Goal: Information Seeking & Learning: Compare options

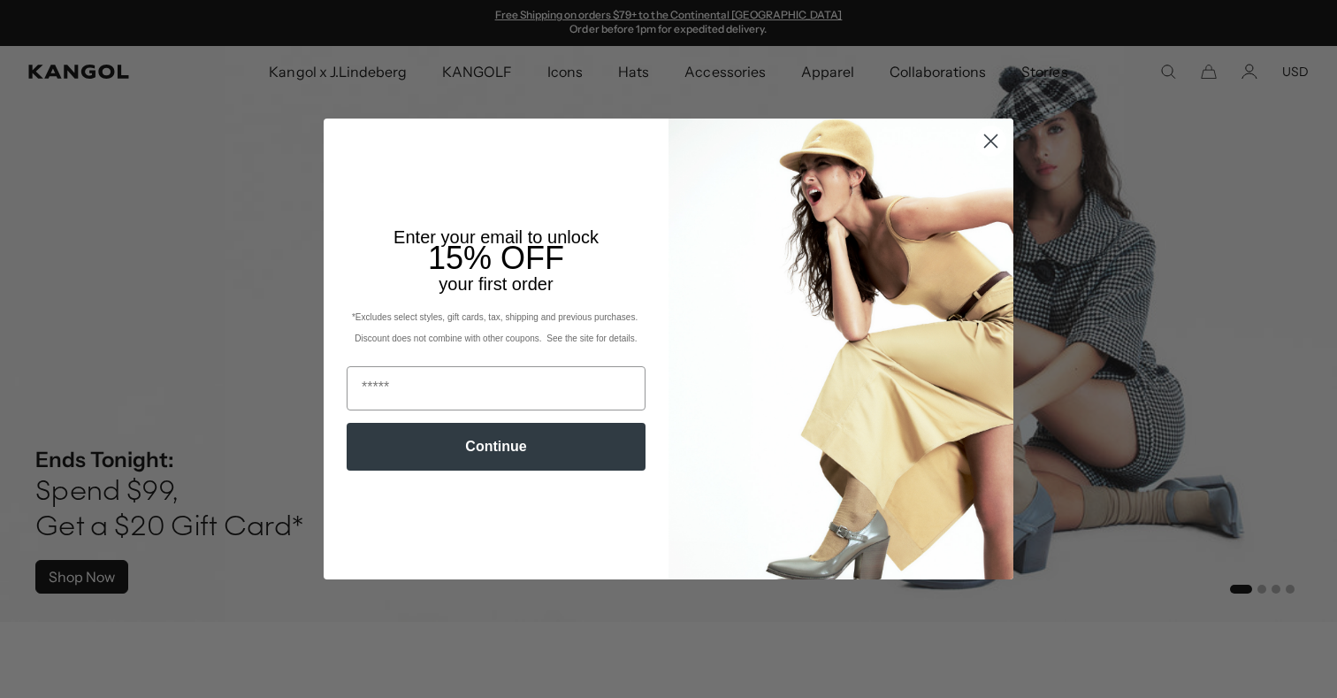
click at [1004, 135] on circle "Close dialog" at bounding box center [990, 140] width 29 height 29
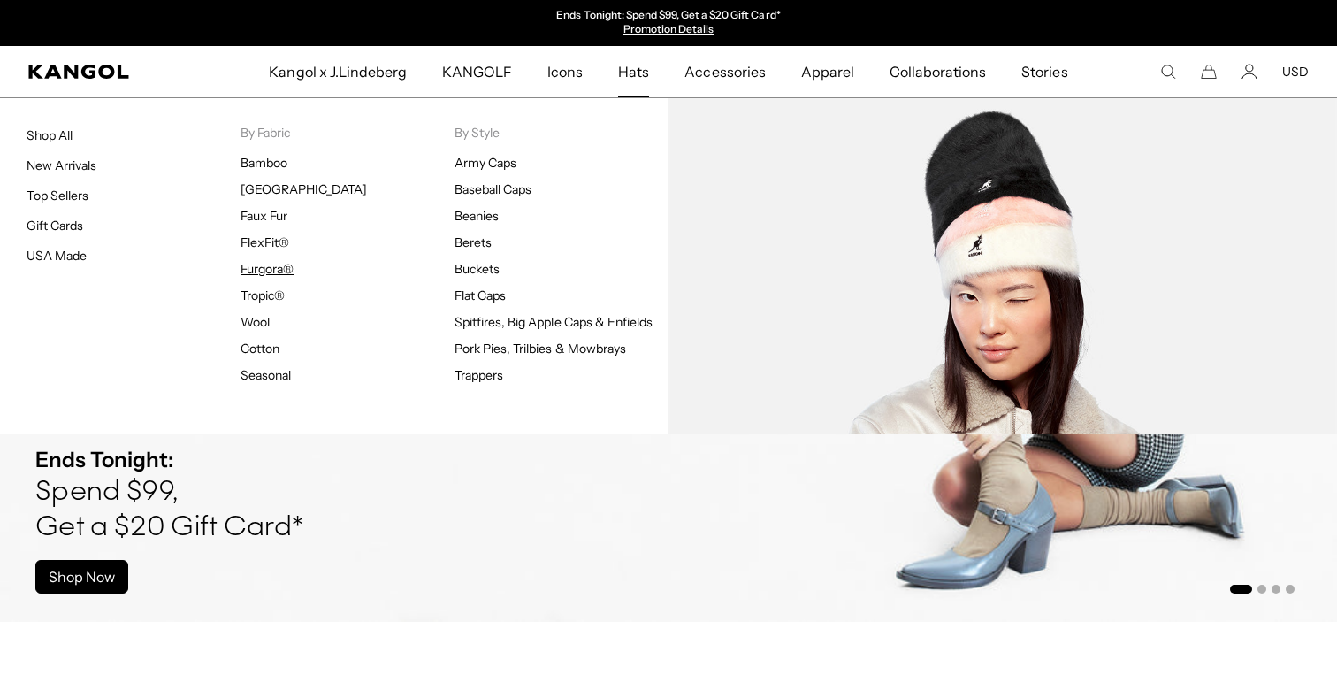
click at [258, 266] on link "Furgora®" at bounding box center [267, 269] width 53 height 16
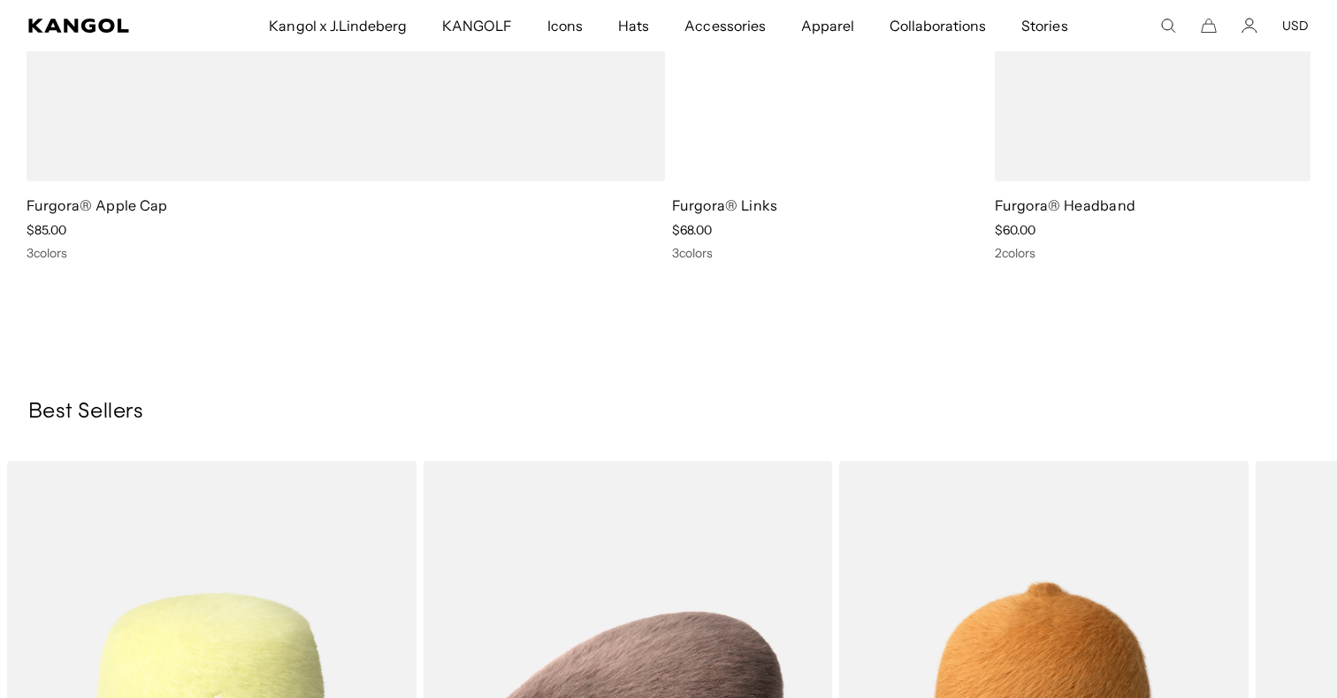
scroll to position [1956, 0]
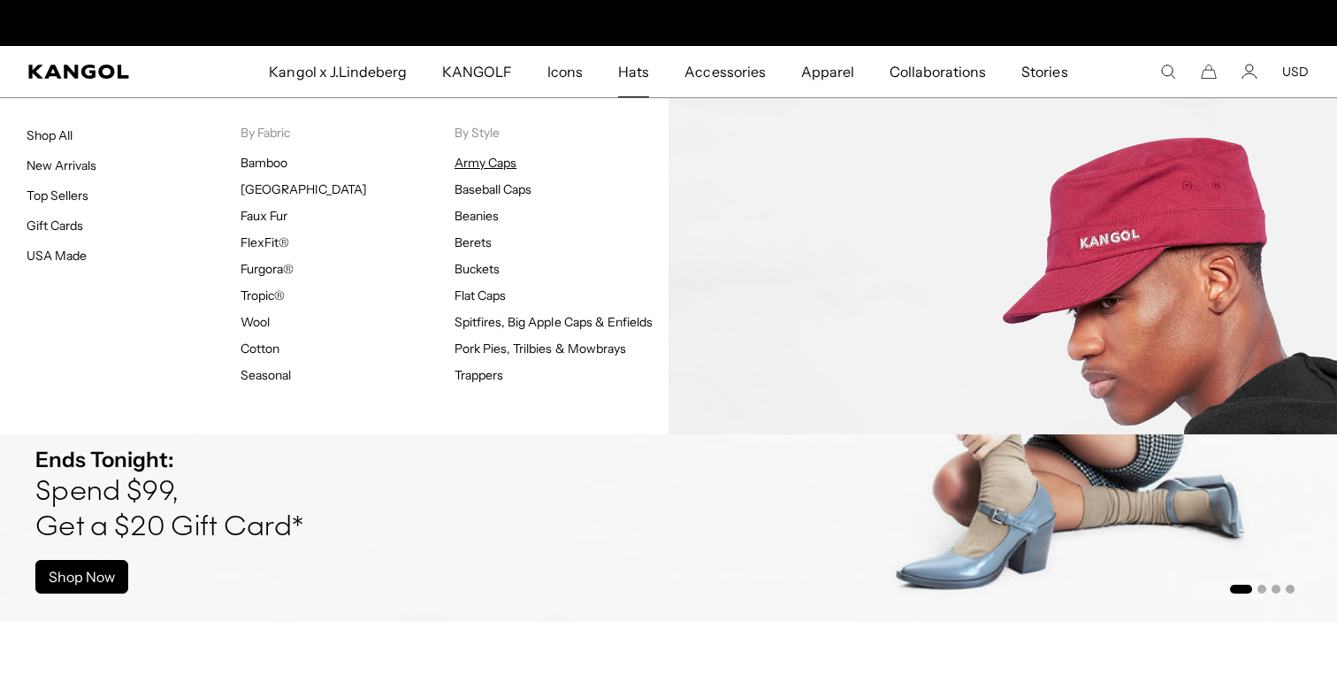
scroll to position [0, 364]
click at [478, 161] on link "Army Caps" at bounding box center [486, 163] width 62 height 16
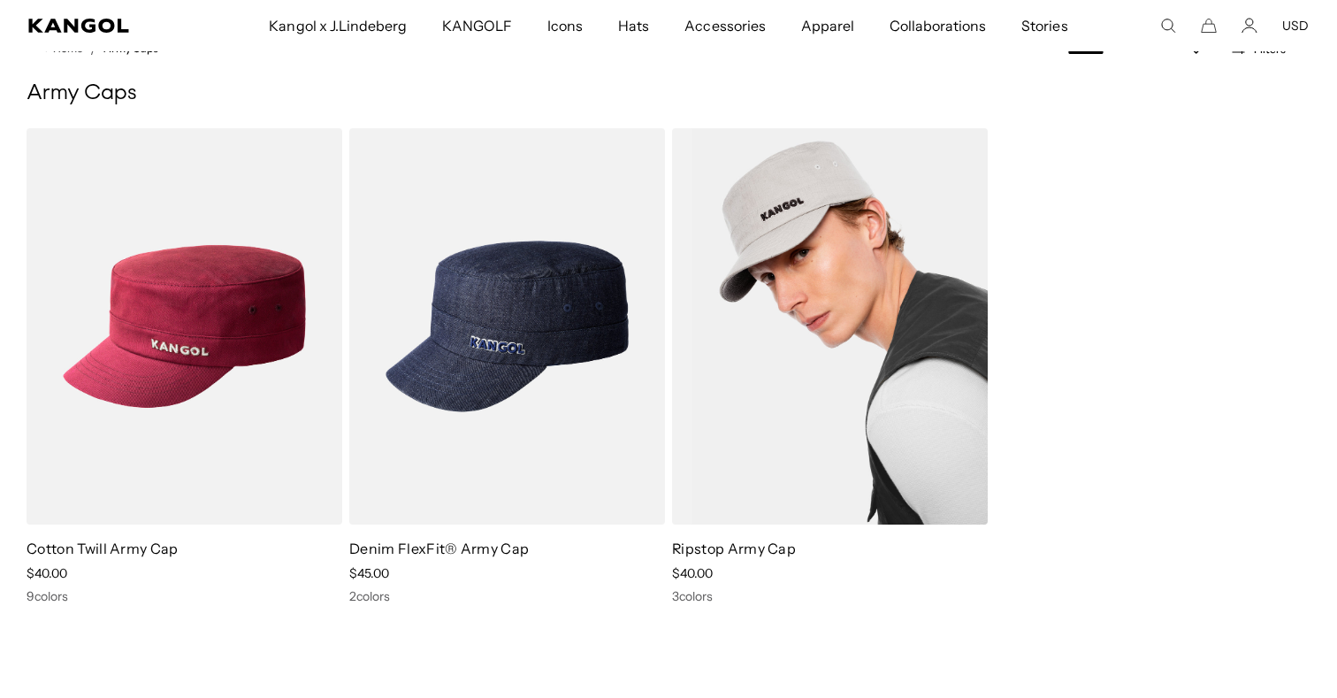
scroll to position [0, 364]
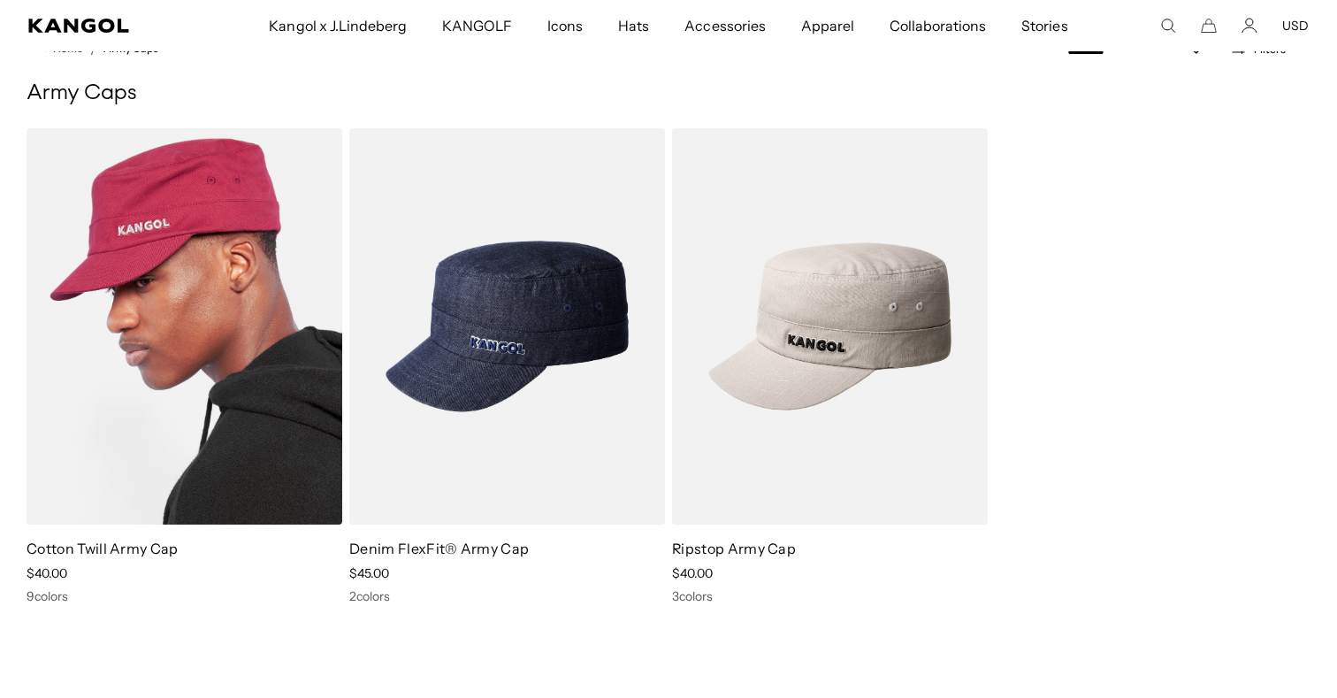
click at [214, 440] on img at bounding box center [185, 326] width 316 height 396
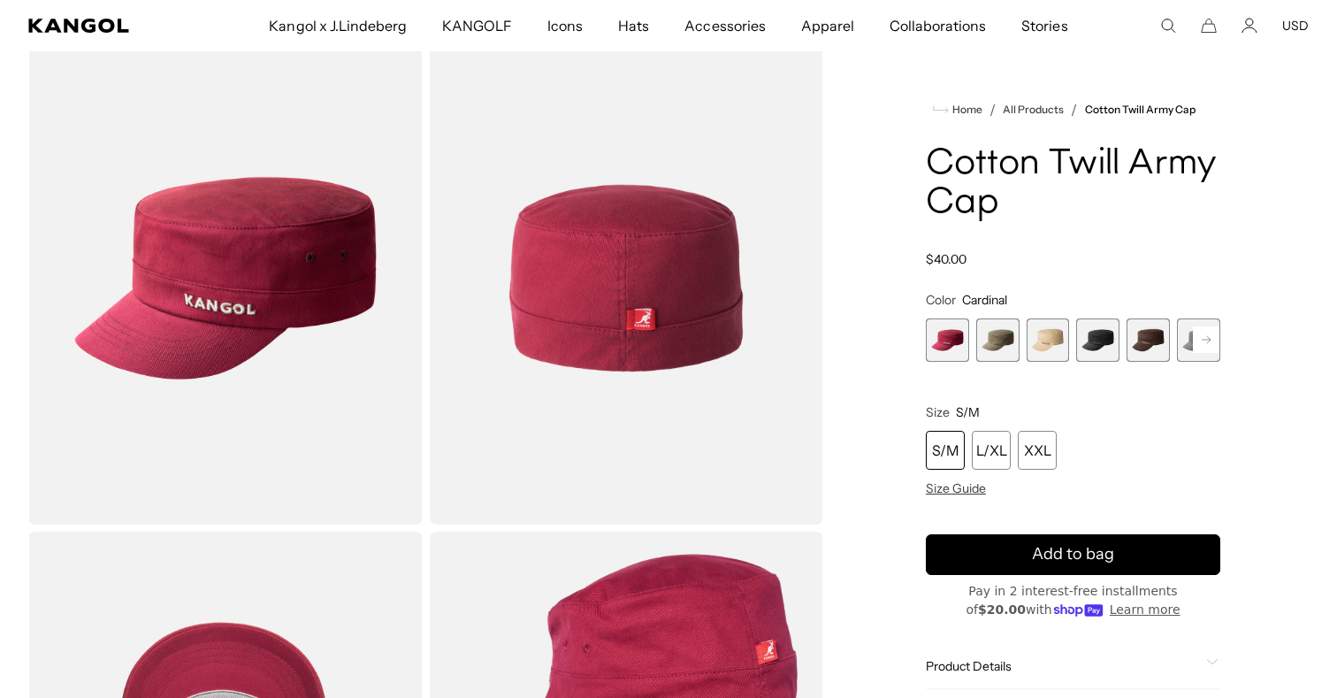
click at [1006, 340] on span "2 of 9" at bounding box center [997, 339] width 43 height 43
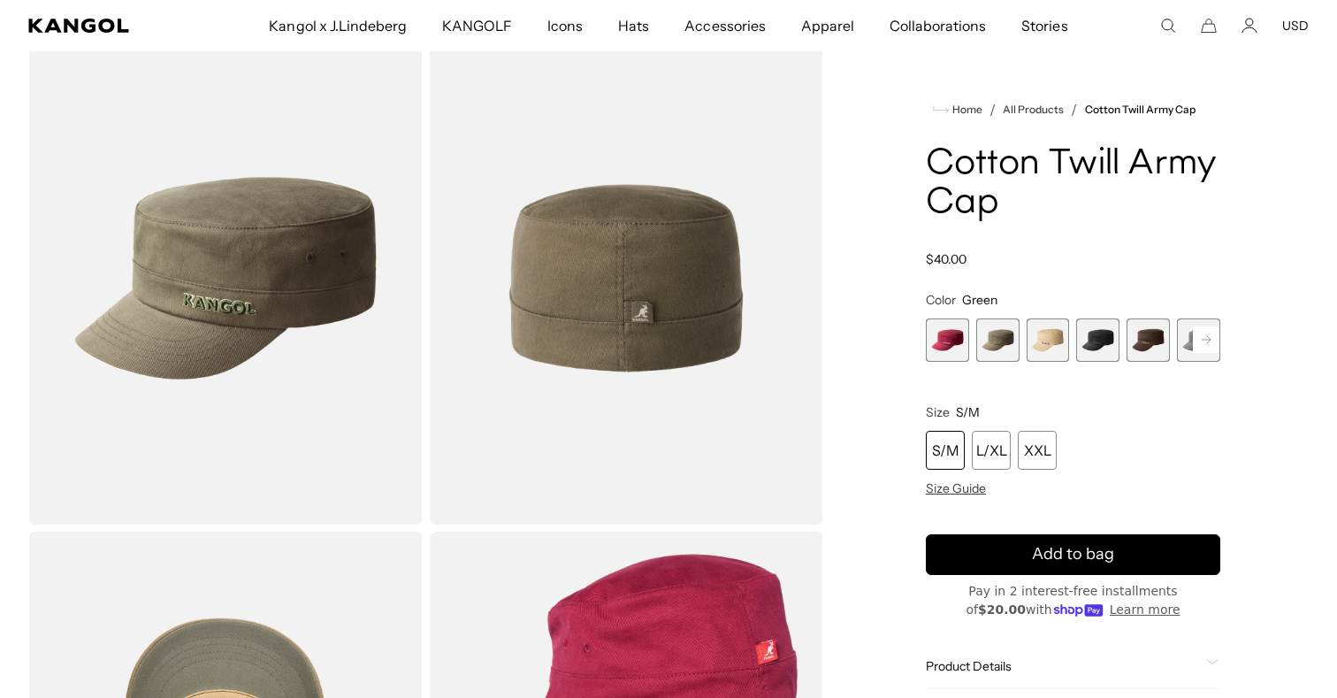
click at [1032, 340] on span "3 of 9" at bounding box center [1048, 339] width 43 height 43
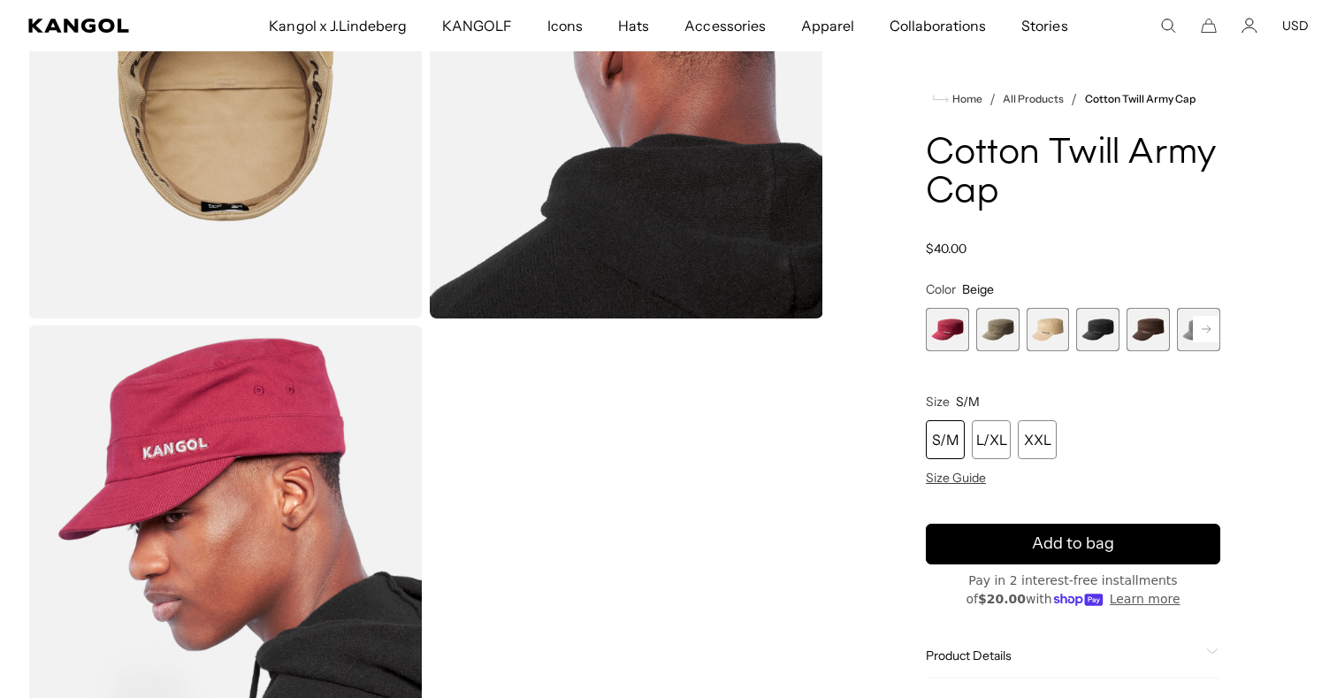
scroll to position [0, 364]
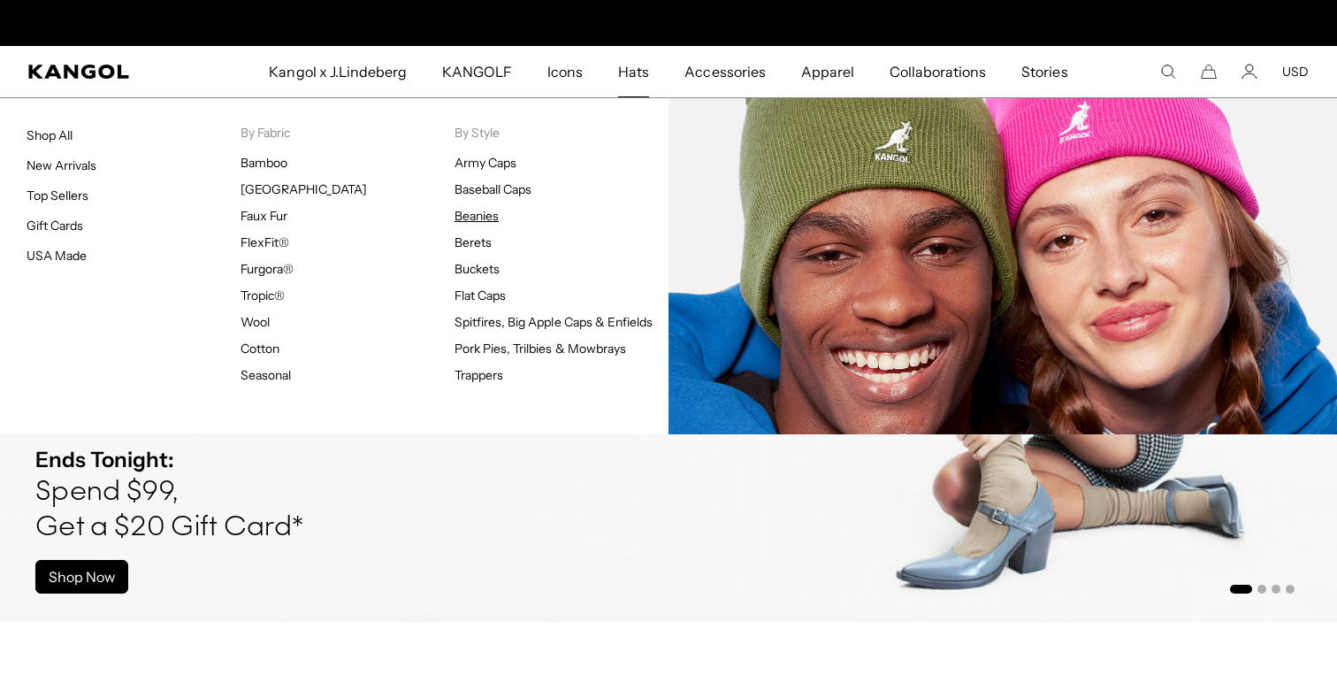
click at [475, 216] on link "Beanies" at bounding box center [477, 216] width 44 height 16
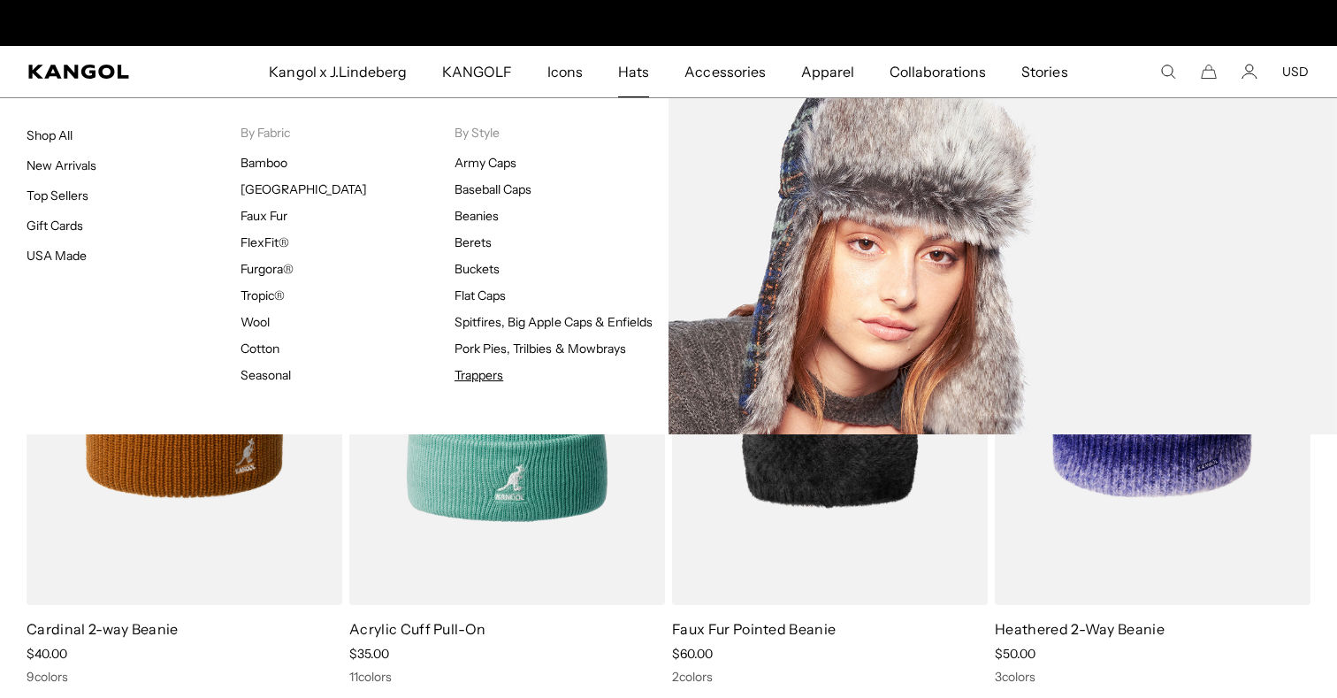
scroll to position [0, 364]
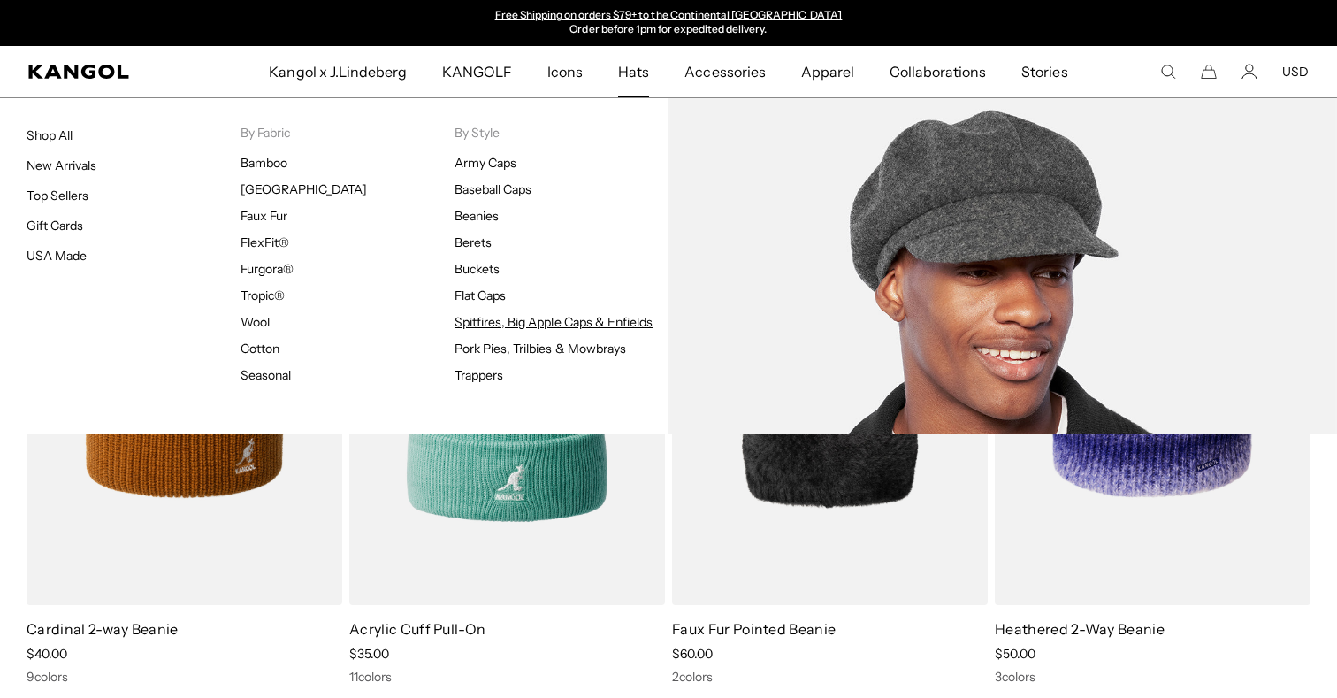
click at [478, 317] on link "Spitfires, Big Apple Caps & Enfields" at bounding box center [554, 322] width 198 height 16
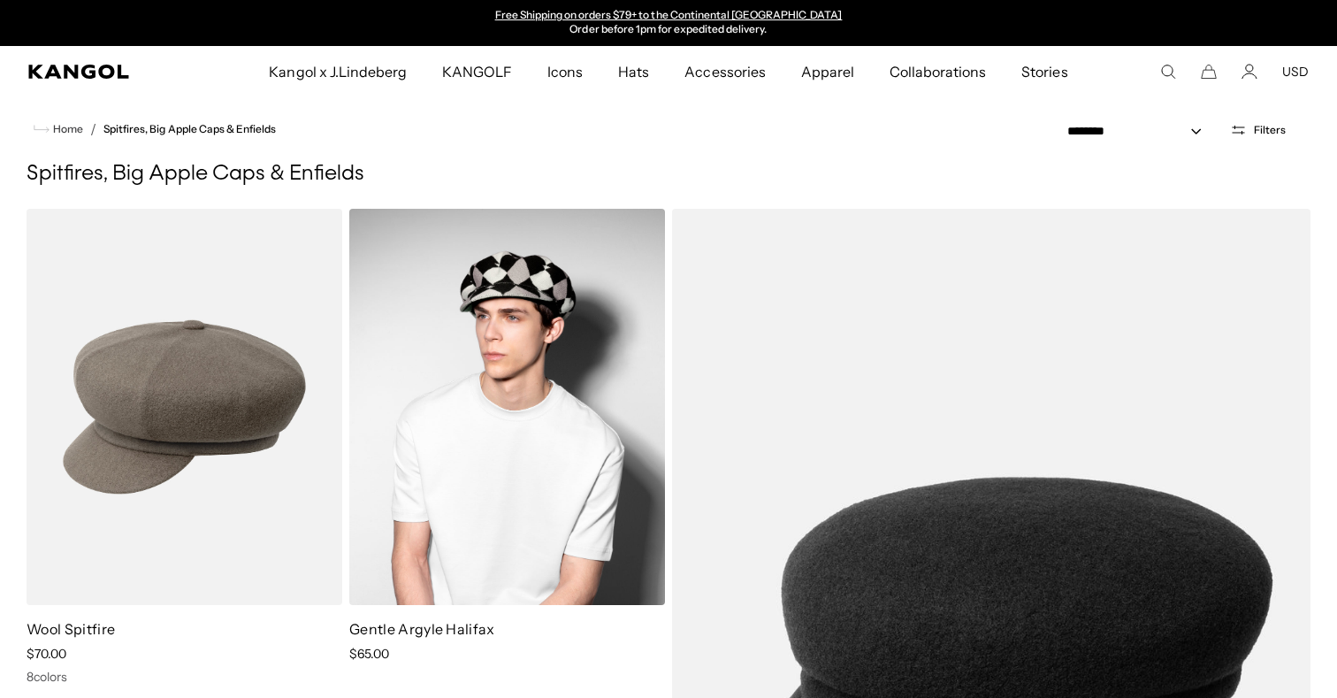
click at [504, 458] on img at bounding box center [507, 407] width 316 height 396
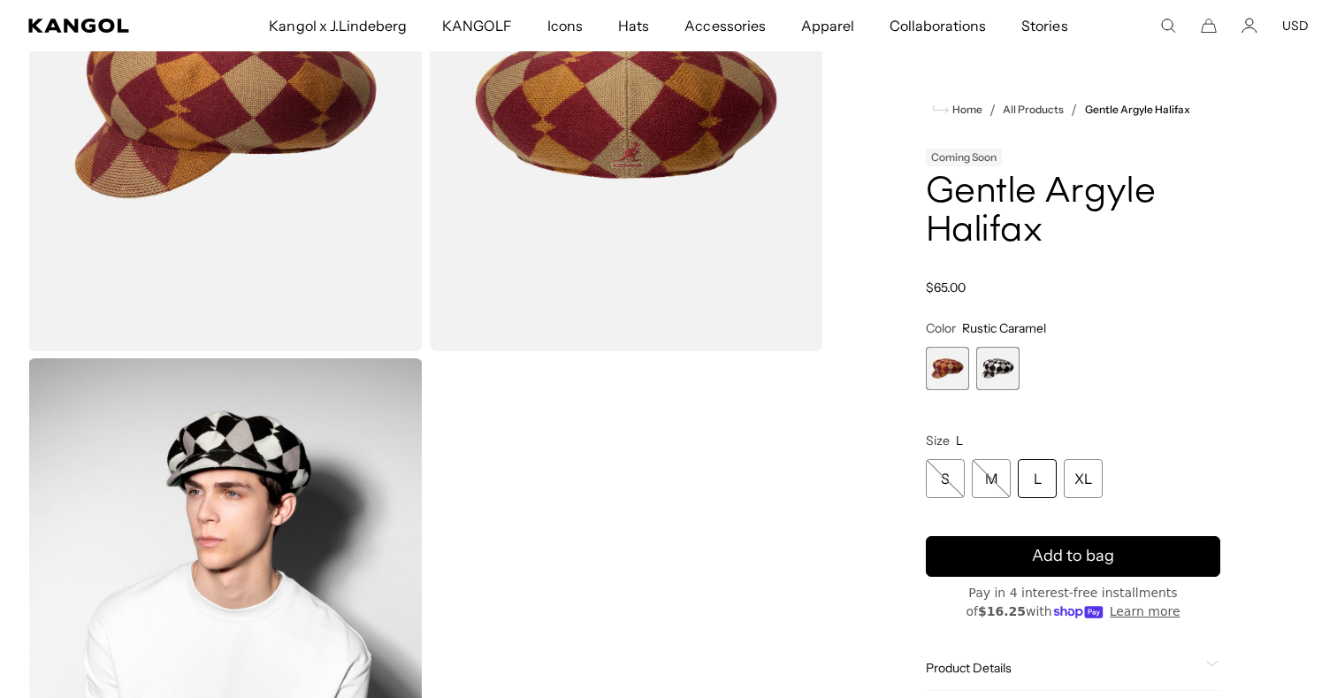
scroll to position [274, 0]
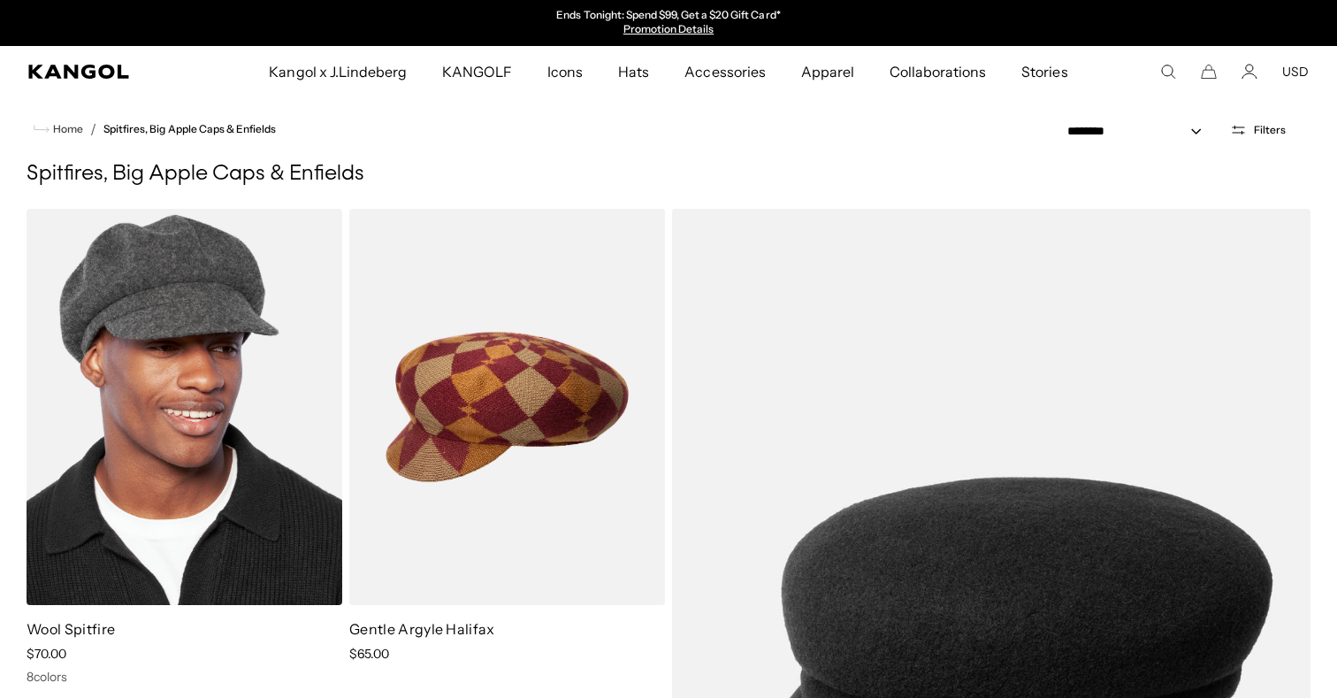
click at [132, 420] on img at bounding box center [185, 407] width 316 height 396
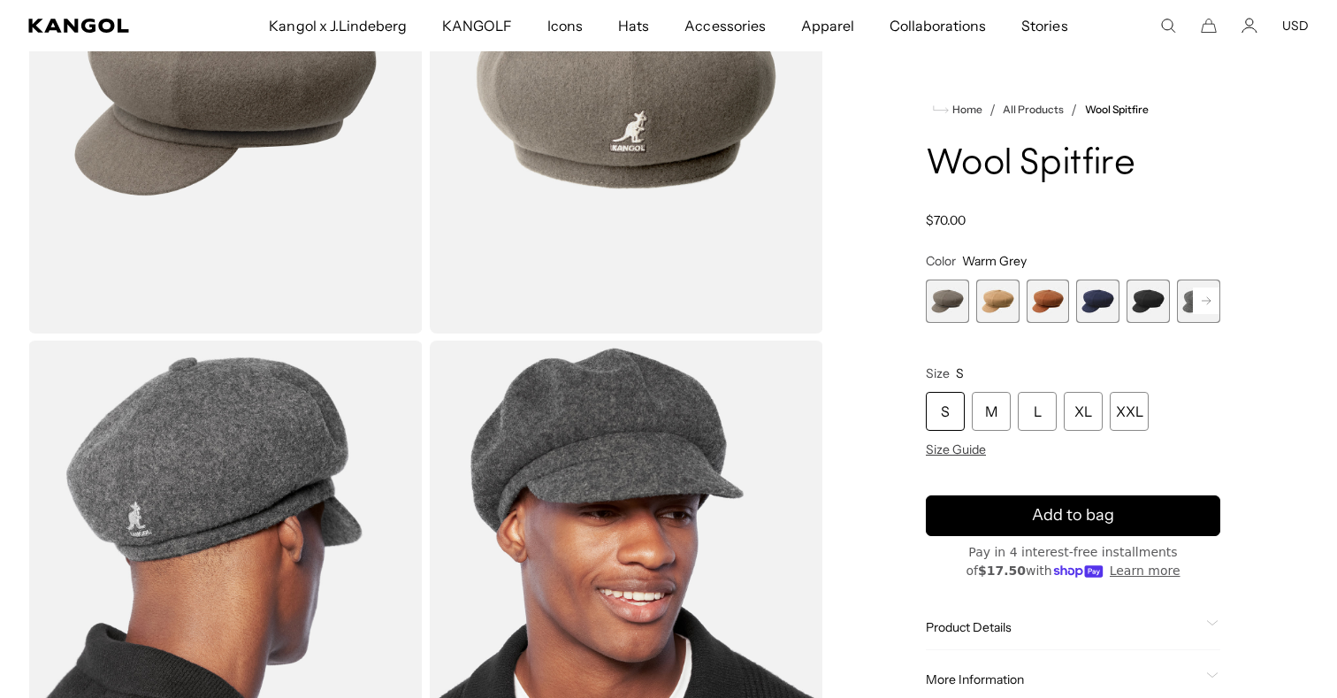
scroll to position [0, 364]
click at [947, 313] on span "1 of 8" at bounding box center [947, 300] width 43 height 43
click at [1016, 303] on span "2 of 8" at bounding box center [997, 300] width 43 height 43
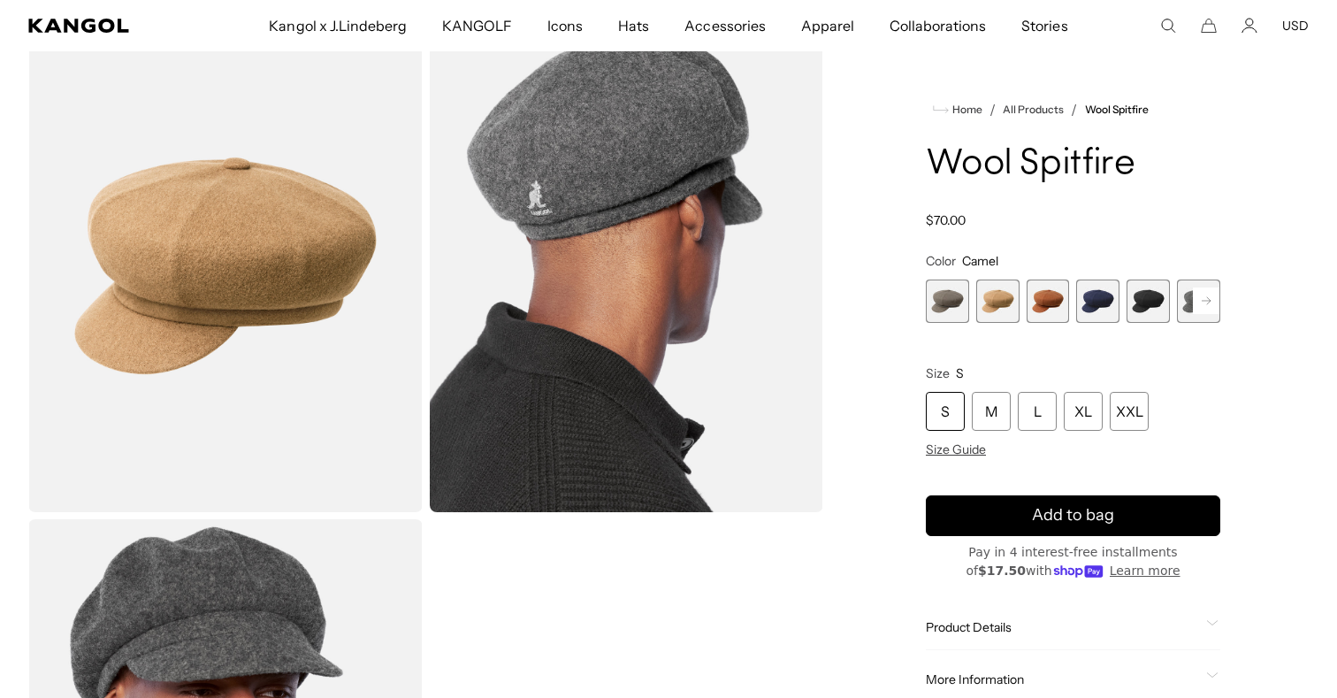
scroll to position [106, 0]
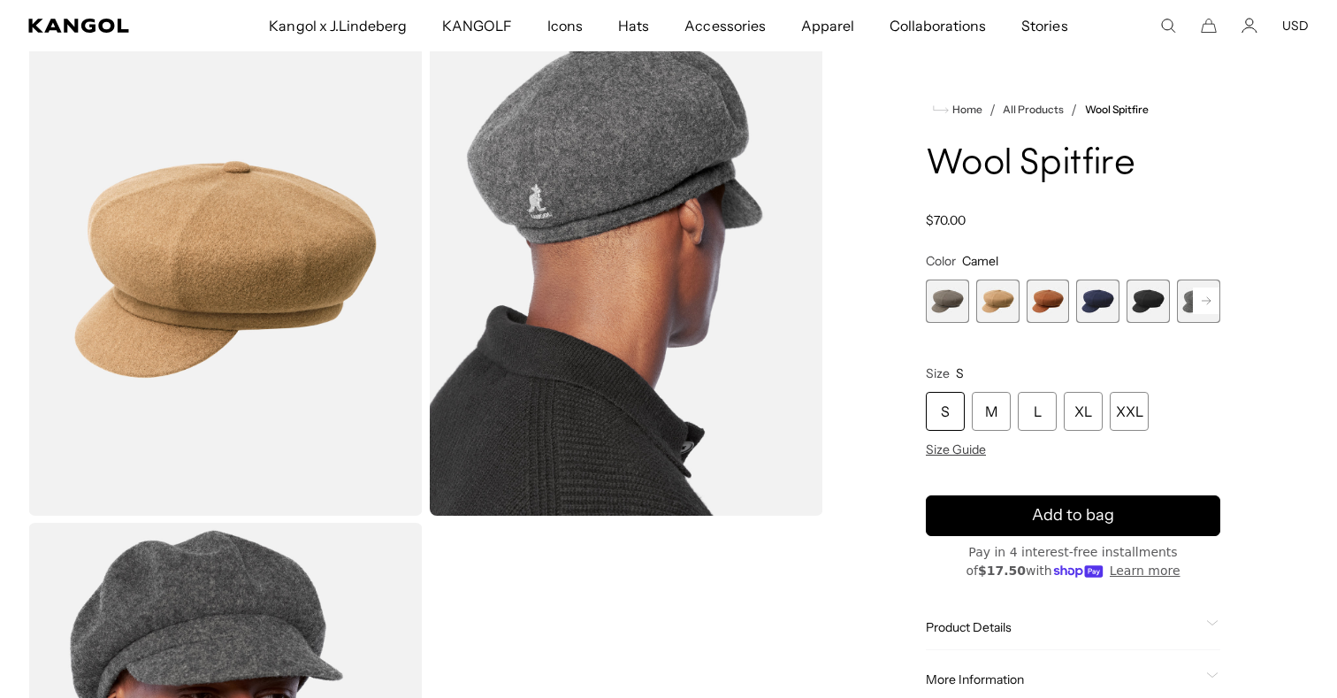
click at [1028, 304] on span "3 of 8" at bounding box center [1048, 300] width 43 height 43
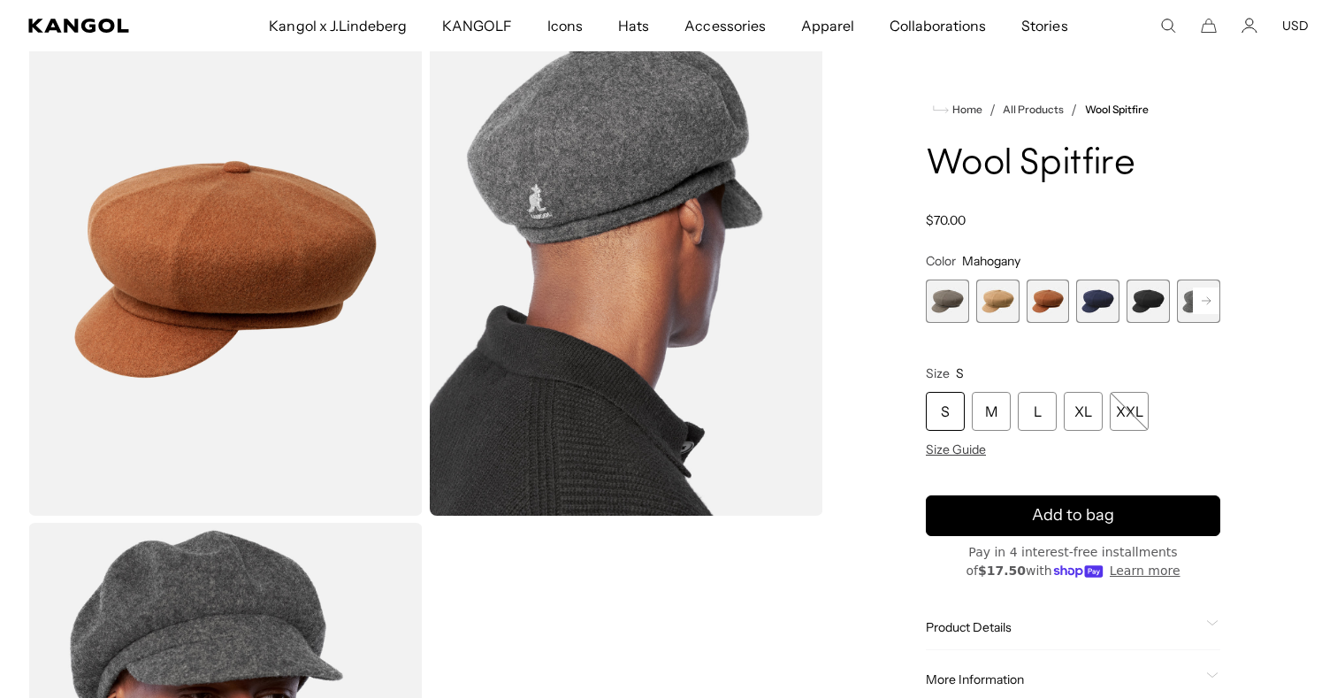
scroll to position [0, 364]
click at [1110, 297] on span "4 of 8" at bounding box center [1097, 300] width 43 height 43
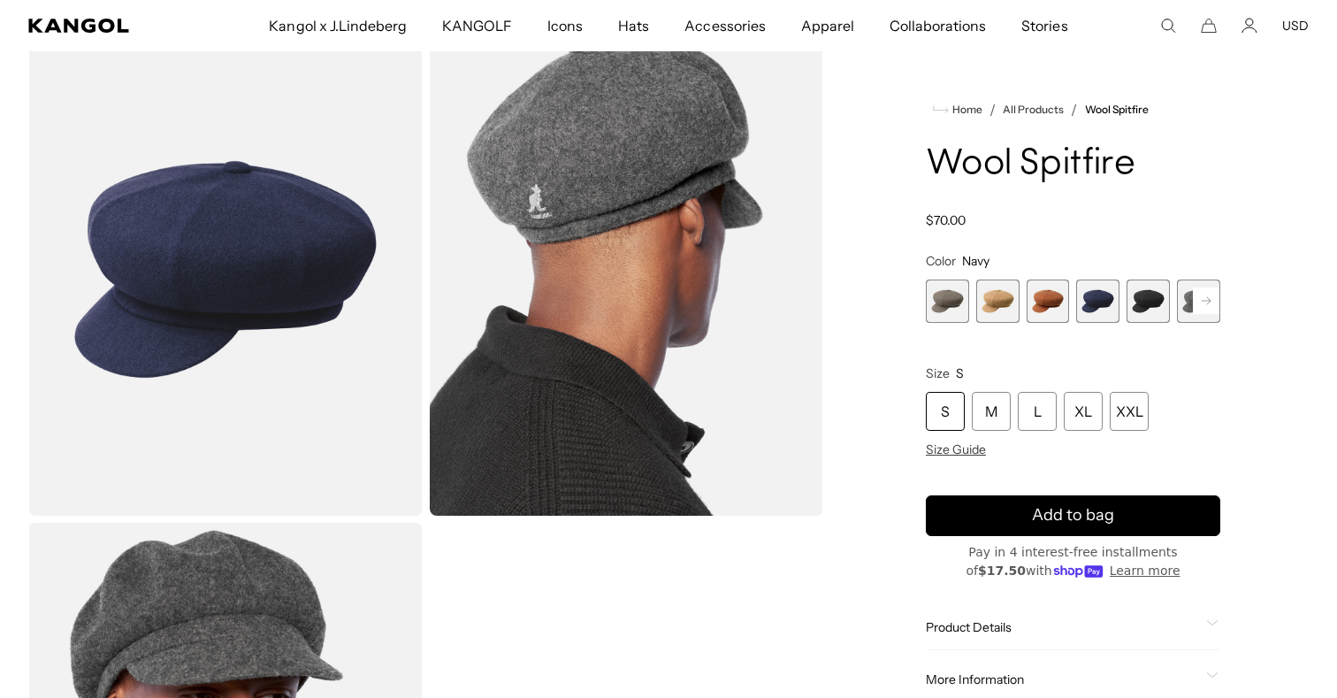
click at [1106, 307] on span "4 of 8" at bounding box center [1097, 300] width 43 height 43
click at [1155, 309] on span "5 of 8" at bounding box center [1148, 300] width 43 height 43
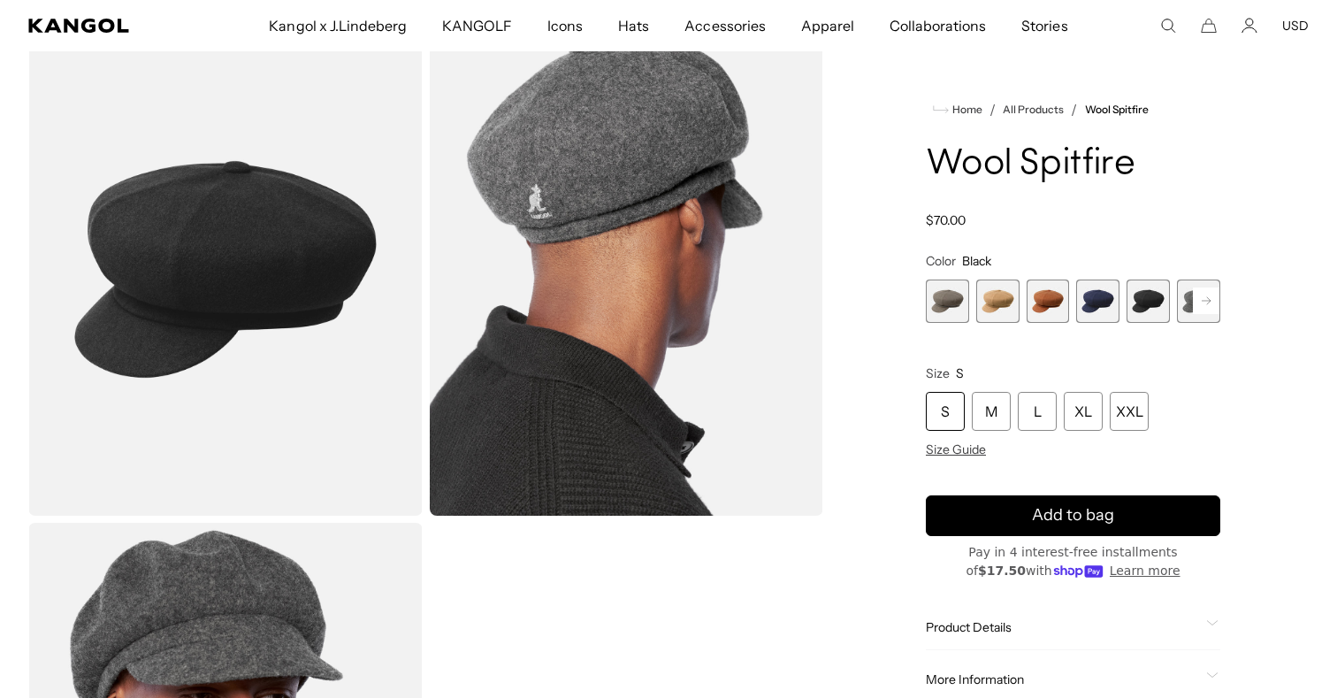
scroll to position [0, 364]
click at [1190, 311] on span "6 of 8" at bounding box center [1198, 300] width 43 height 43
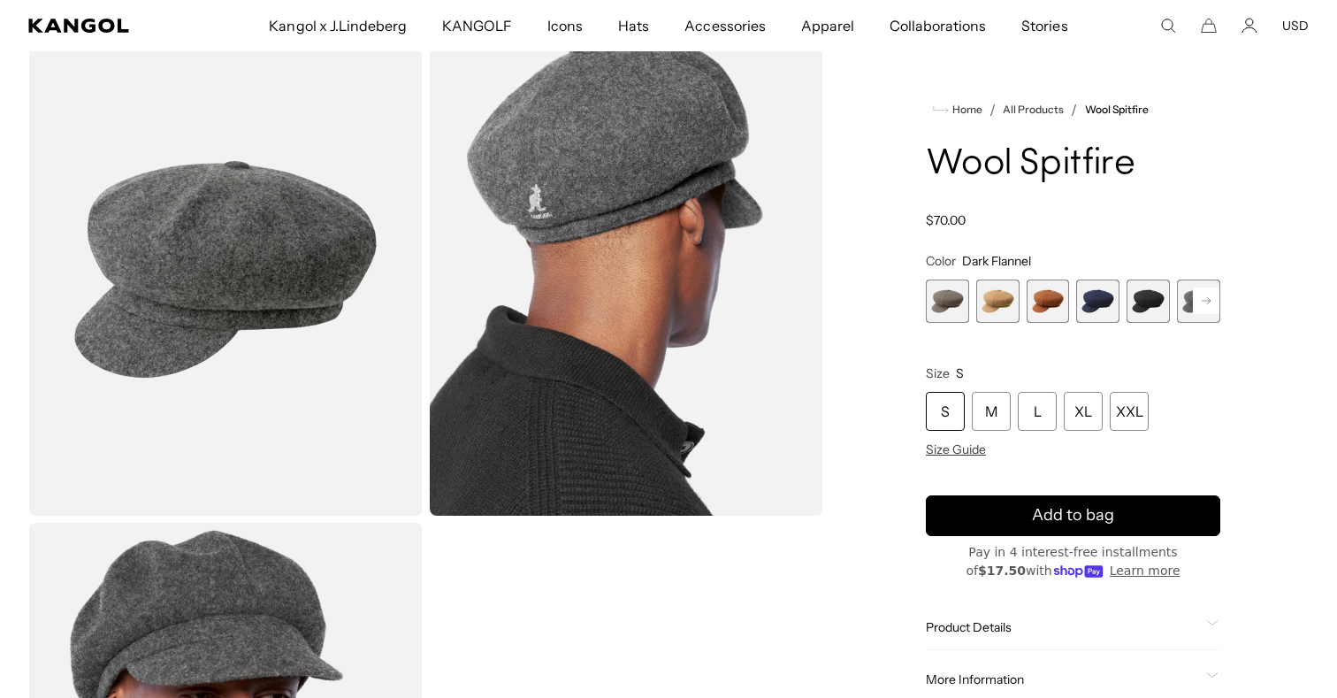
click at [1219, 307] on rect at bounding box center [1206, 300] width 27 height 27
click at [1052, 305] on span "5 of 8" at bounding box center [1048, 300] width 43 height 43
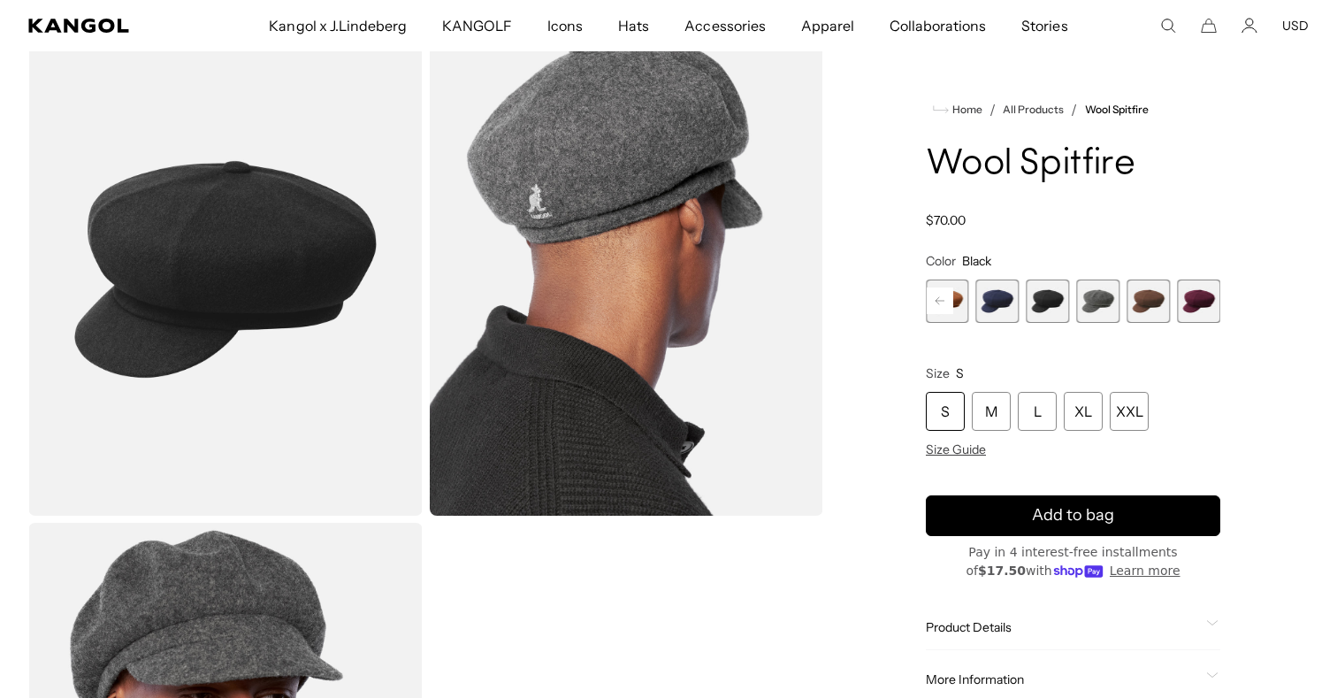
click at [1098, 303] on span "6 of 8" at bounding box center [1098, 300] width 43 height 43
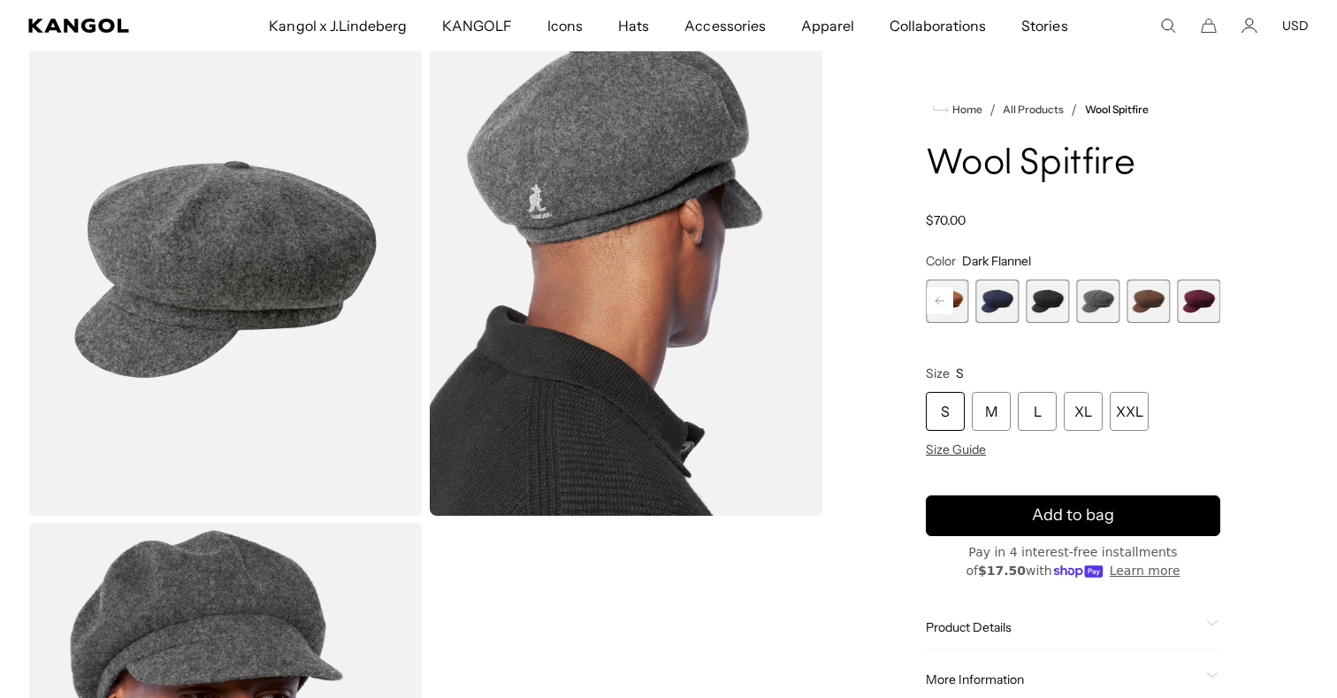
scroll to position [0, 364]
click at [1144, 304] on span "7 of 8" at bounding box center [1148, 300] width 43 height 43
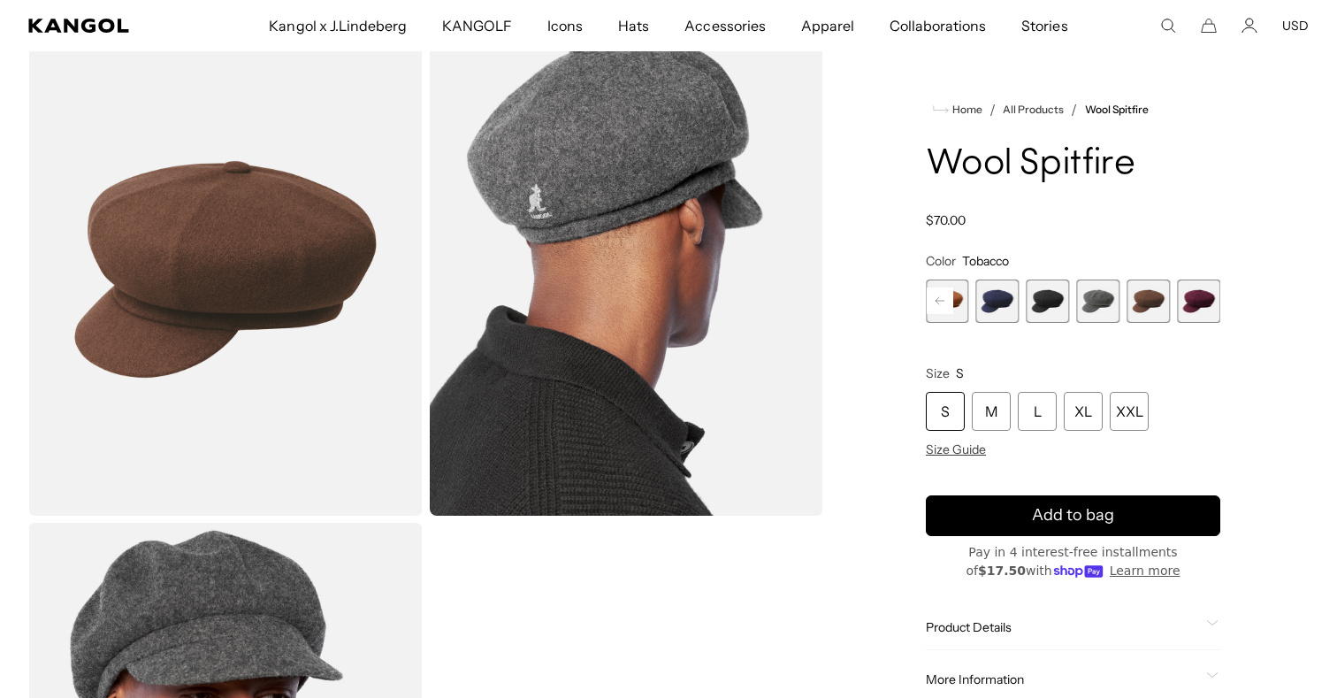
click at [1195, 305] on span "8 of 8" at bounding box center [1198, 300] width 43 height 43
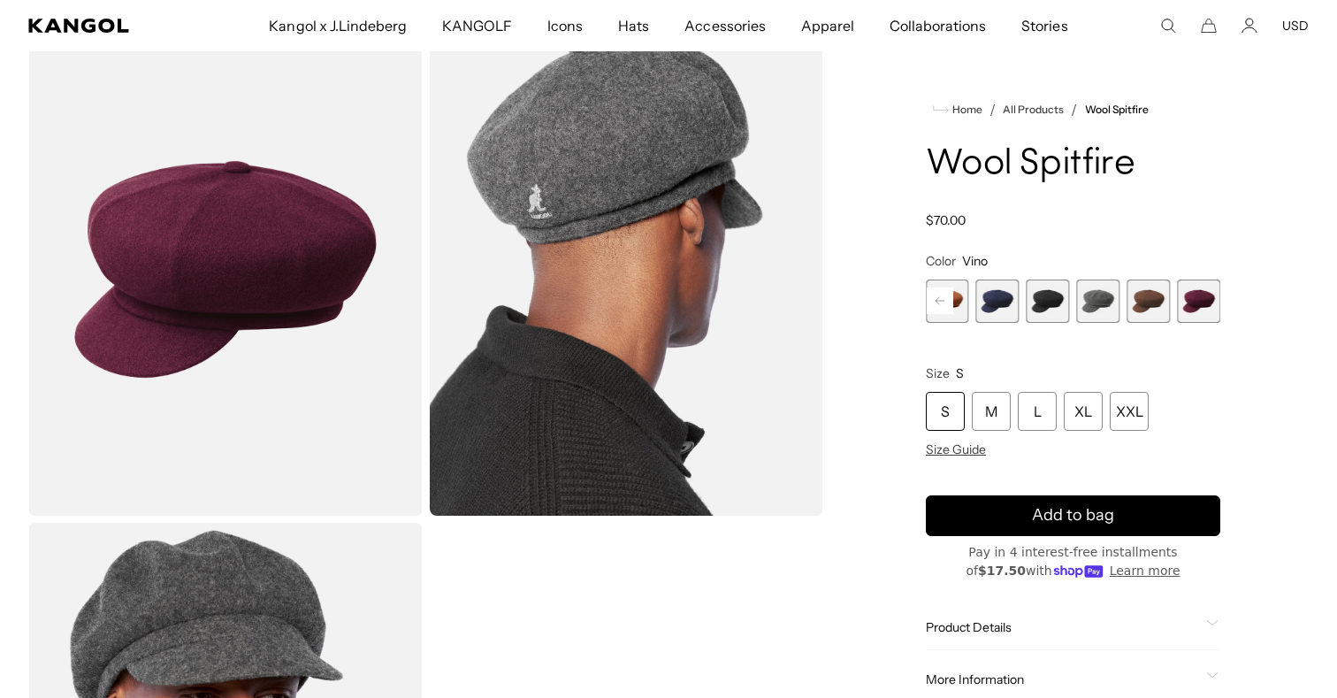
click at [1099, 300] on span "6 of 8" at bounding box center [1098, 300] width 43 height 43
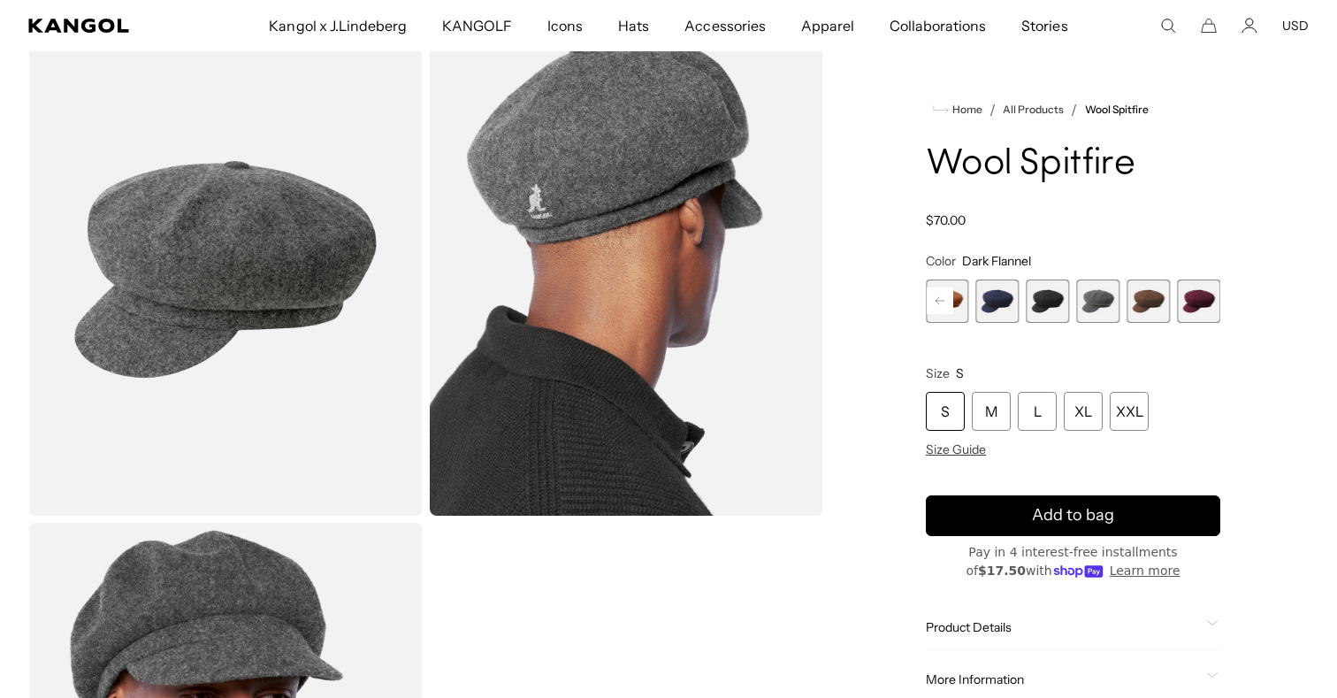
click at [1042, 302] on span "5 of 8" at bounding box center [1048, 300] width 43 height 43
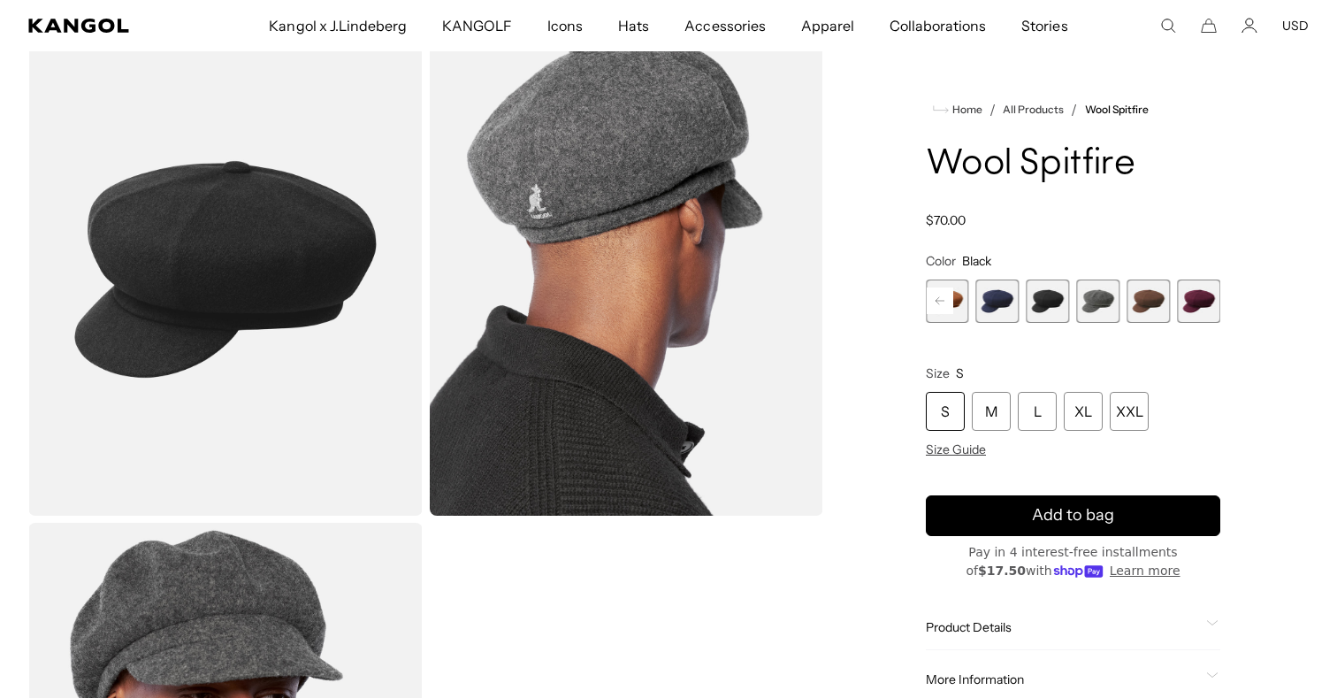
click at [992, 302] on span "4 of 8" at bounding box center [997, 300] width 43 height 43
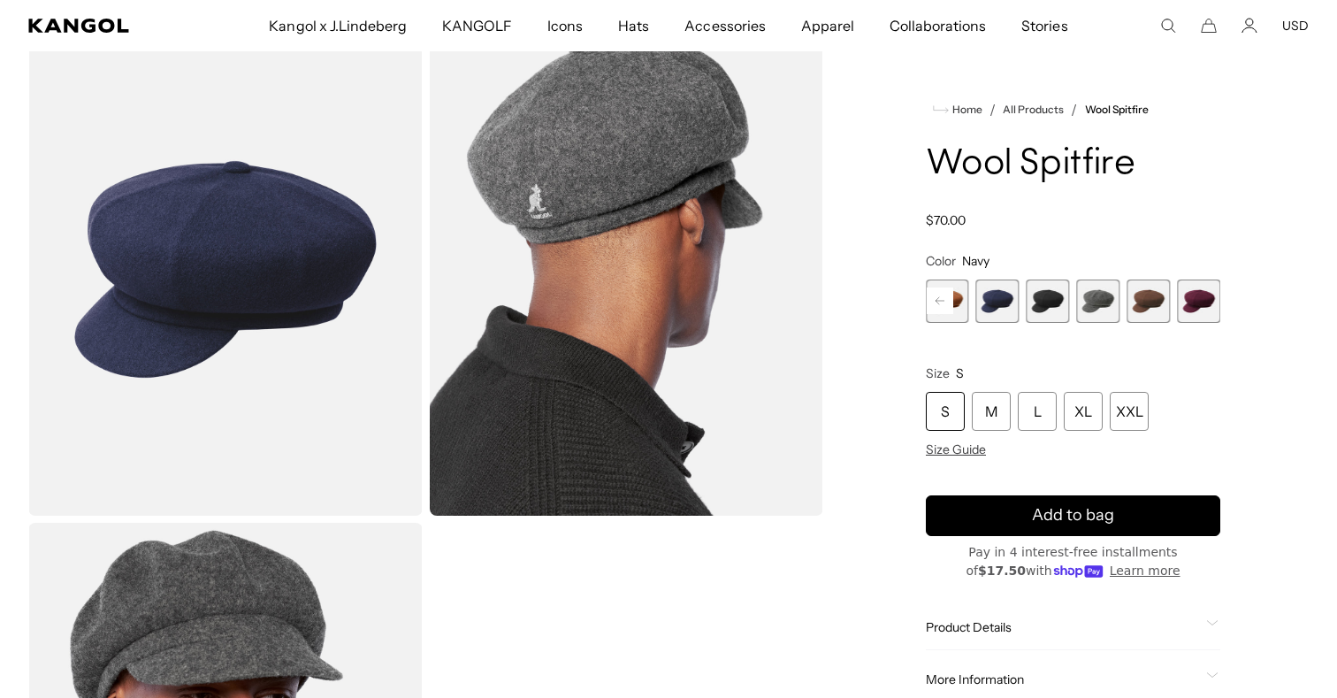
click at [950, 302] on rect at bounding box center [940, 300] width 27 height 27
click at [949, 302] on rect at bounding box center [940, 300] width 27 height 27
click at [949, 302] on div "Previous Next Warm Grey Variant sold out or unavailable Camel Variant sold out …" at bounding box center [1073, 300] width 295 height 43
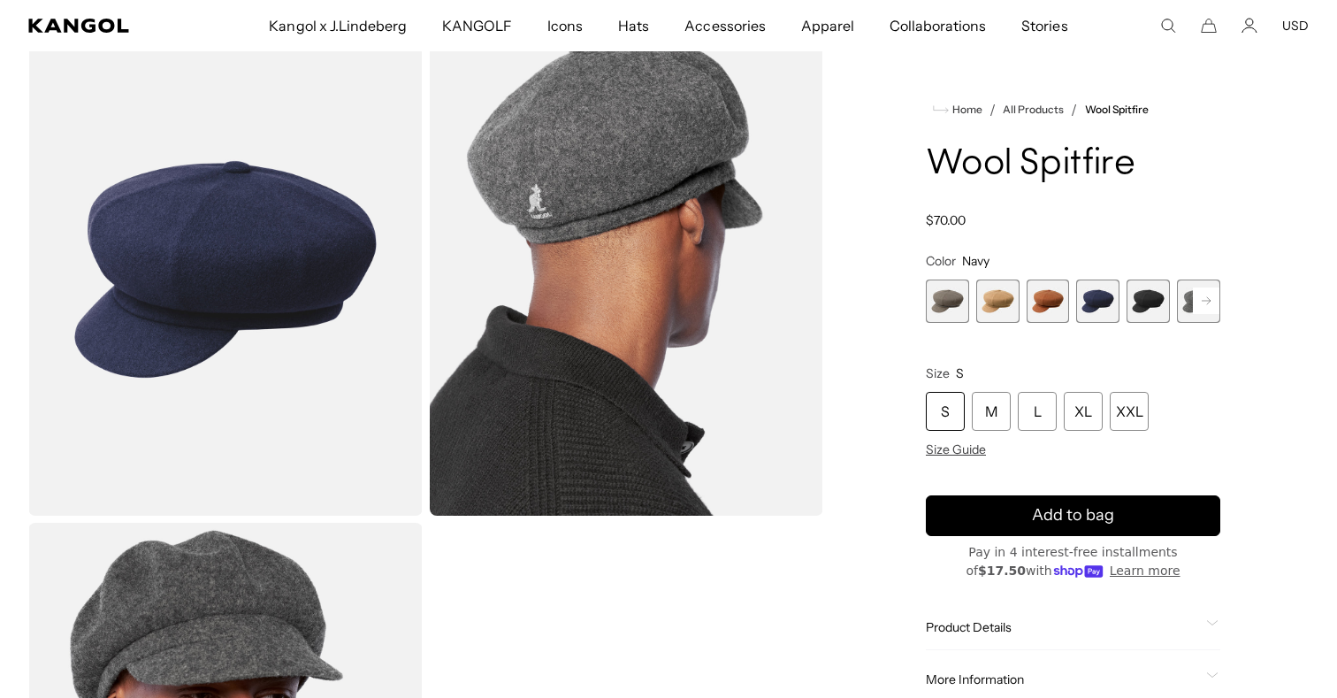
click at [953, 302] on span "1 of 8" at bounding box center [947, 300] width 43 height 43
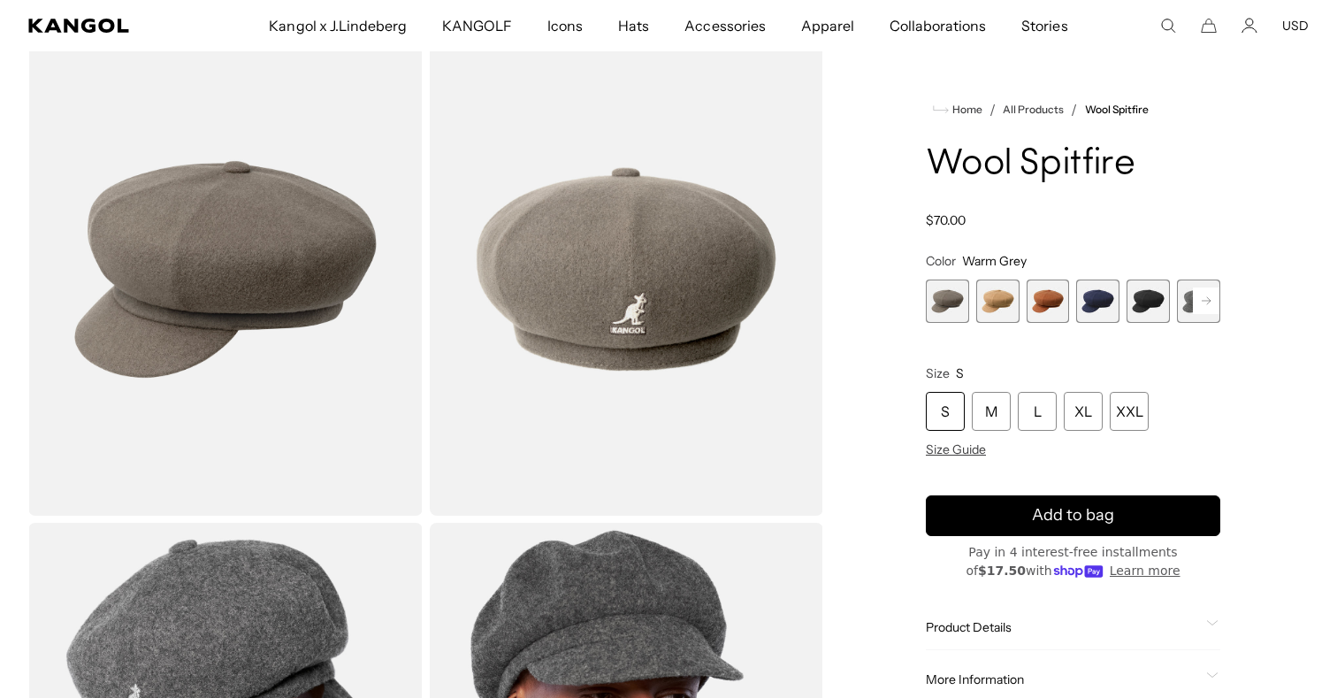
click at [993, 299] on span "2 of 8" at bounding box center [997, 300] width 43 height 43
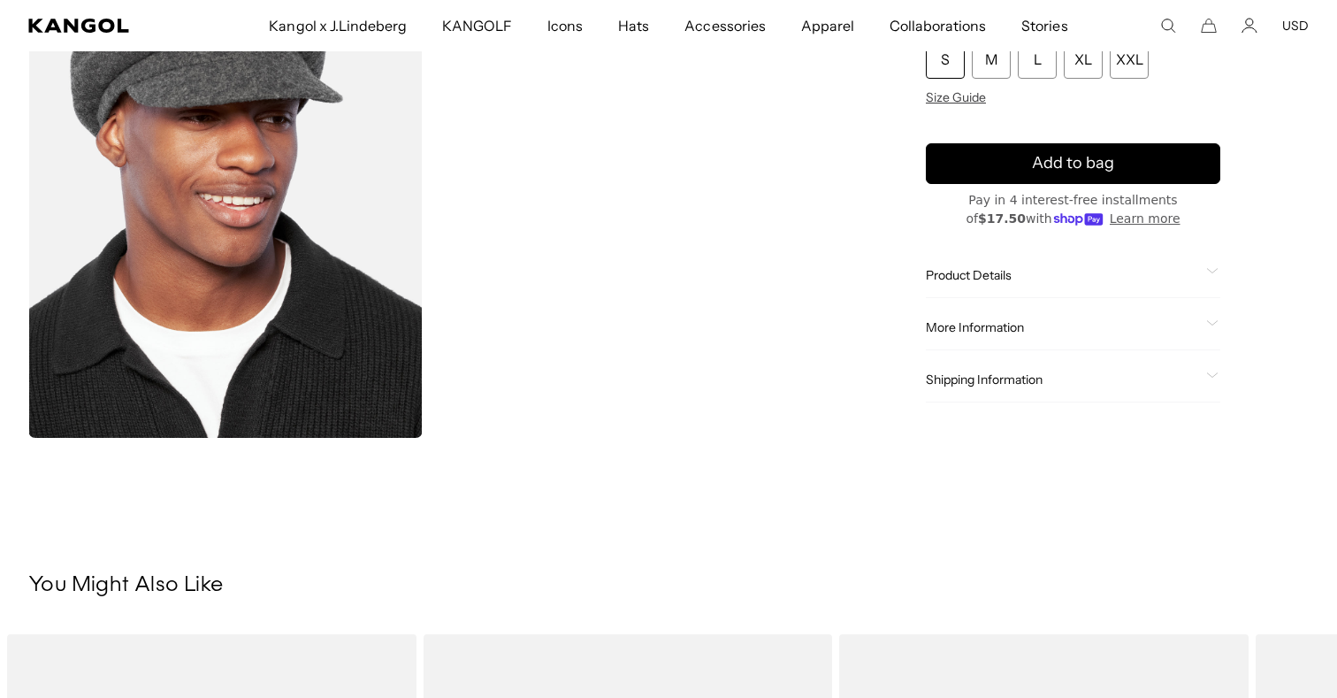
scroll to position [687, 0]
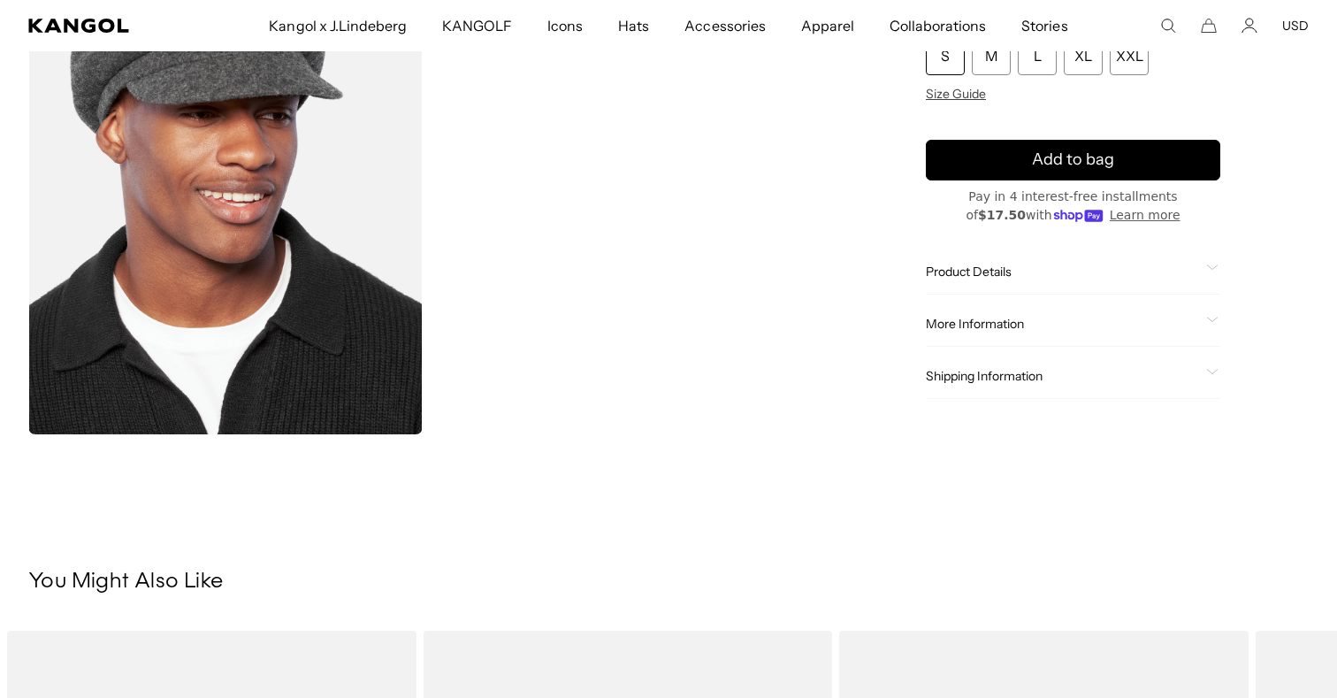
click at [997, 267] on span "Product Details" at bounding box center [1062, 272] width 273 height 16
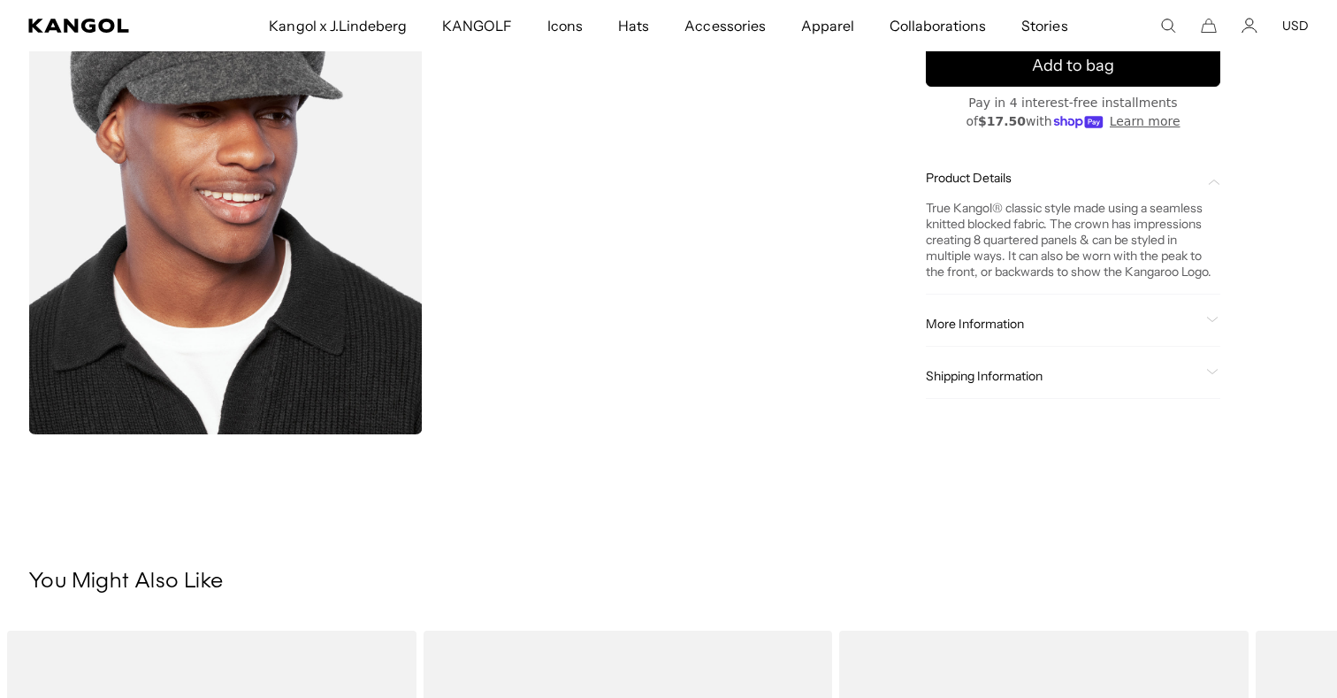
scroll to position [0, 364]
click at [1040, 319] on span "More Information" at bounding box center [1062, 324] width 273 height 16
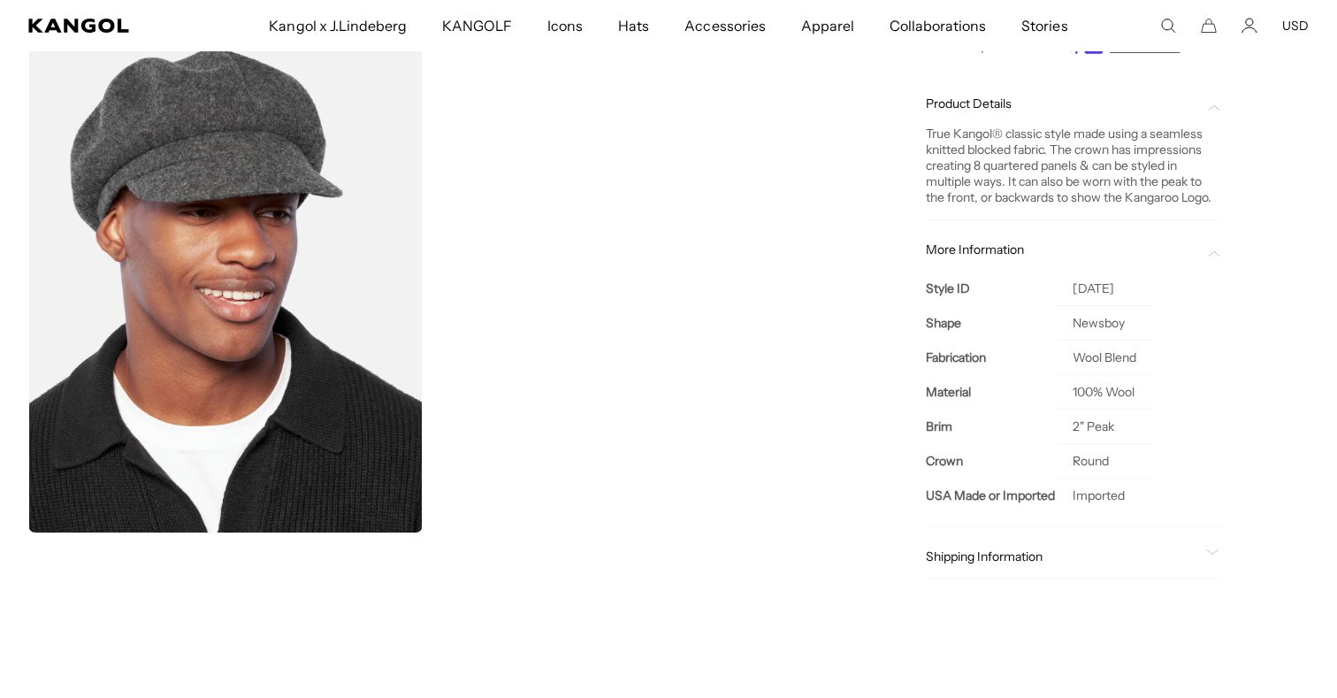
click at [1046, 552] on span "Shipping Information" at bounding box center [1062, 556] width 273 height 16
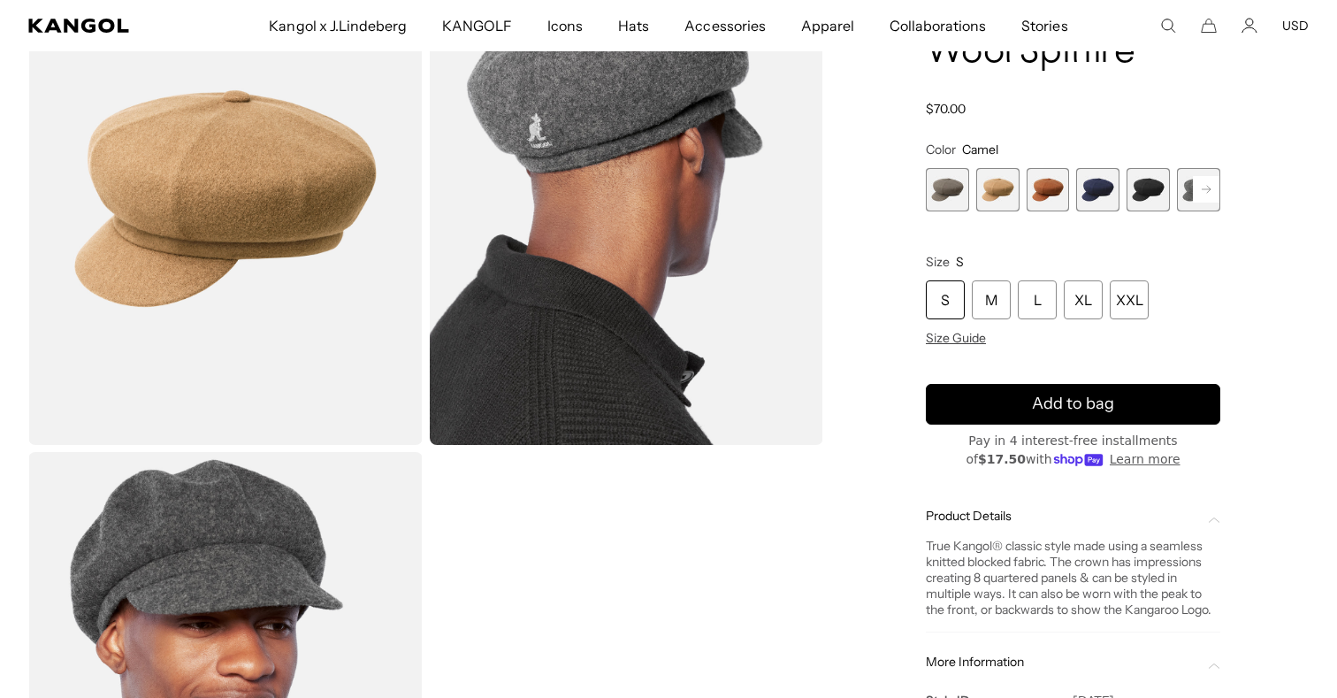
scroll to position [0, 0]
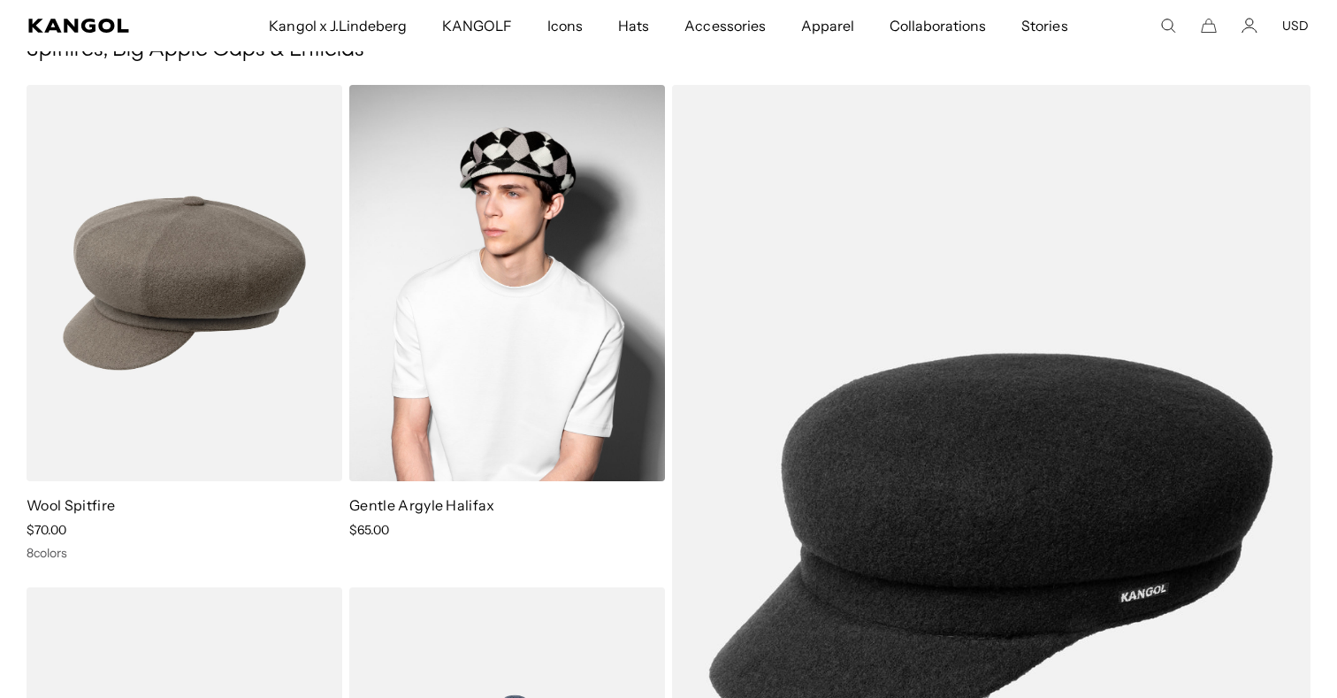
scroll to position [0, 364]
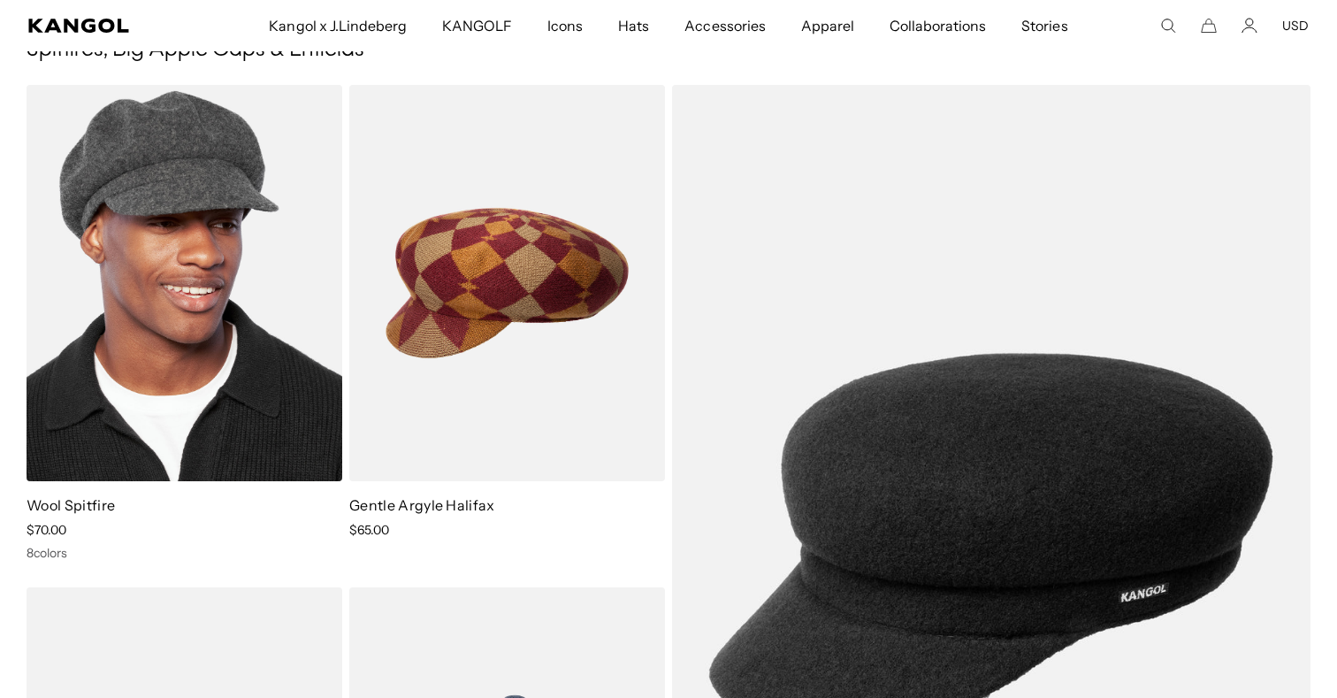
click at [222, 396] on img at bounding box center [185, 283] width 316 height 396
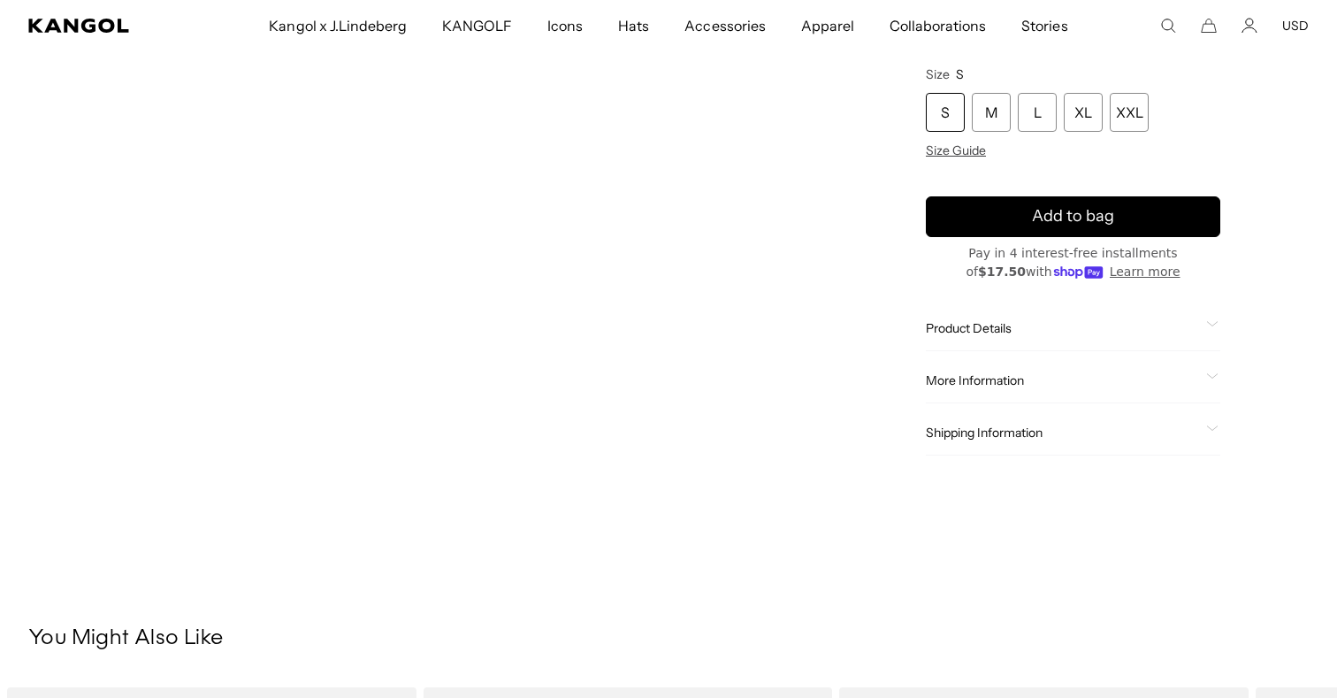
click at [999, 342] on div "Product Details True Kangol® classic style made using a seamless knitted blocke…" at bounding box center [1073, 328] width 295 height 45
click at [992, 321] on span "Product Details" at bounding box center [1062, 328] width 273 height 16
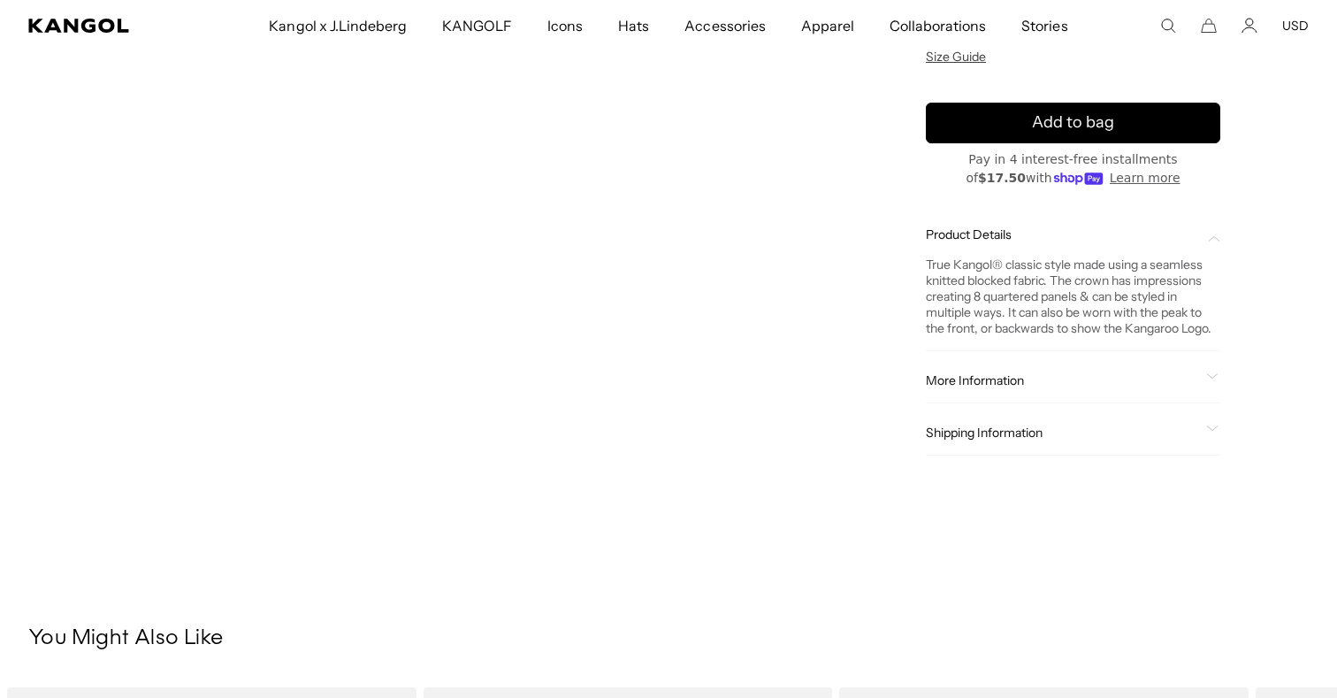
scroll to position [0, 364]
click at [976, 383] on span "More Information" at bounding box center [1062, 380] width 273 height 16
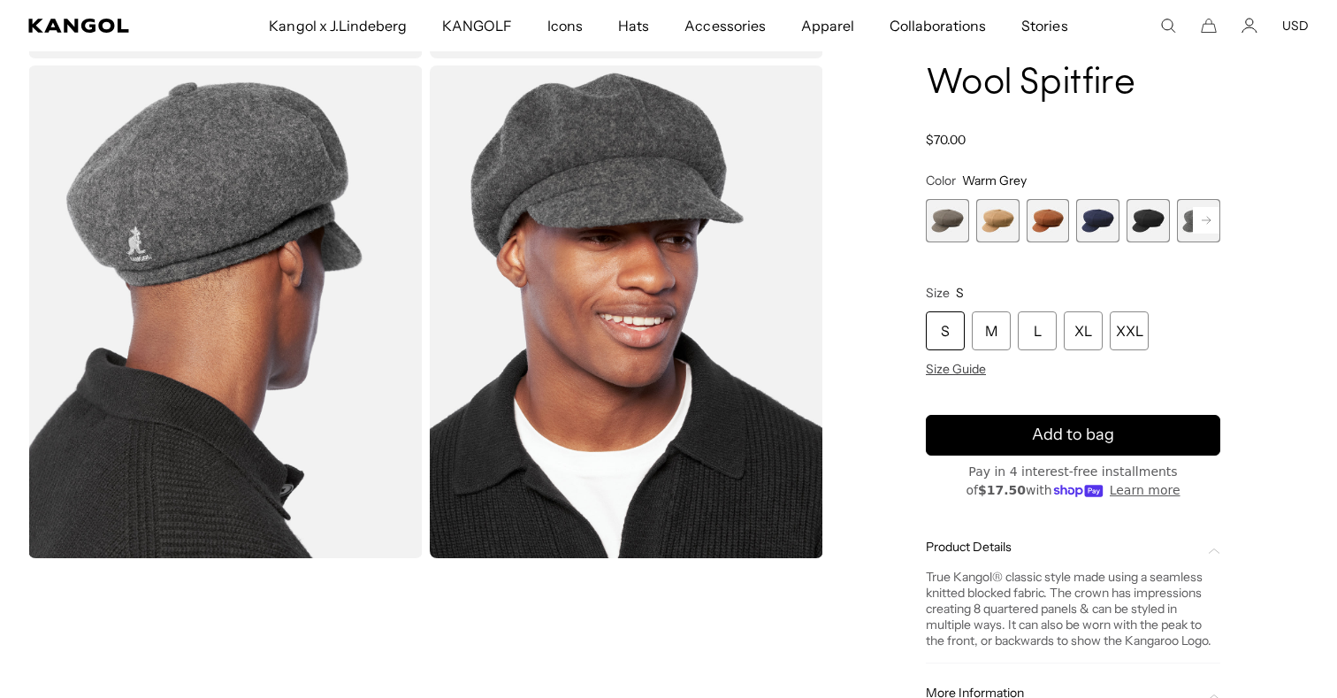
scroll to position [562, 0]
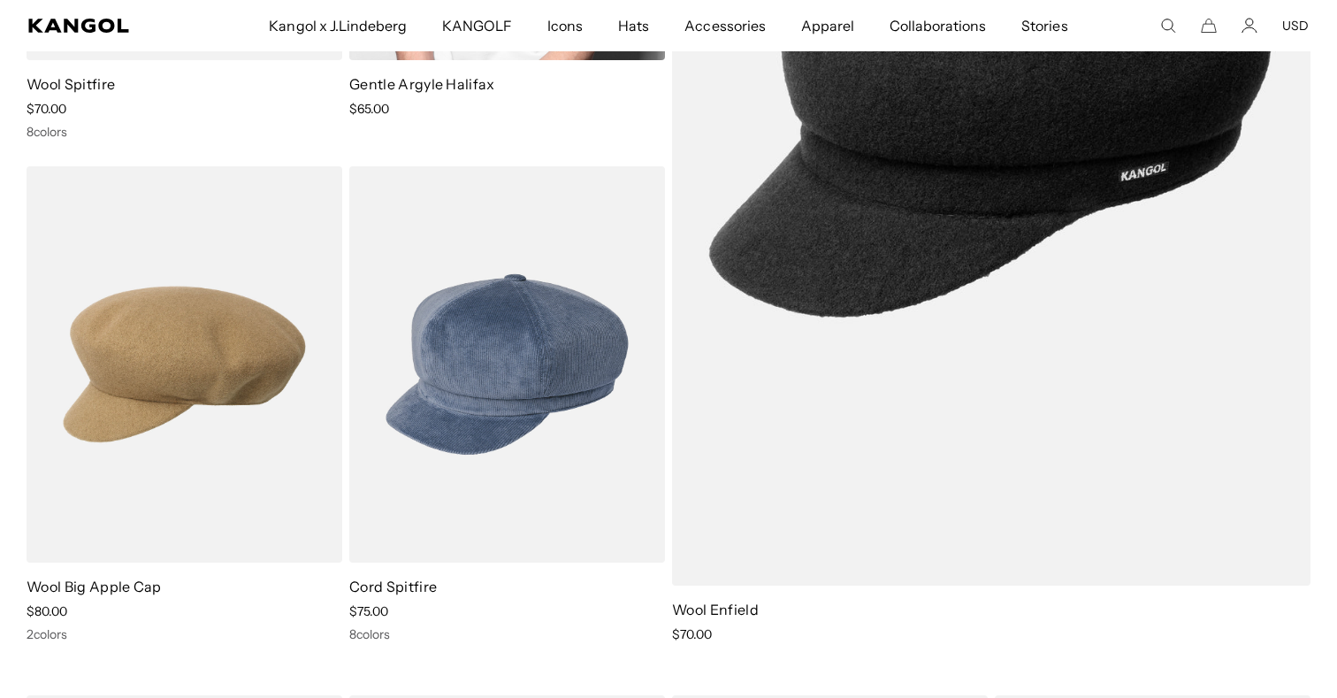
scroll to position [585, 0]
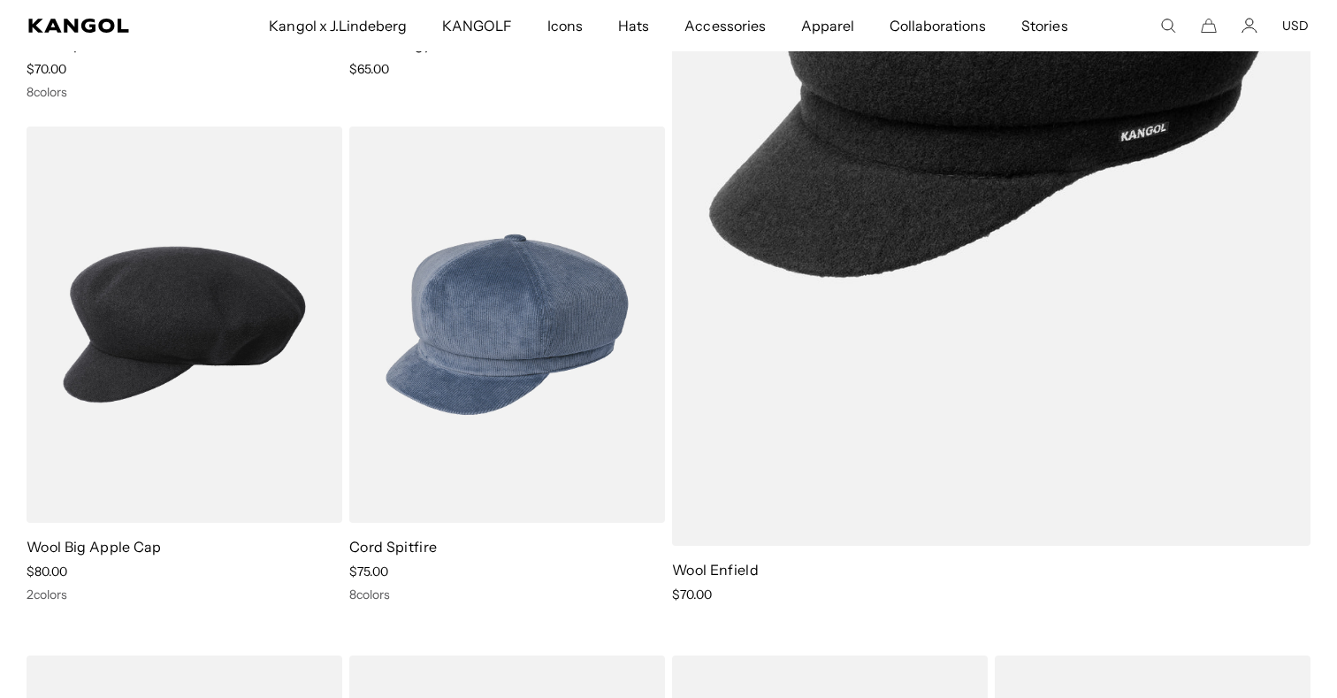
click at [162, 420] on img at bounding box center [185, 324] width 316 height 396
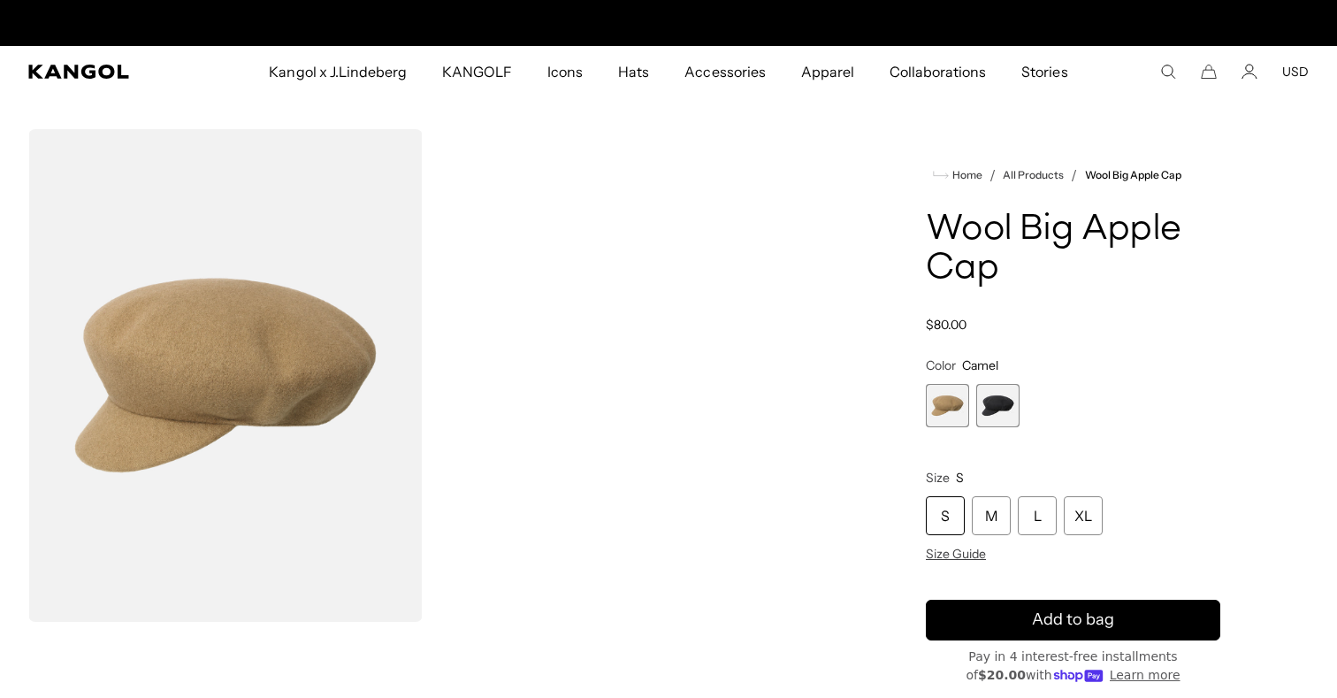
click at [980, 408] on span "2 of 2" at bounding box center [997, 405] width 43 height 43
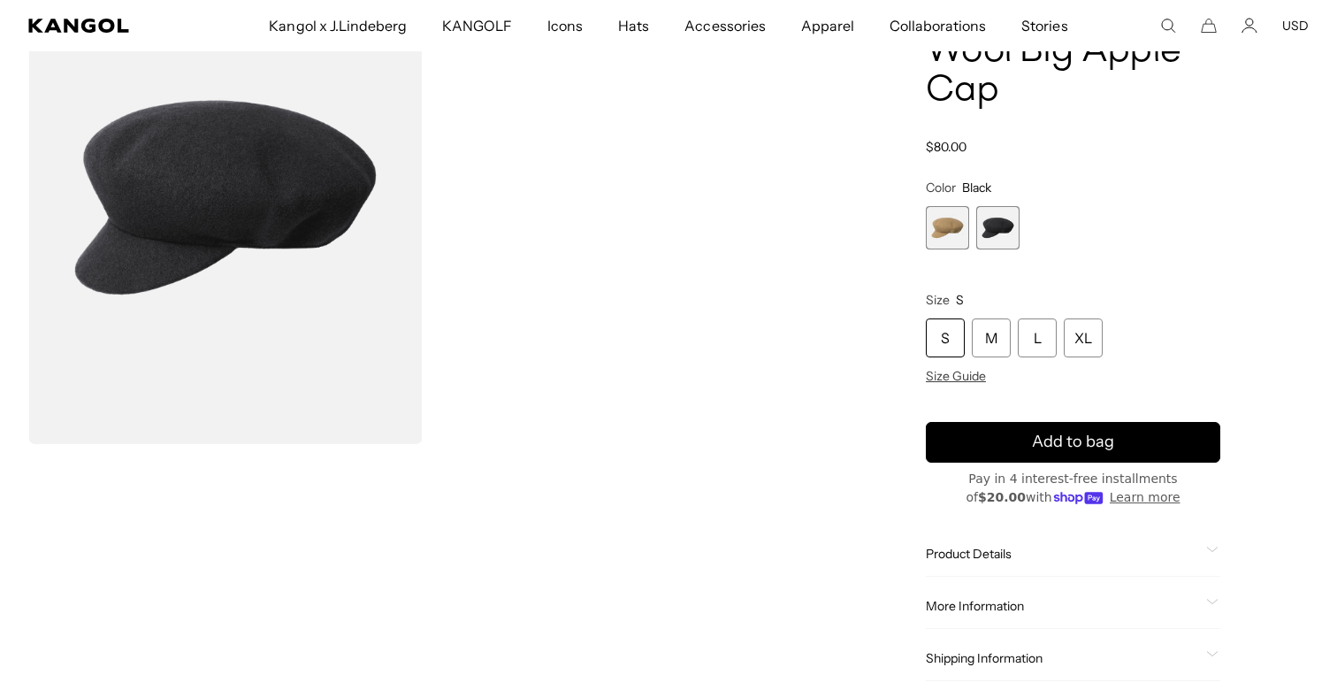
scroll to position [180, 0]
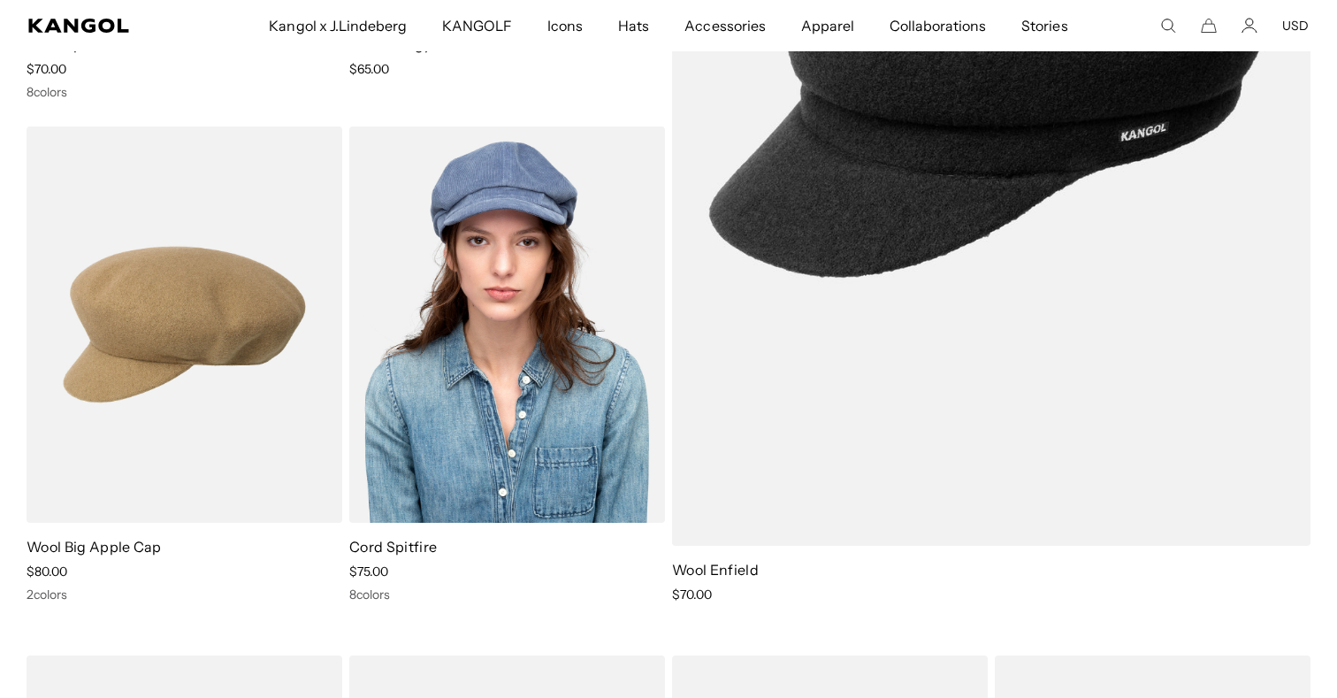
click at [543, 370] on img at bounding box center [507, 324] width 316 height 396
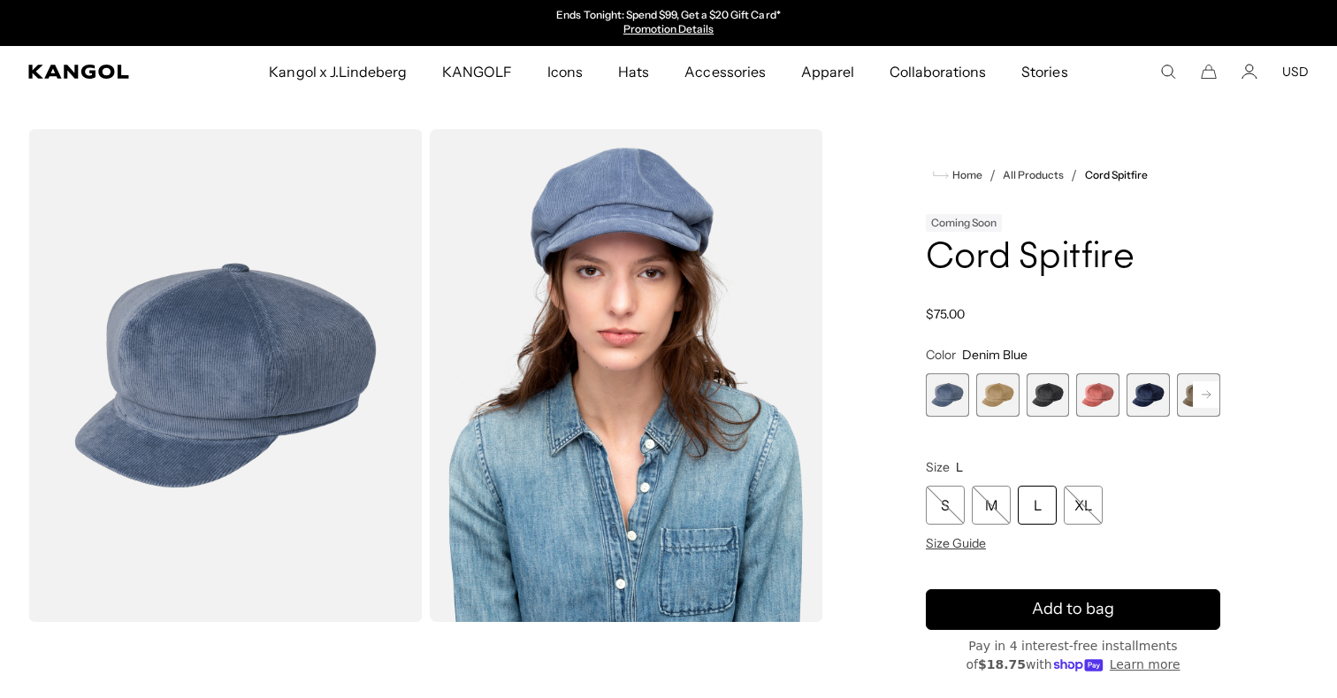
click at [995, 399] on span "2 of 9" at bounding box center [997, 394] width 43 height 43
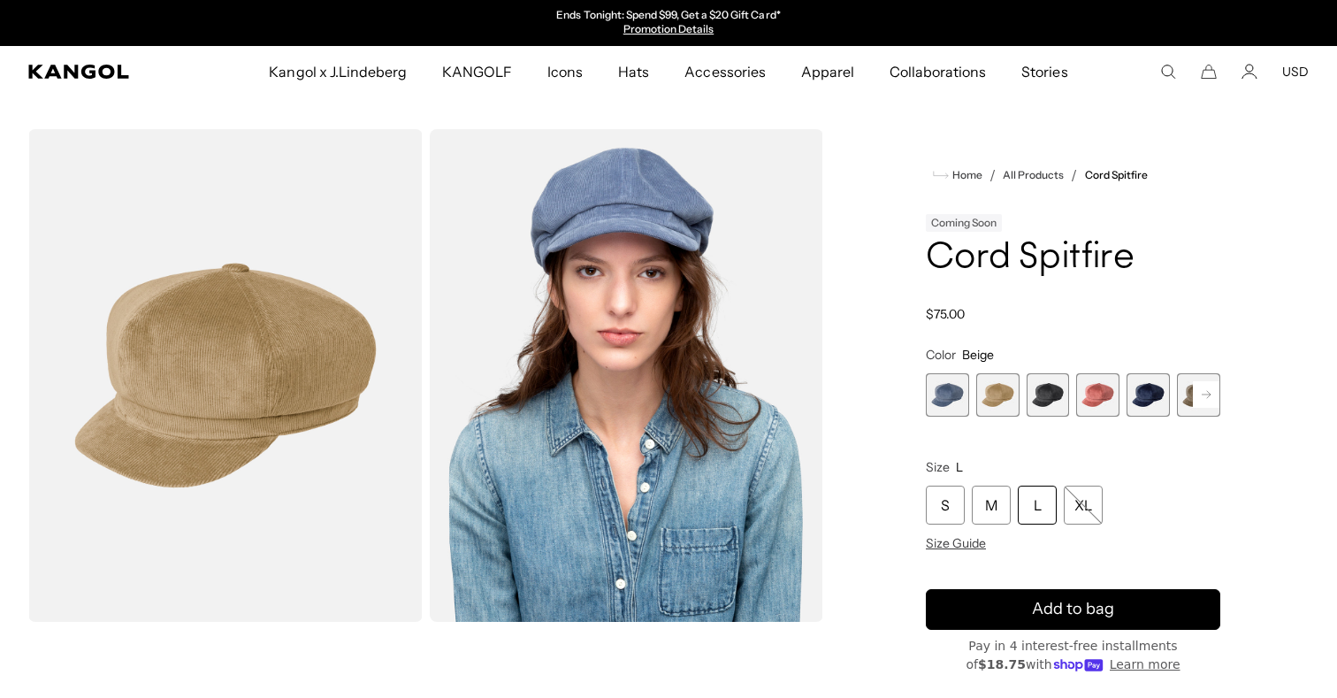
click at [1045, 400] on span "3 of 9" at bounding box center [1048, 394] width 43 height 43
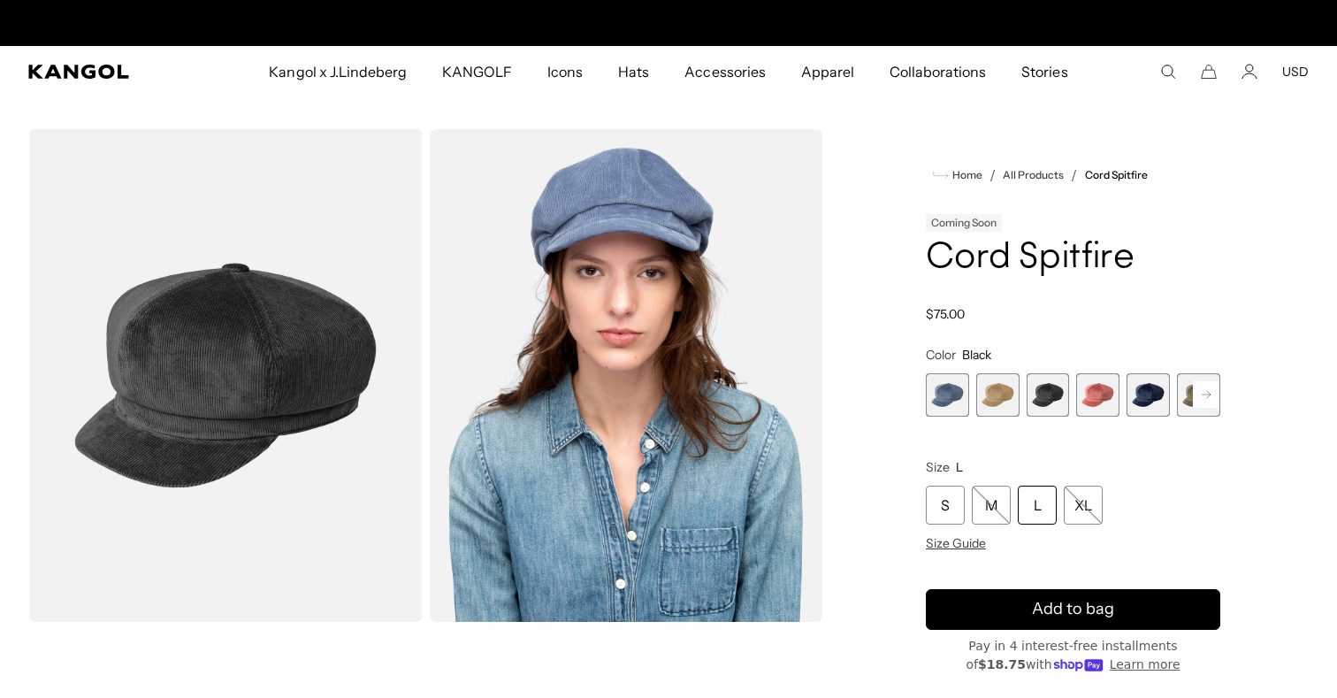
scroll to position [0, 364]
click at [1092, 409] on span "4 of 9" at bounding box center [1097, 394] width 43 height 43
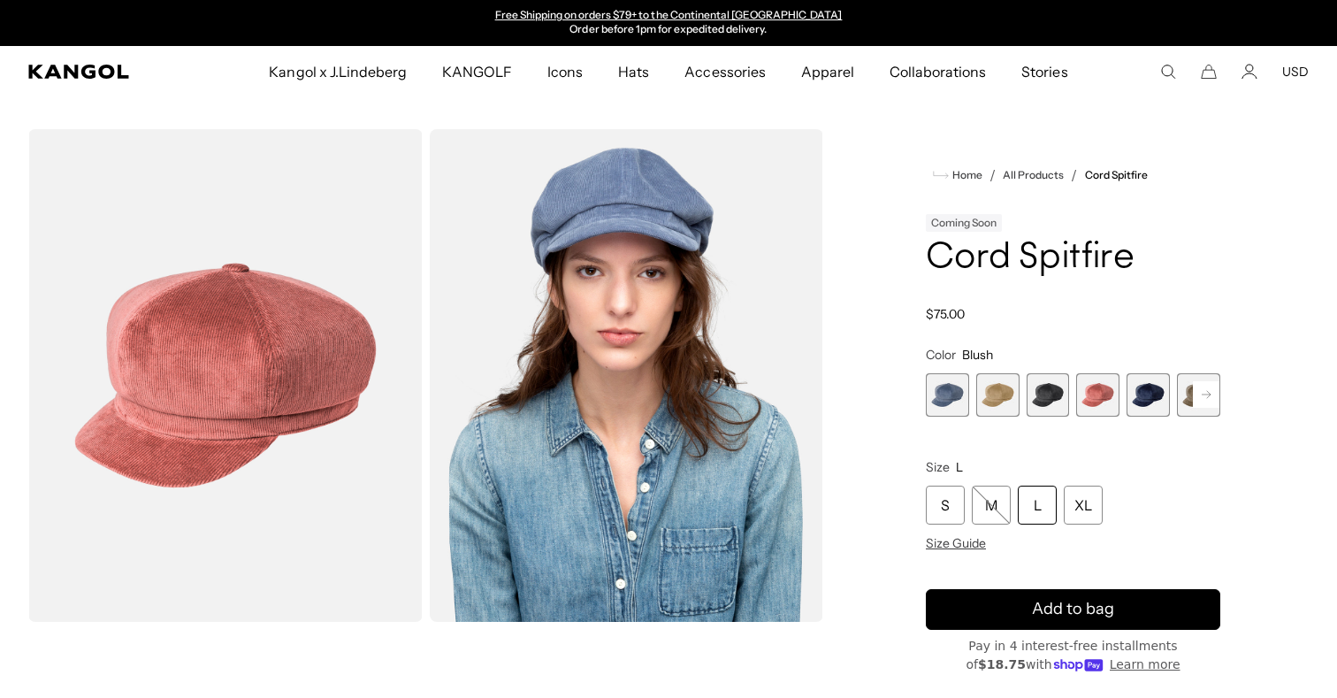
click at [1103, 400] on span "4 of 9" at bounding box center [1097, 394] width 43 height 43
click at [1110, 400] on span "4 of 9" at bounding box center [1097, 394] width 43 height 43
click at [1153, 402] on span "5 of 9" at bounding box center [1148, 394] width 43 height 43
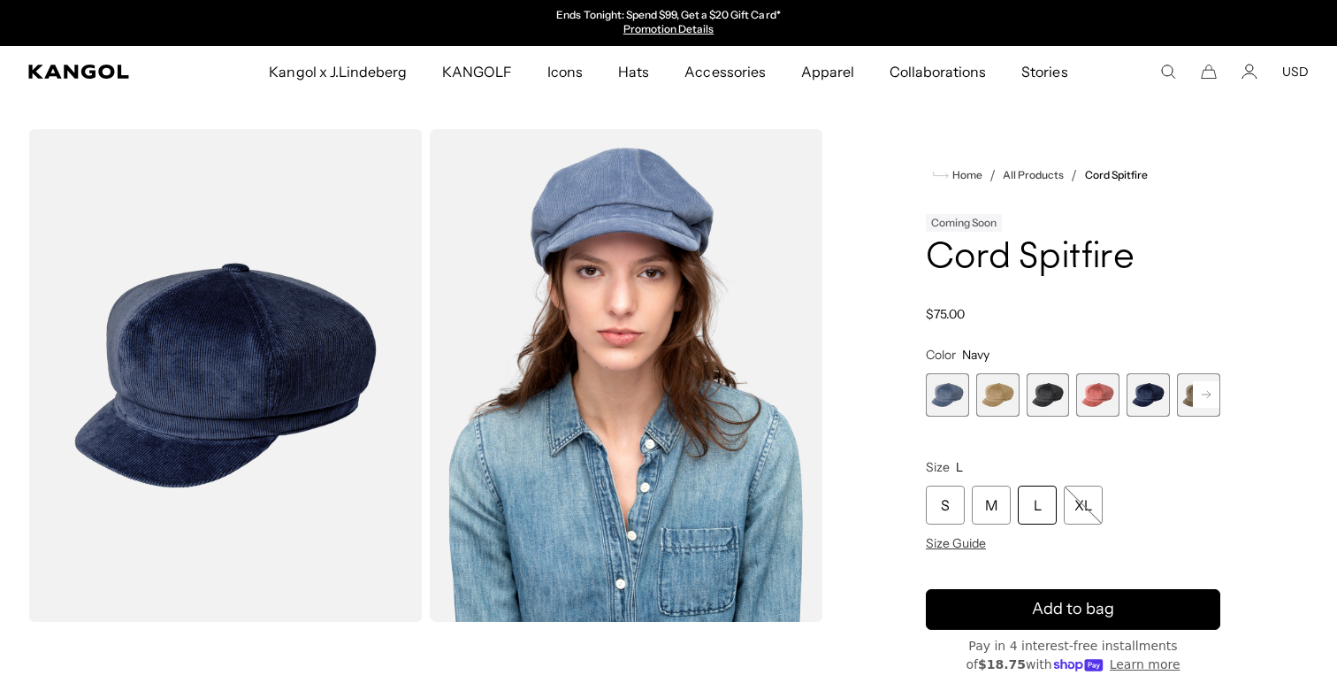
click at [1214, 400] on rect at bounding box center [1206, 394] width 27 height 27
click at [1162, 394] on span "6 of 9" at bounding box center [1148, 394] width 43 height 43
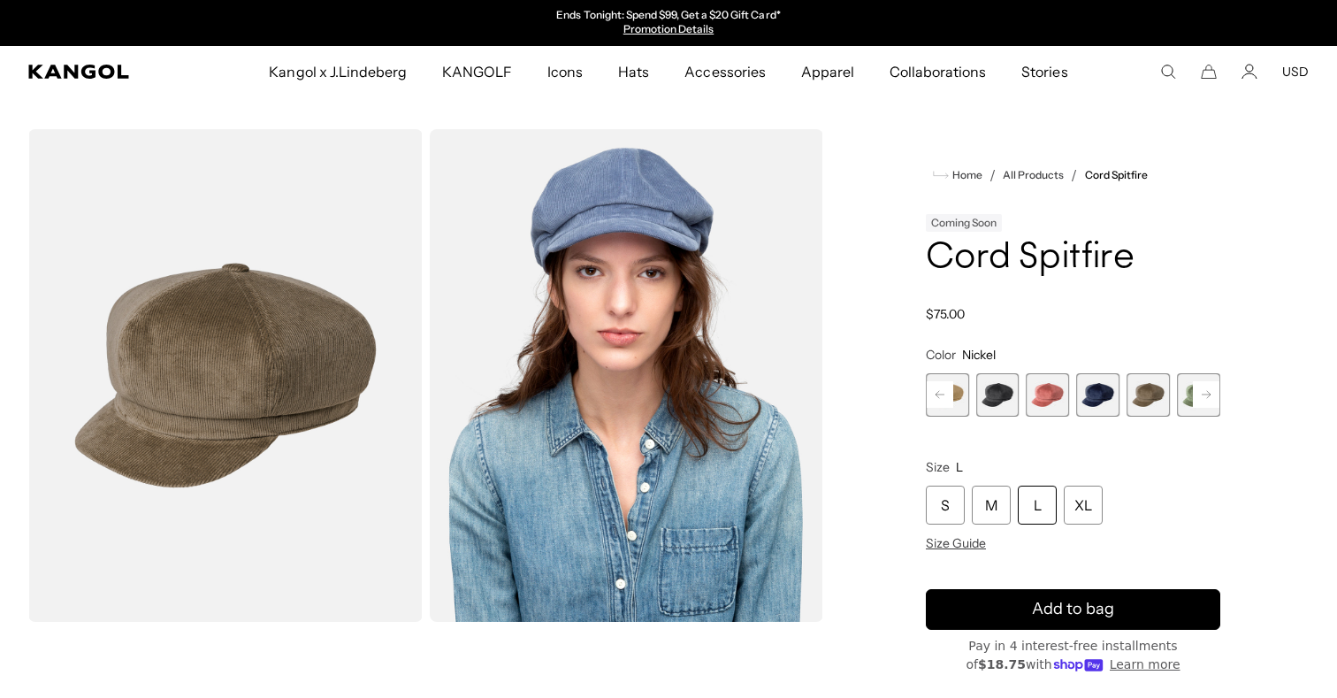
click at [1205, 394] on icon at bounding box center [1206, 394] width 9 height 7
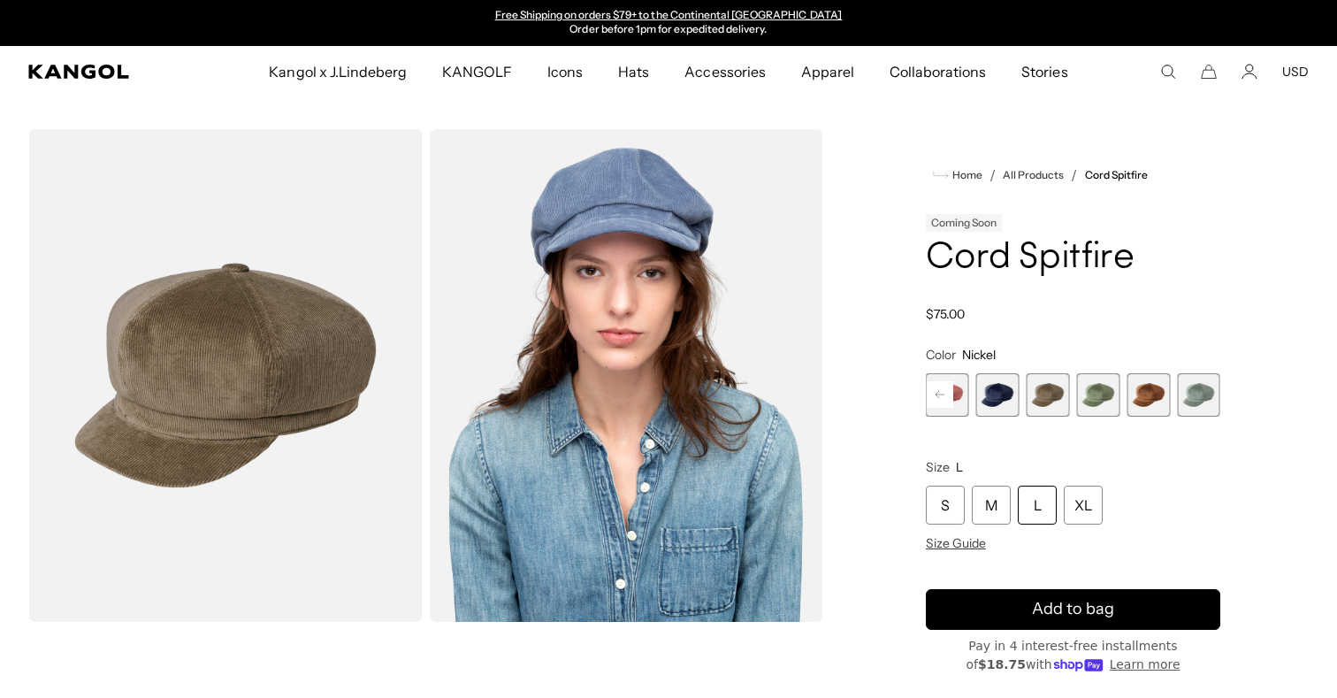
click at [1079, 394] on span "7 of 9" at bounding box center [1098, 394] width 43 height 43
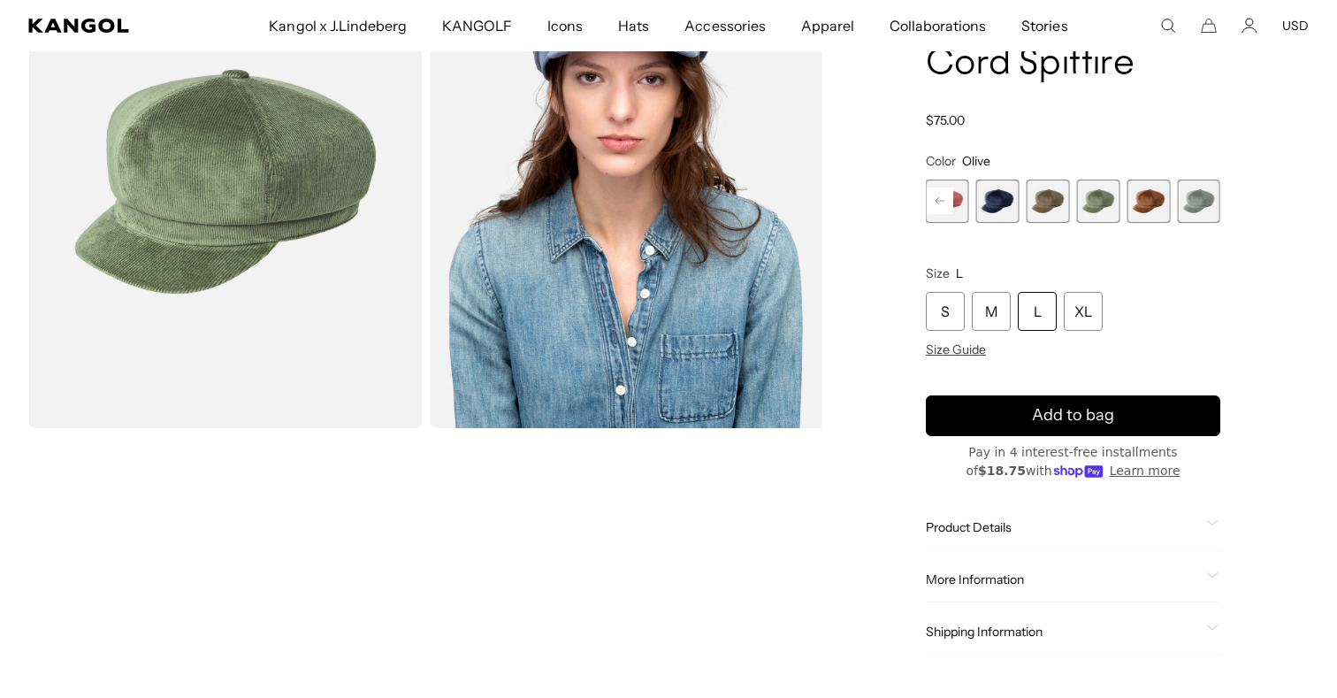
scroll to position [190, 0]
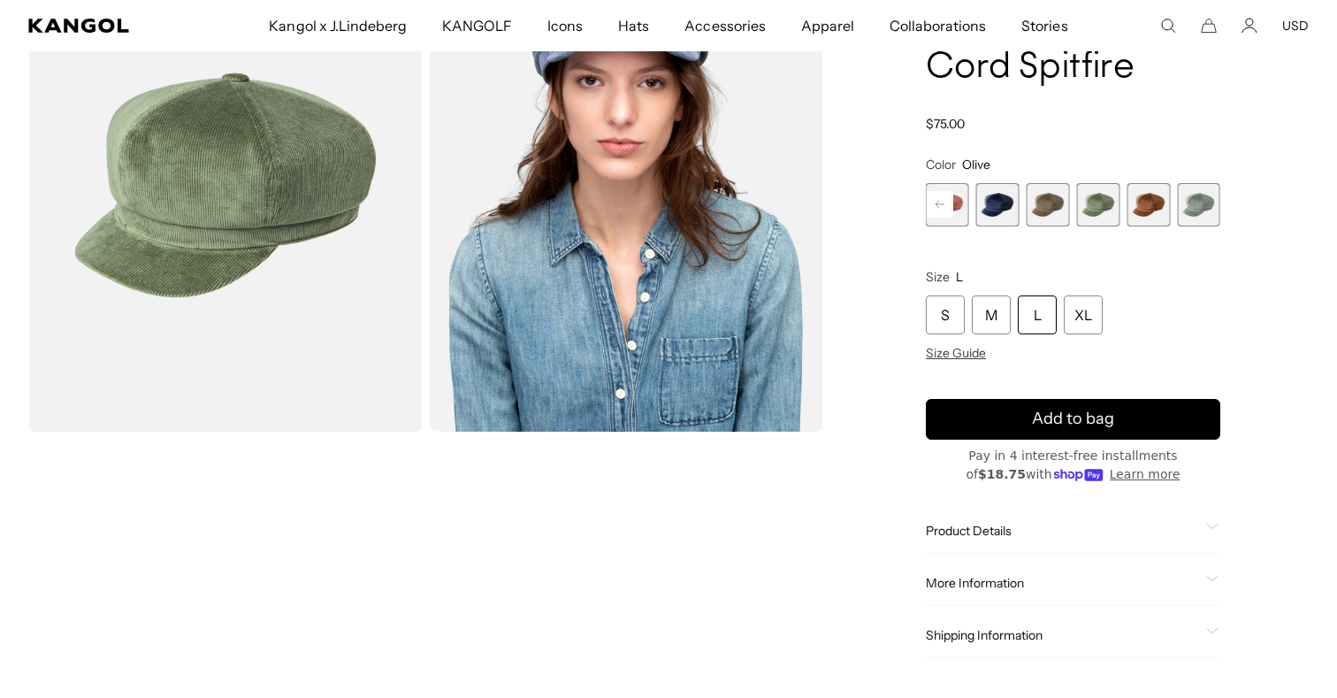
click at [1189, 198] on span "9 of 9" at bounding box center [1198, 204] width 43 height 43
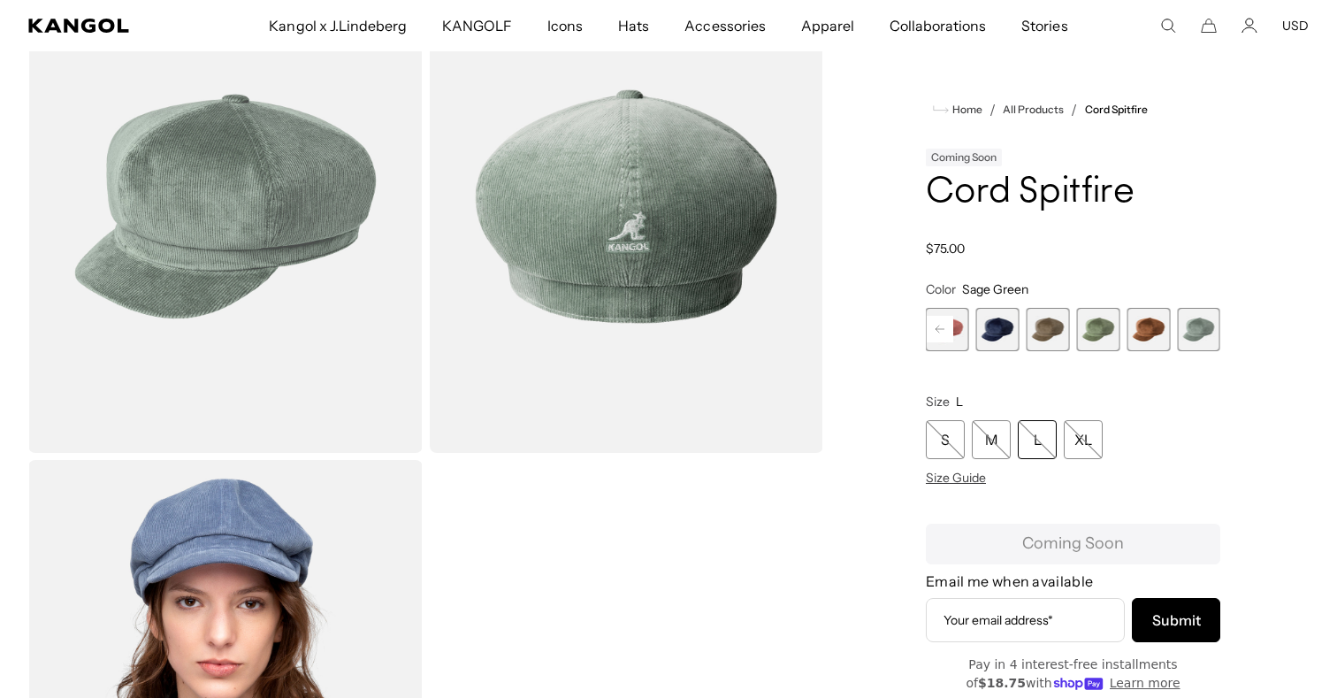
scroll to position [167, 0]
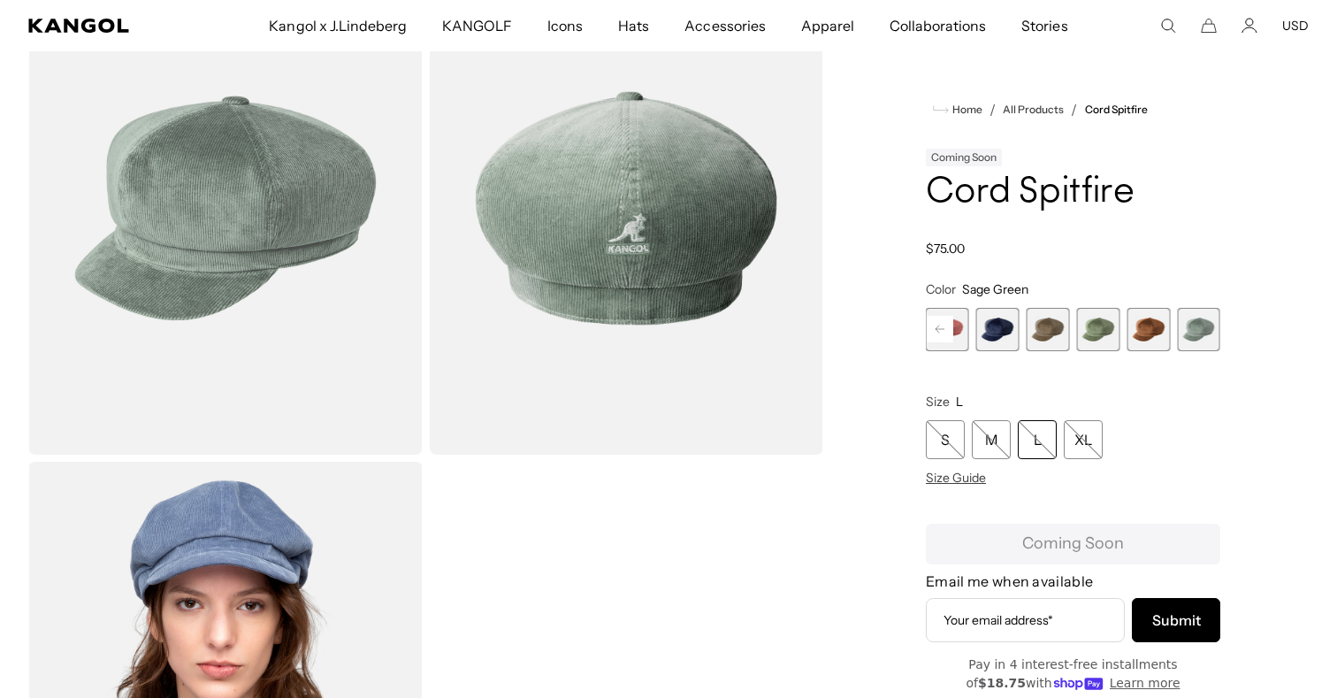
click at [1149, 339] on span "8 of 9" at bounding box center [1148, 329] width 43 height 43
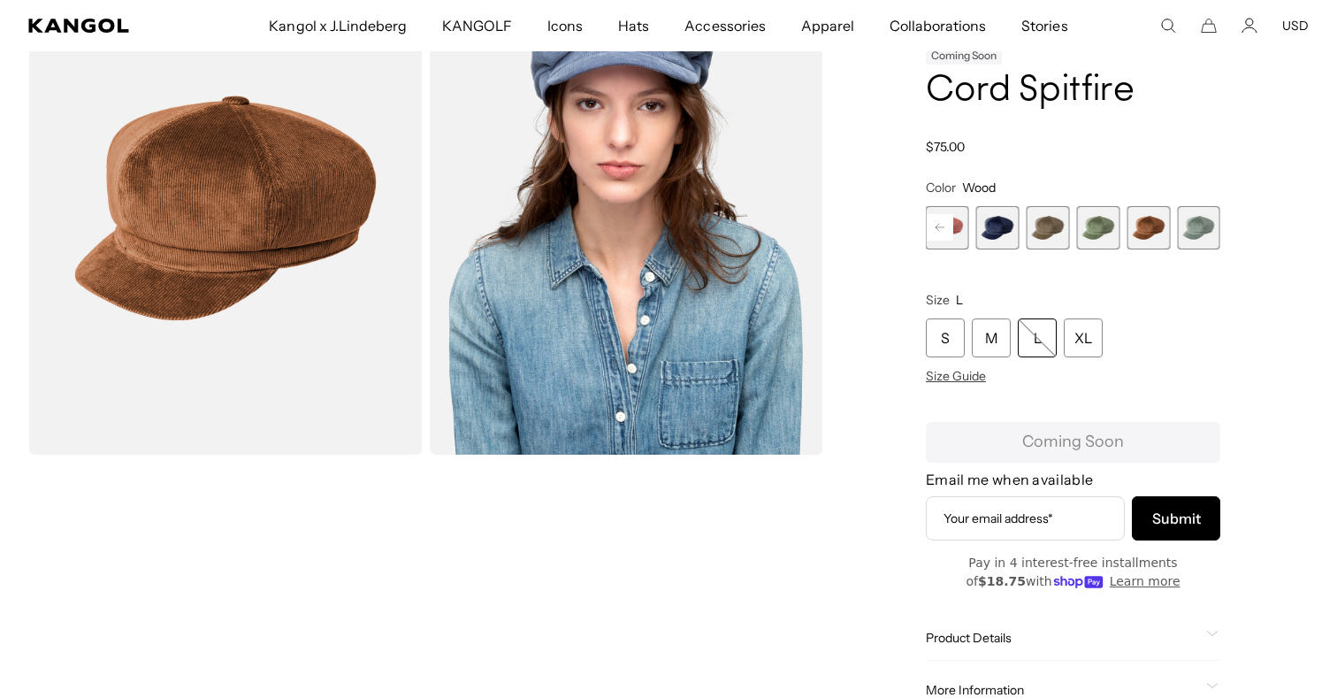
scroll to position [0, 364]
click at [1199, 232] on span "9 of 9" at bounding box center [1198, 227] width 43 height 43
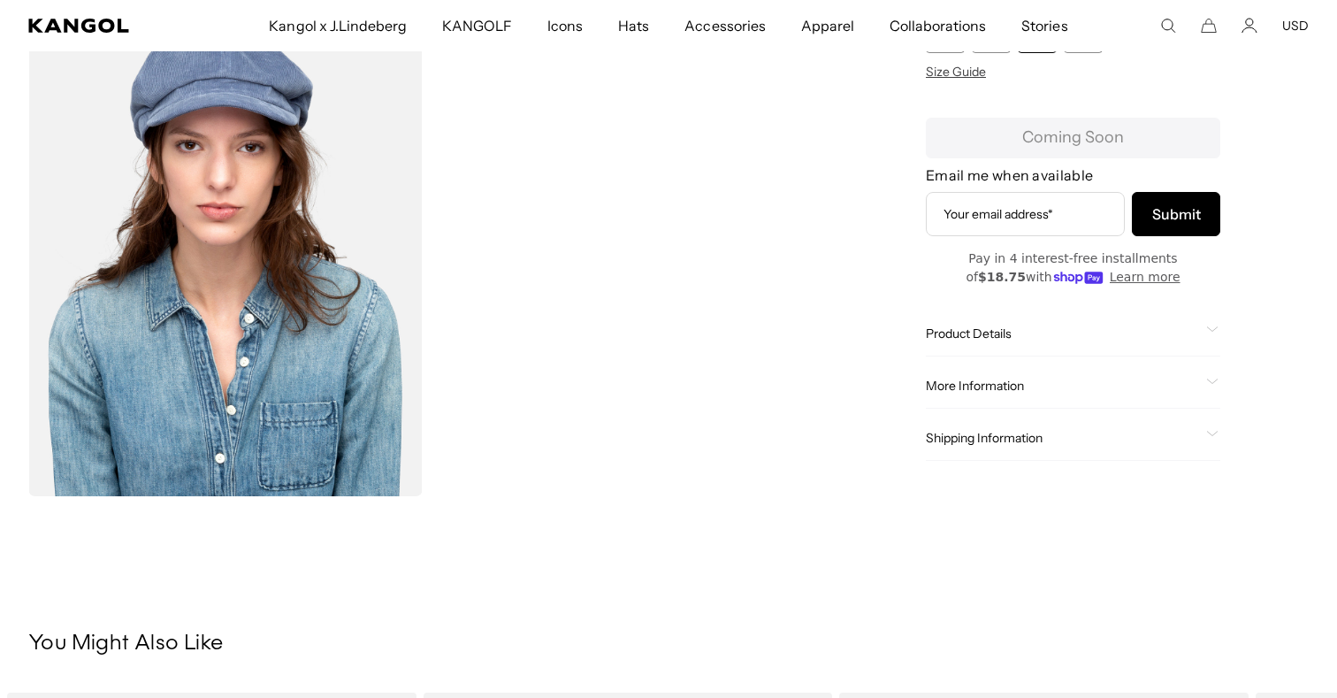
click at [246, 258] on img "Gallery Viewer" at bounding box center [225, 250] width 394 height 493
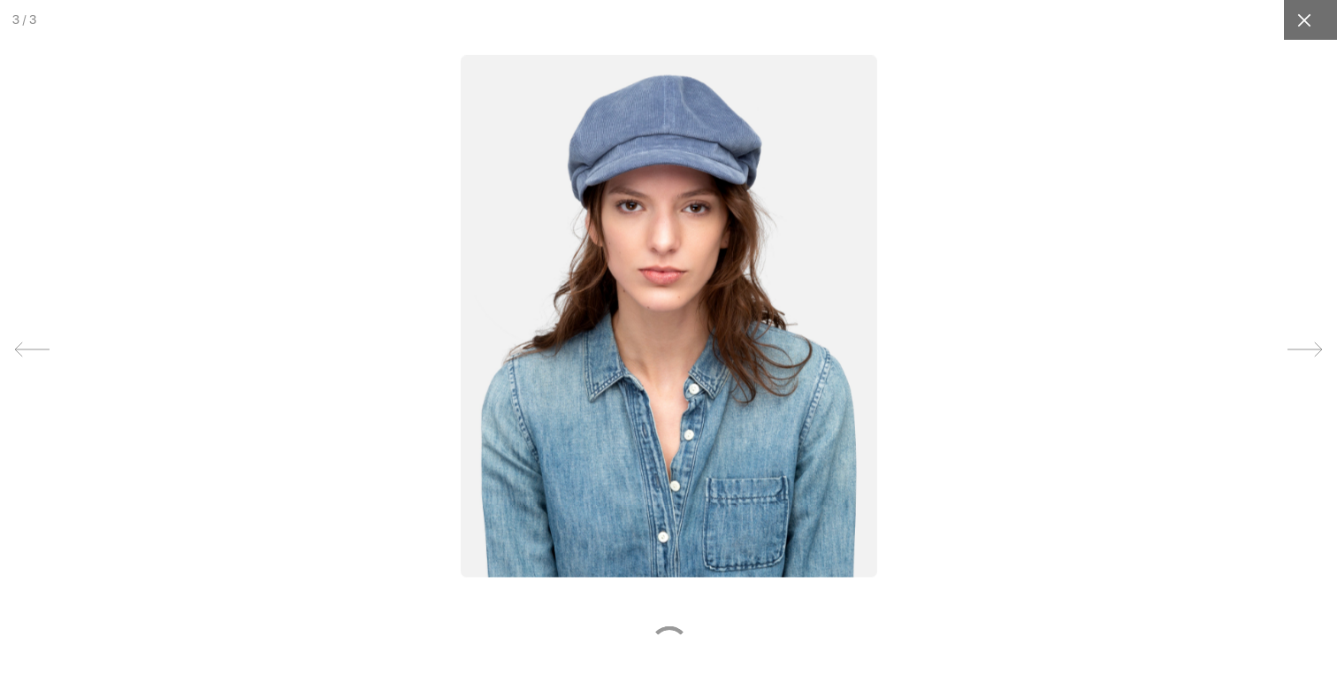
click at [1314, 18] on div at bounding box center [1304, 20] width 40 height 40
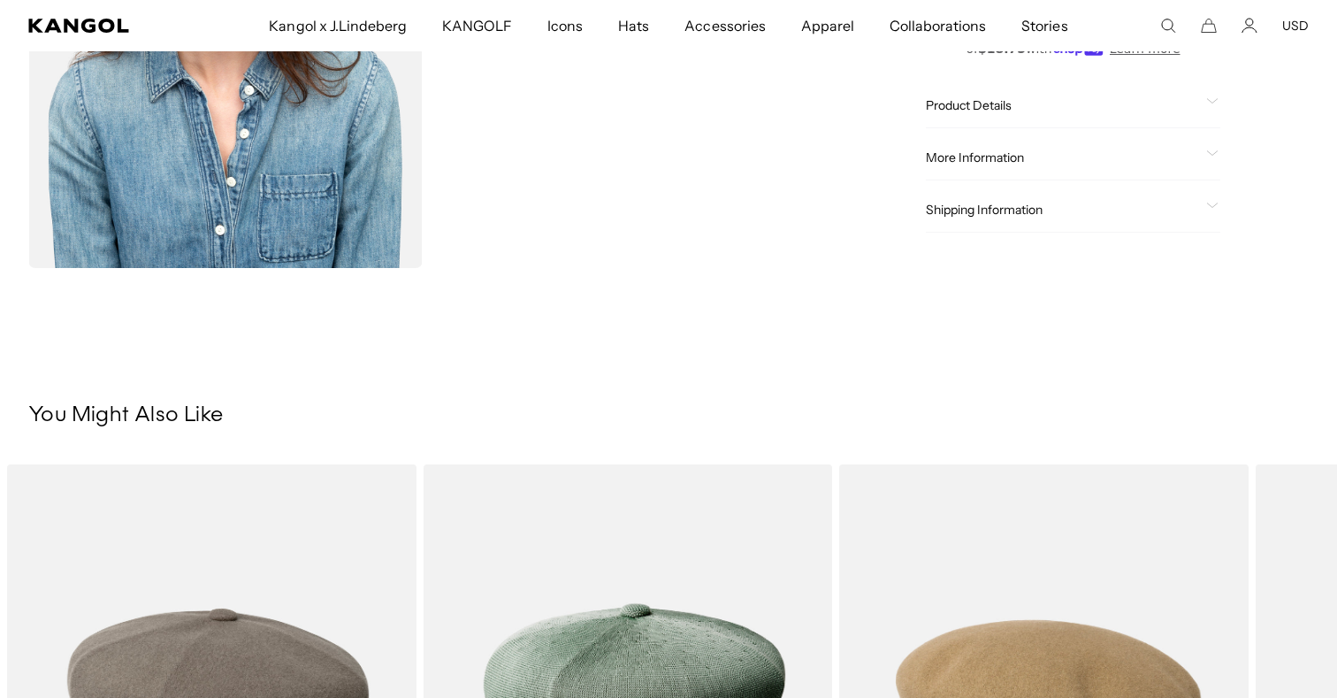
scroll to position [874, 0]
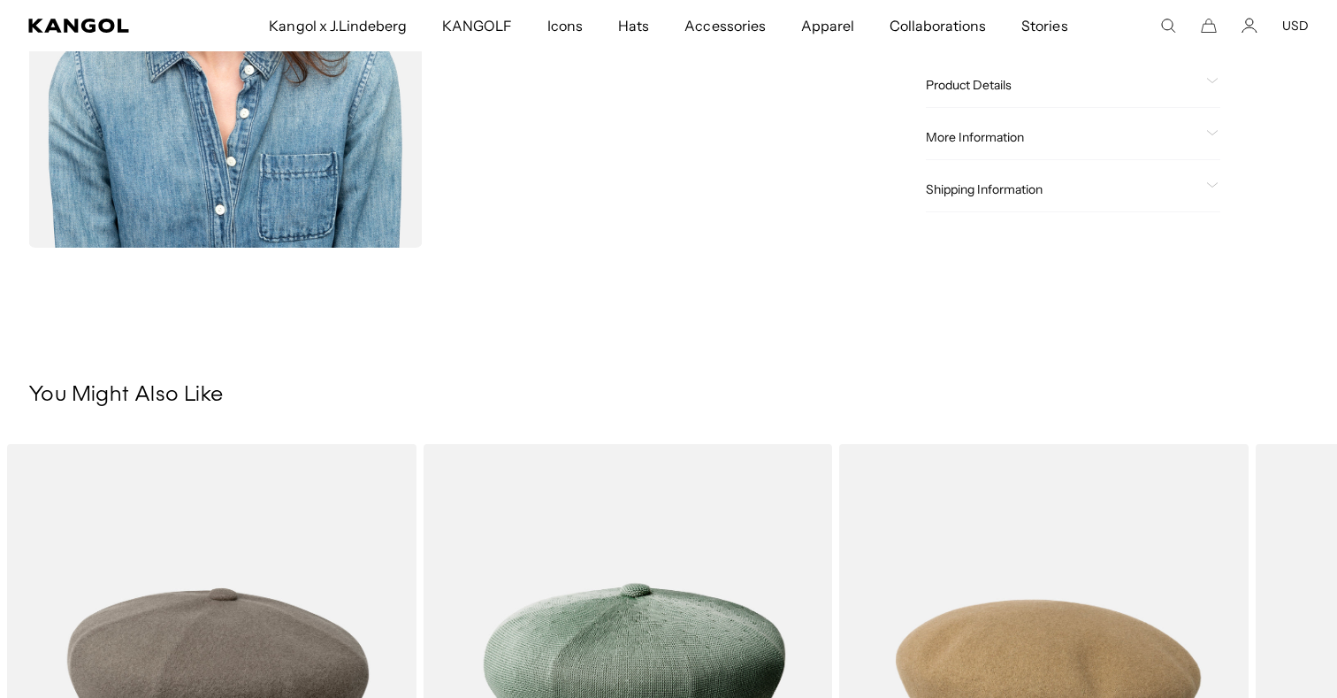
click at [1013, 89] on span "Product Details" at bounding box center [1062, 85] width 273 height 16
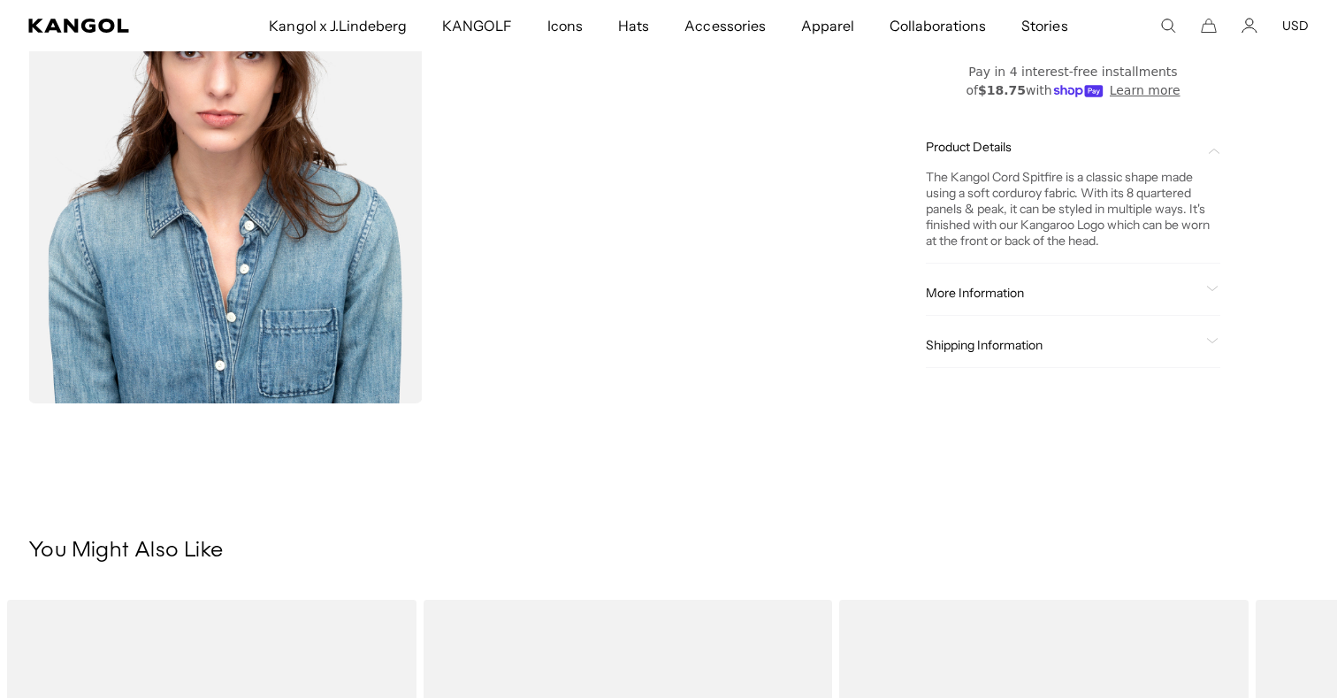
scroll to position [684, 0]
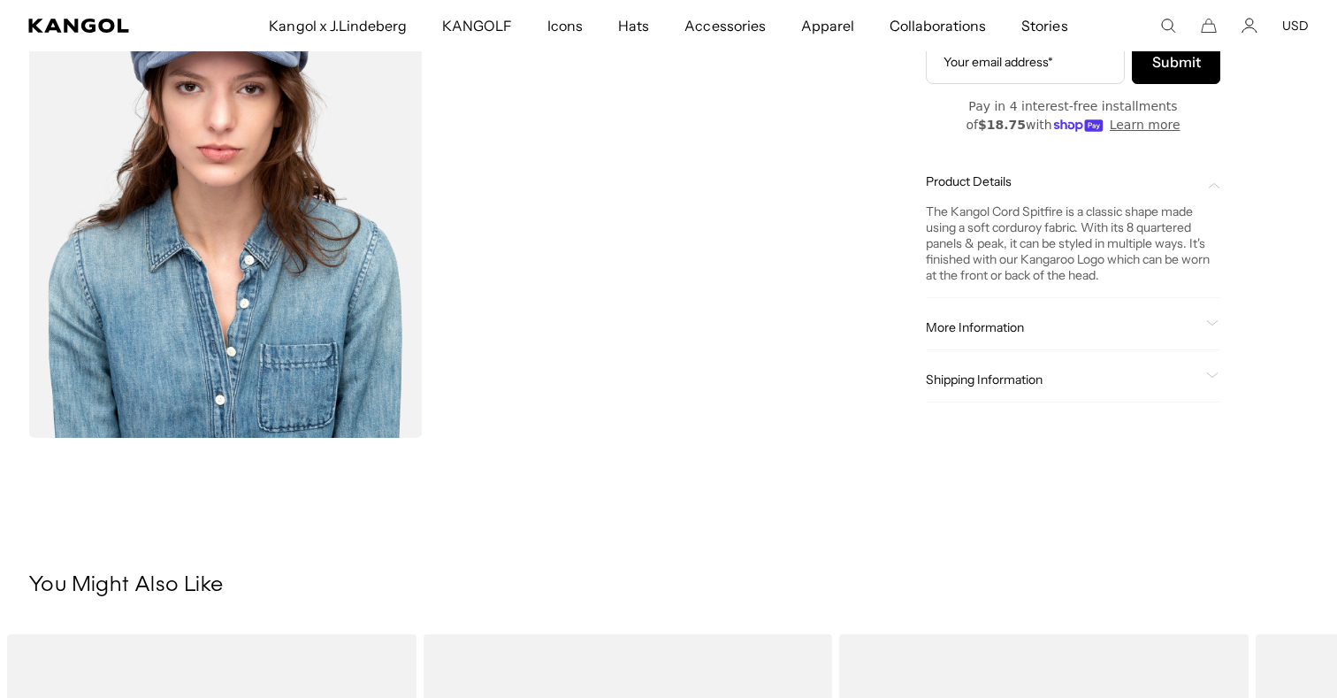
click at [1045, 326] on span "More Information" at bounding box center [1062, 327] width 273 height 16
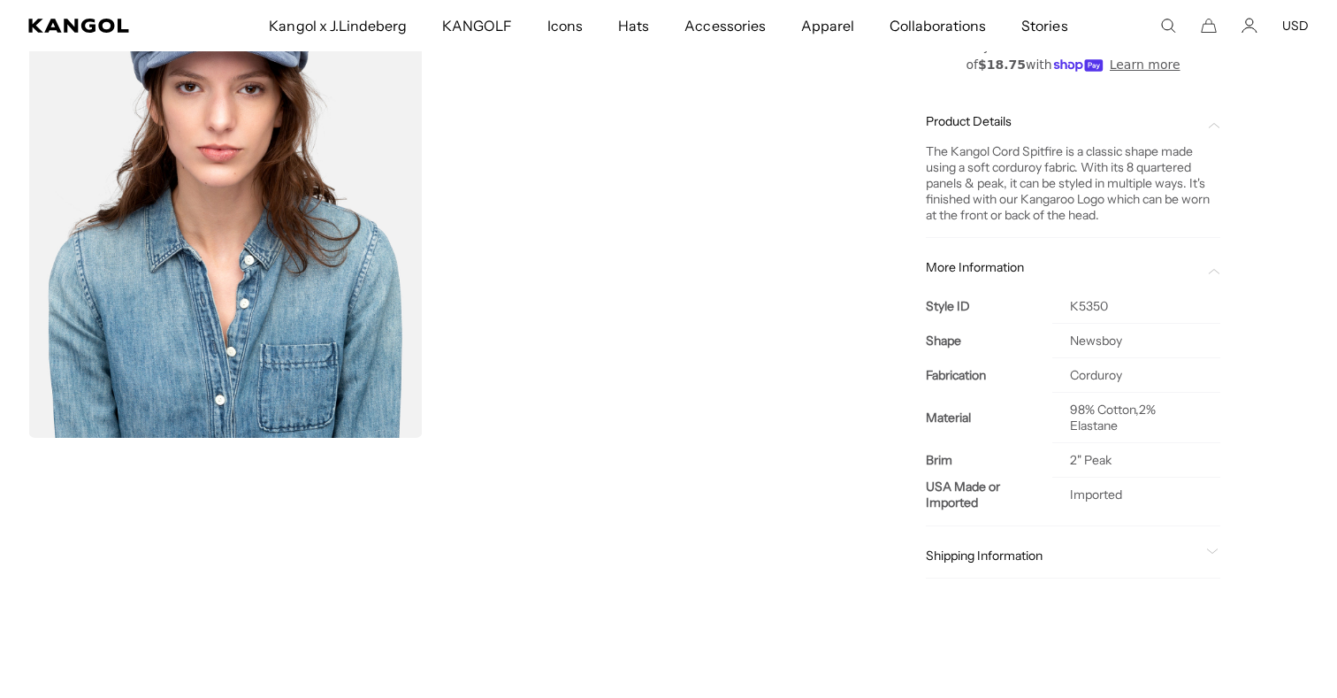
scroll to position [736, 0]
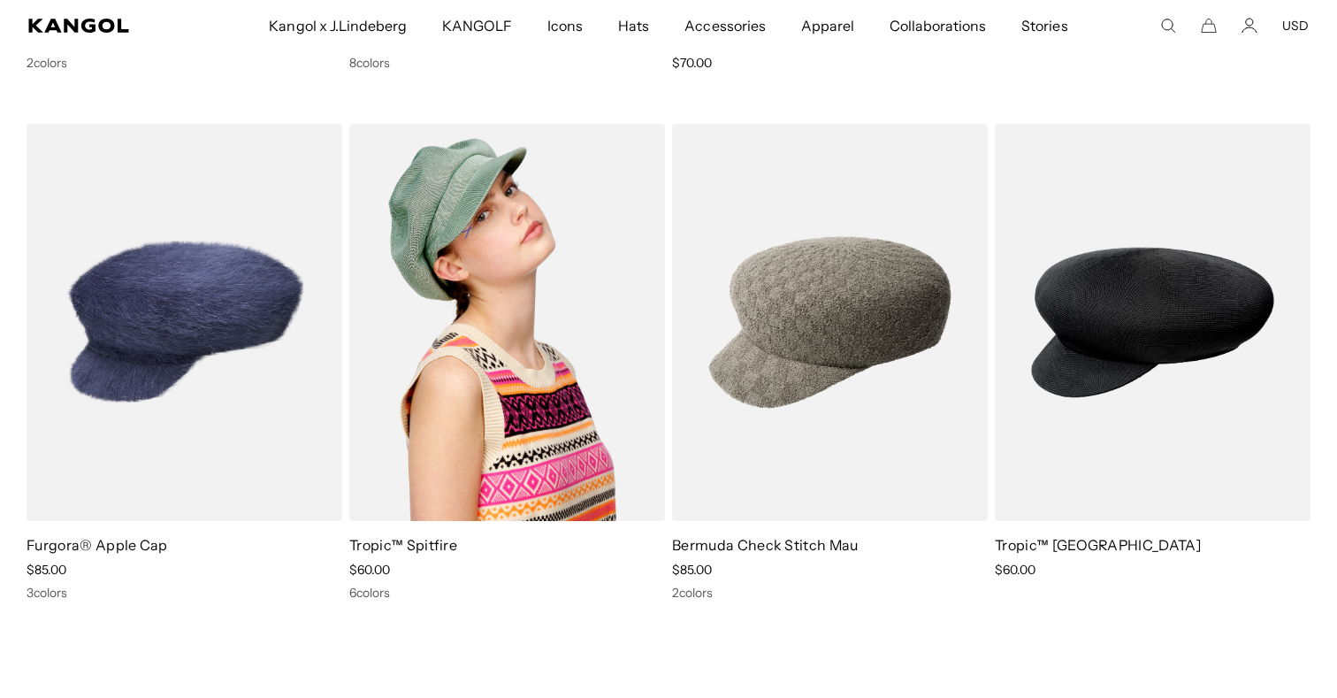
click at [463, 413] on img at bounding box center [507, 322] width 316 height 396
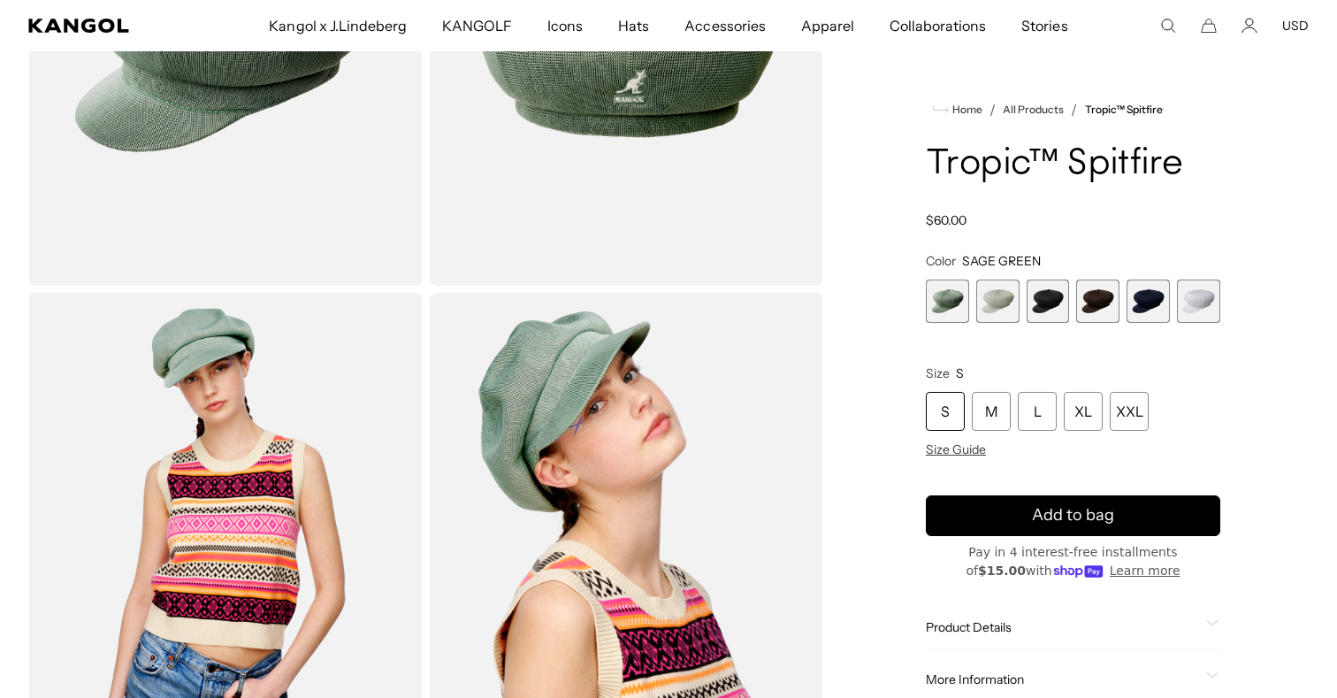
scroll to position [0, 364]
click at [1000, 294] on span "2 of 6" at bounding box center [997, 300] width 43 height 43
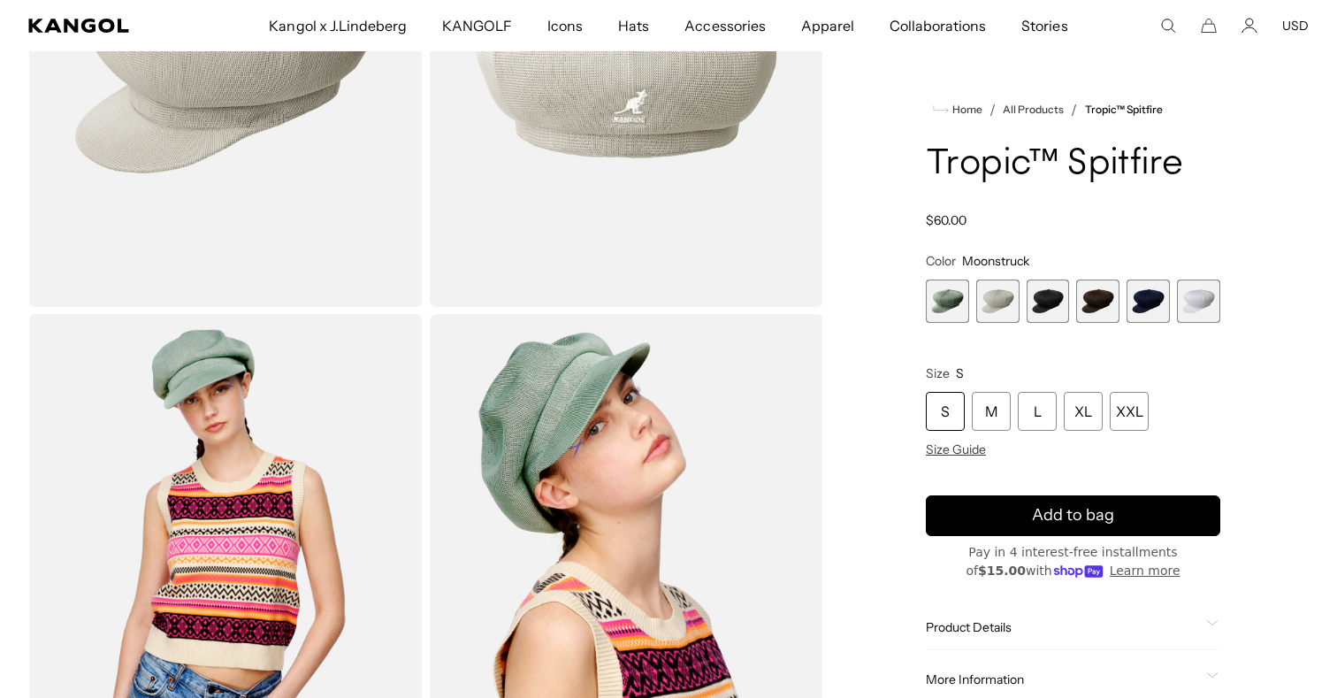
scroll to position [304, 0]
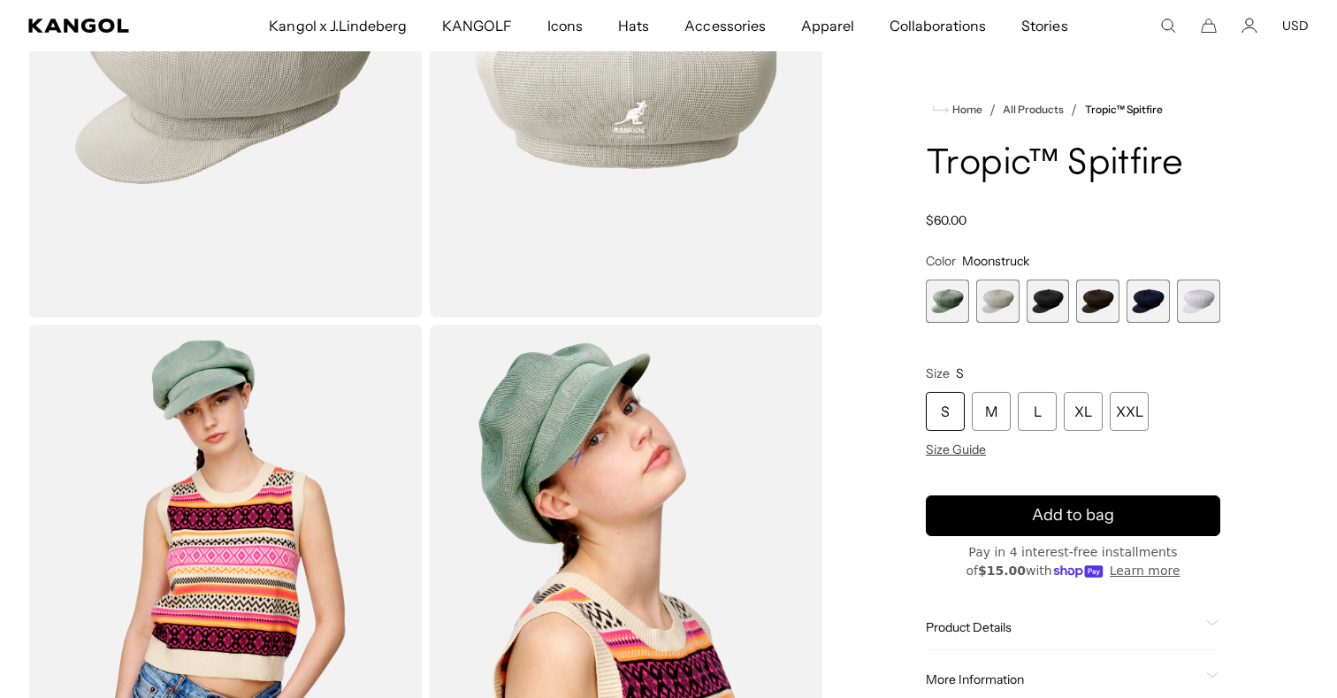
click at [954, 318] on span "1 of 6" at bounding box center [947, 300] width 43 height 43
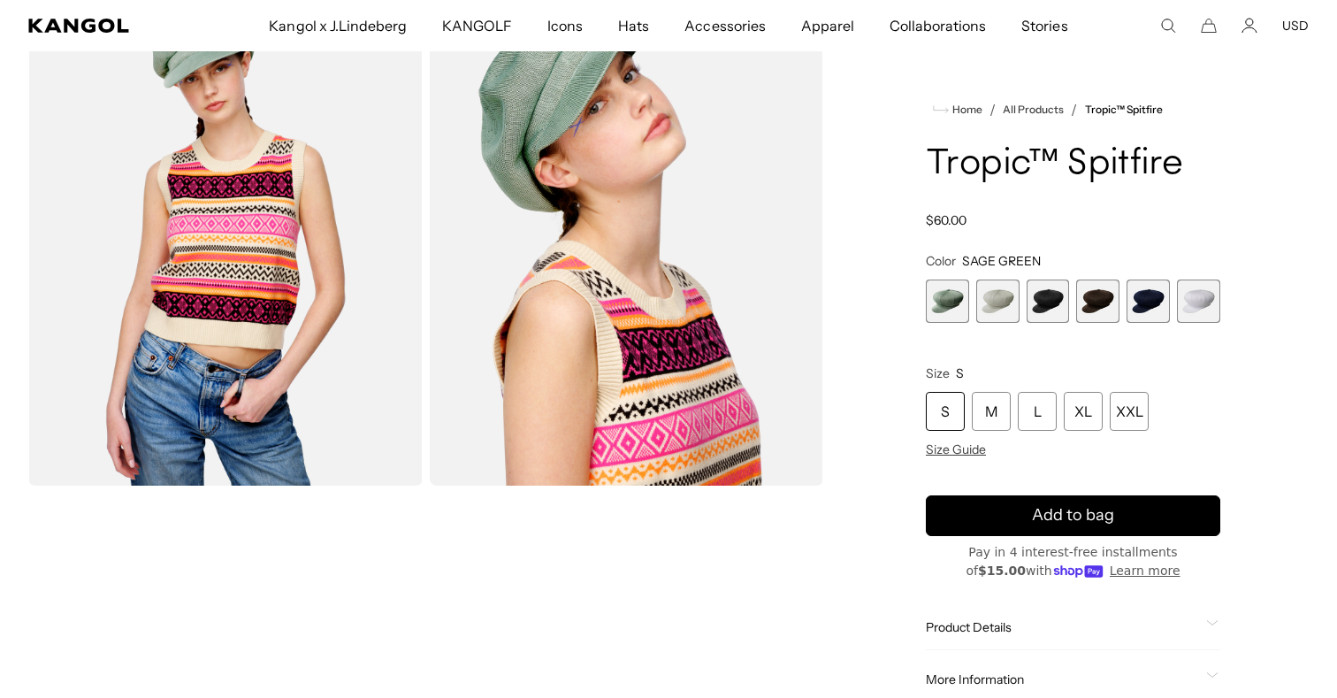
scroll to position [627, 0]
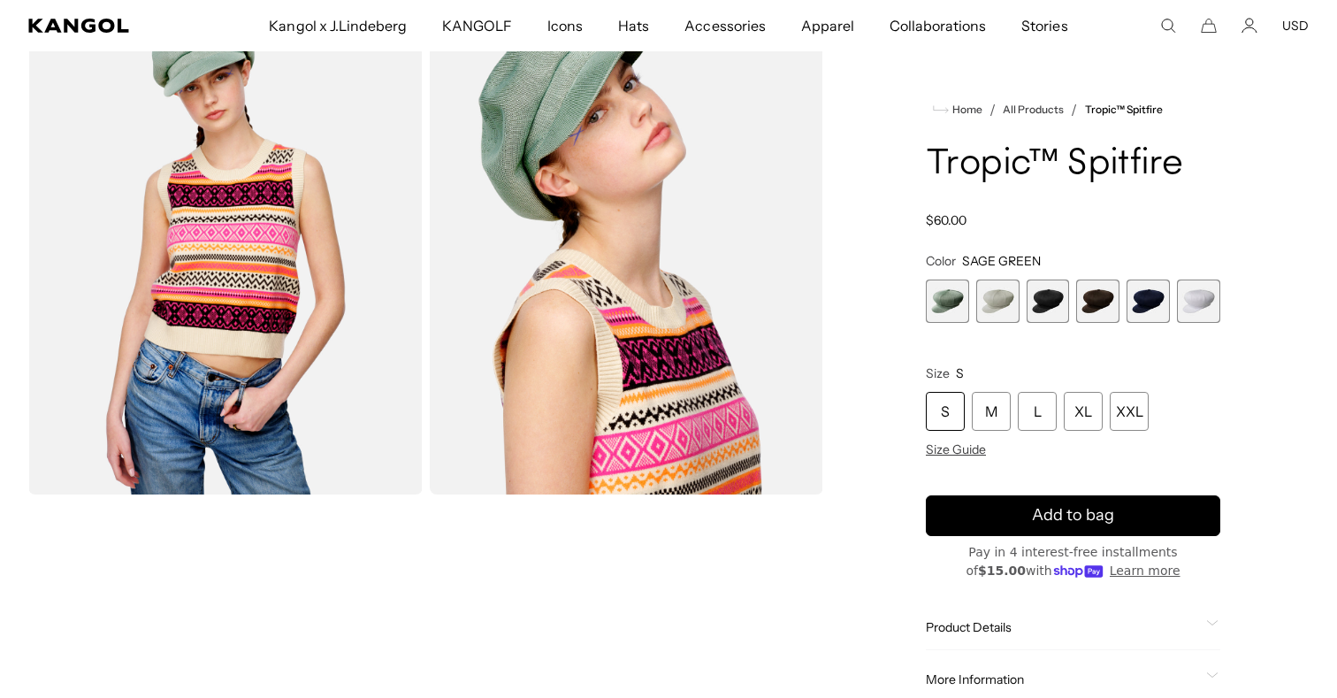
click at [609, 248] on img "Gallery Viewer" at bounding box center [627, 248] width 394 height 493
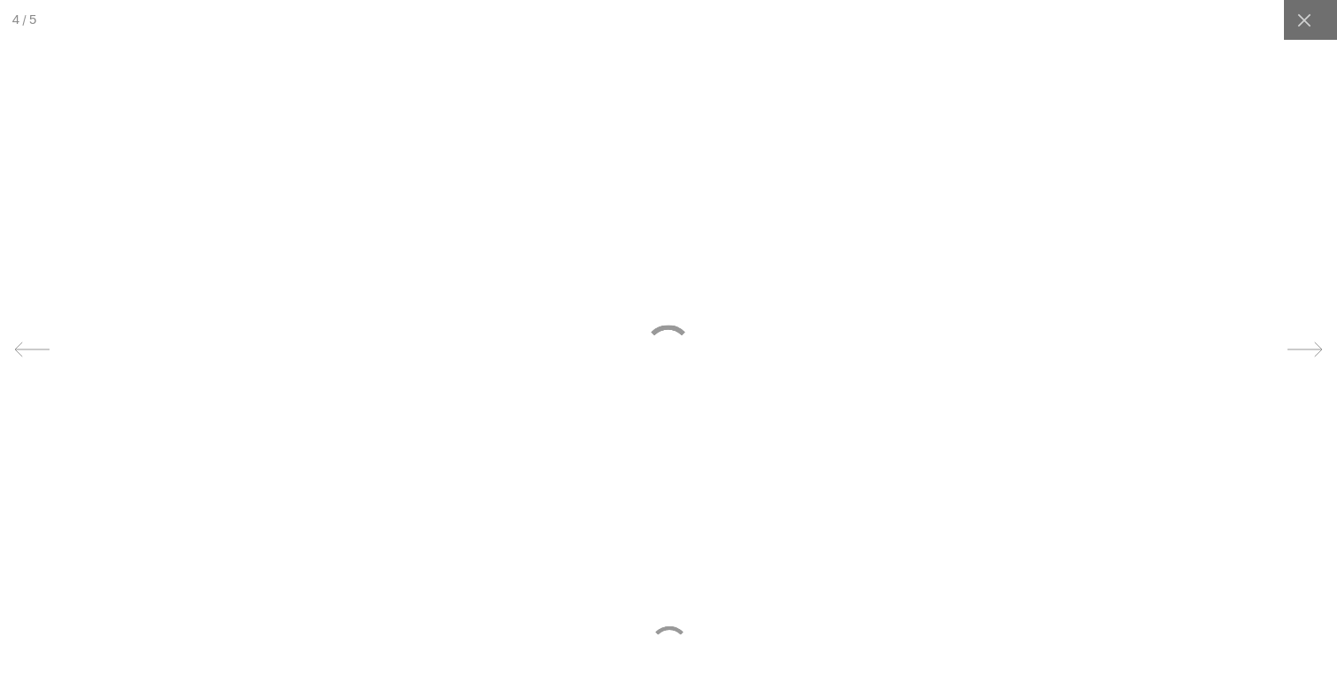
scroll to position [0, 364]
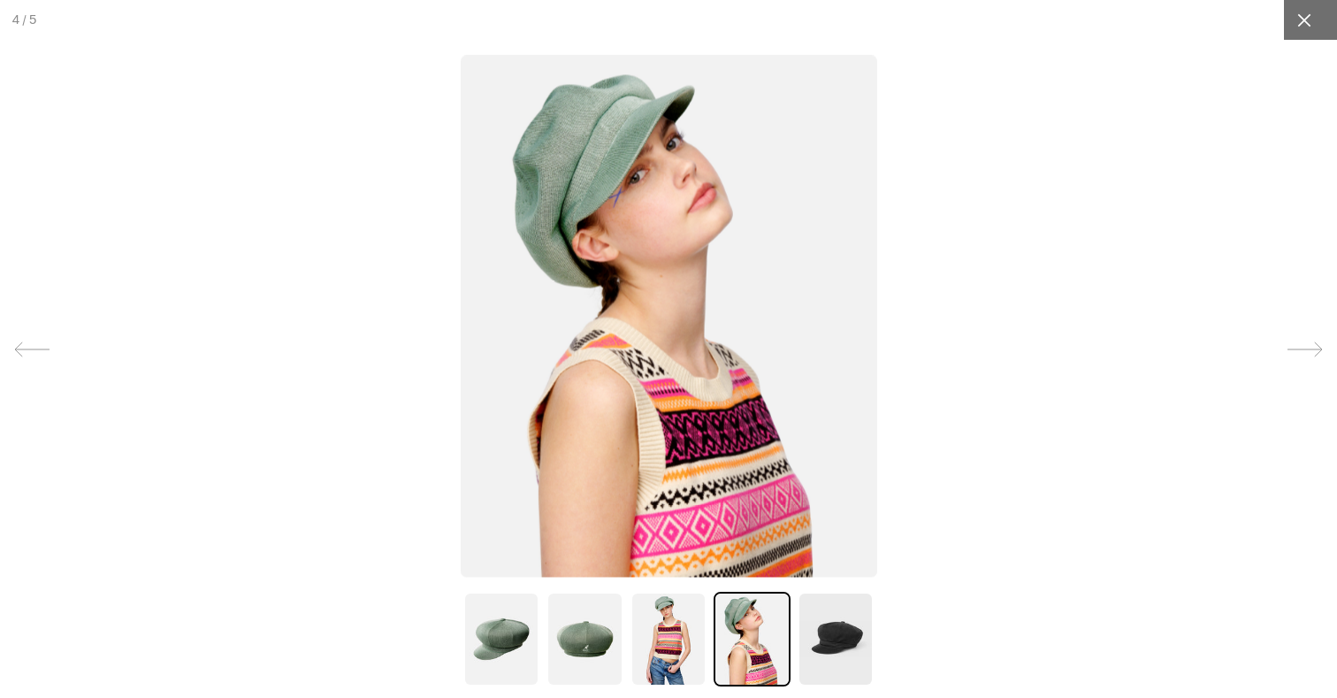
click at [1309, 21] on icon at bounding box center [1305, 20] width 18 height 18
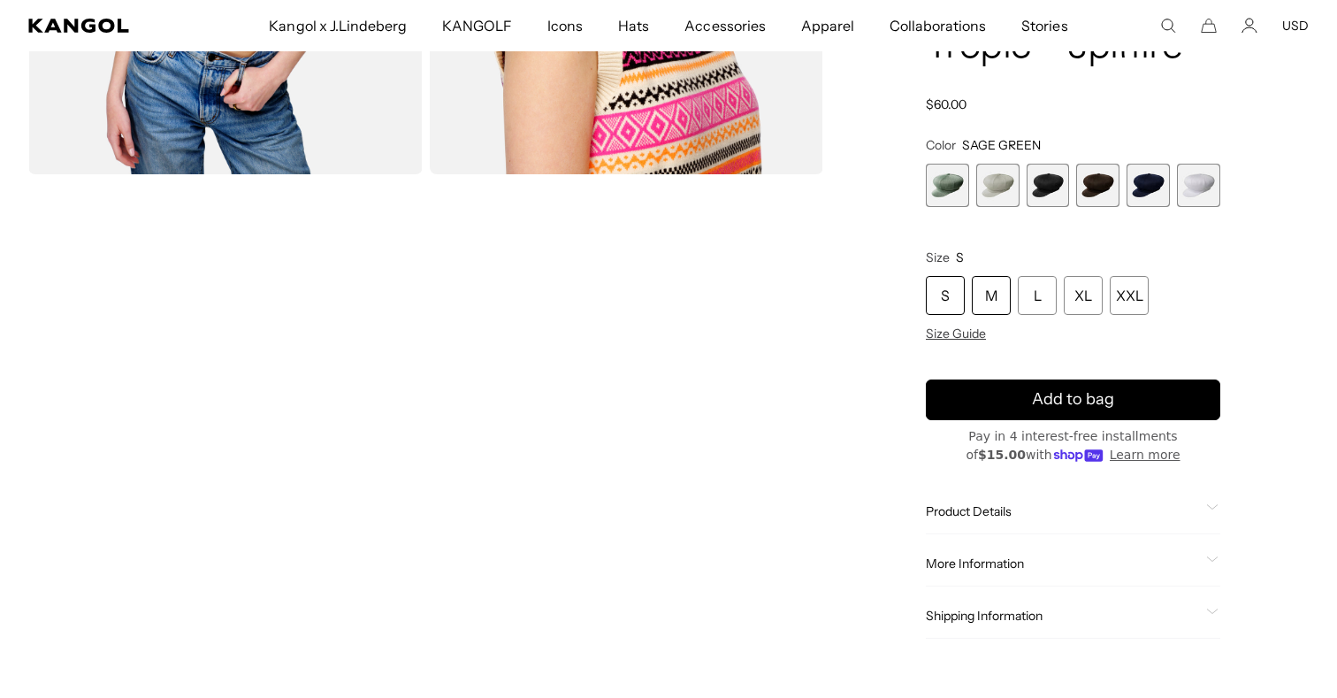
scroll to position [1238, 0]
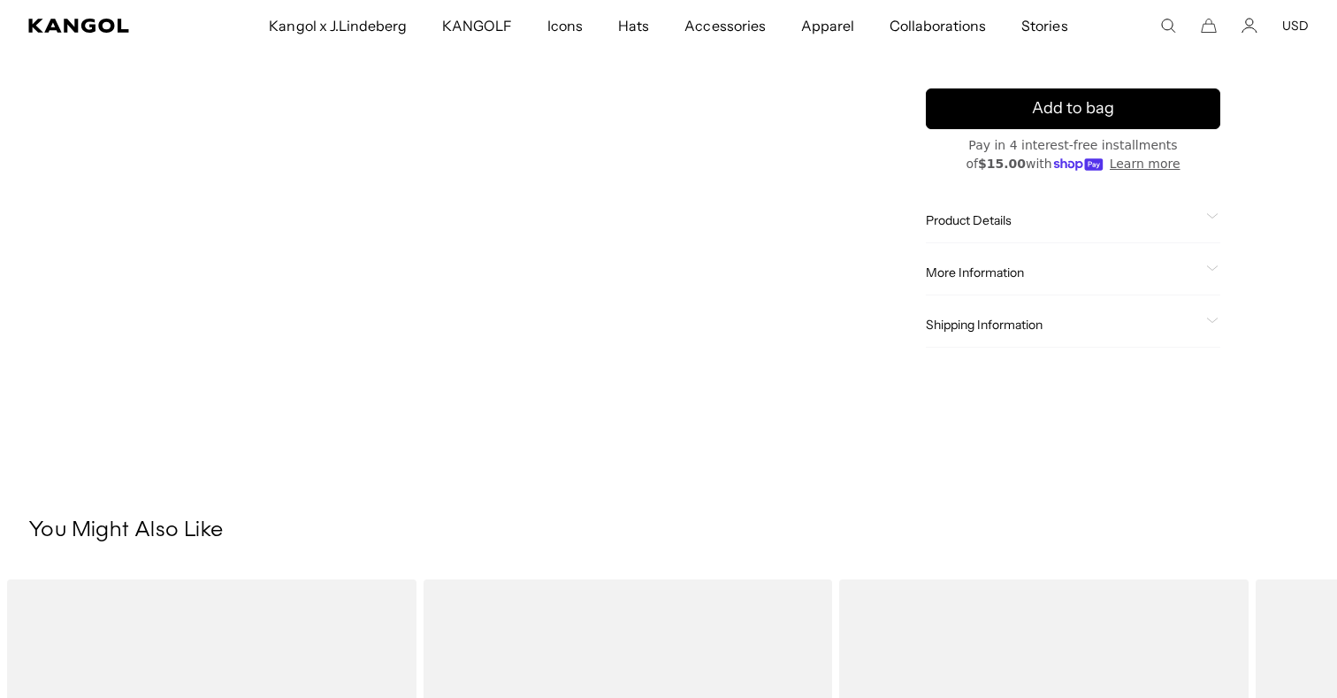
click at [1014, 268] on span "More Information" at bounding box center [1062, 272] width 273 height 16
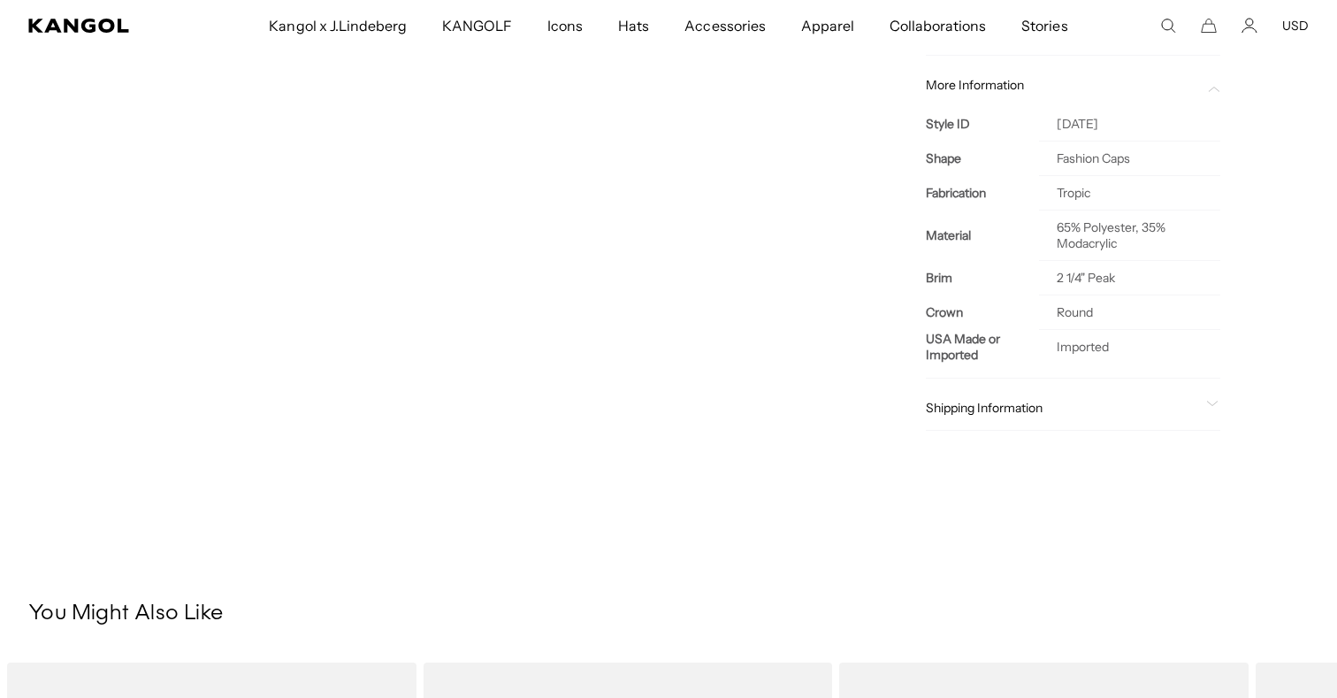
scroll to position [1154, 0]
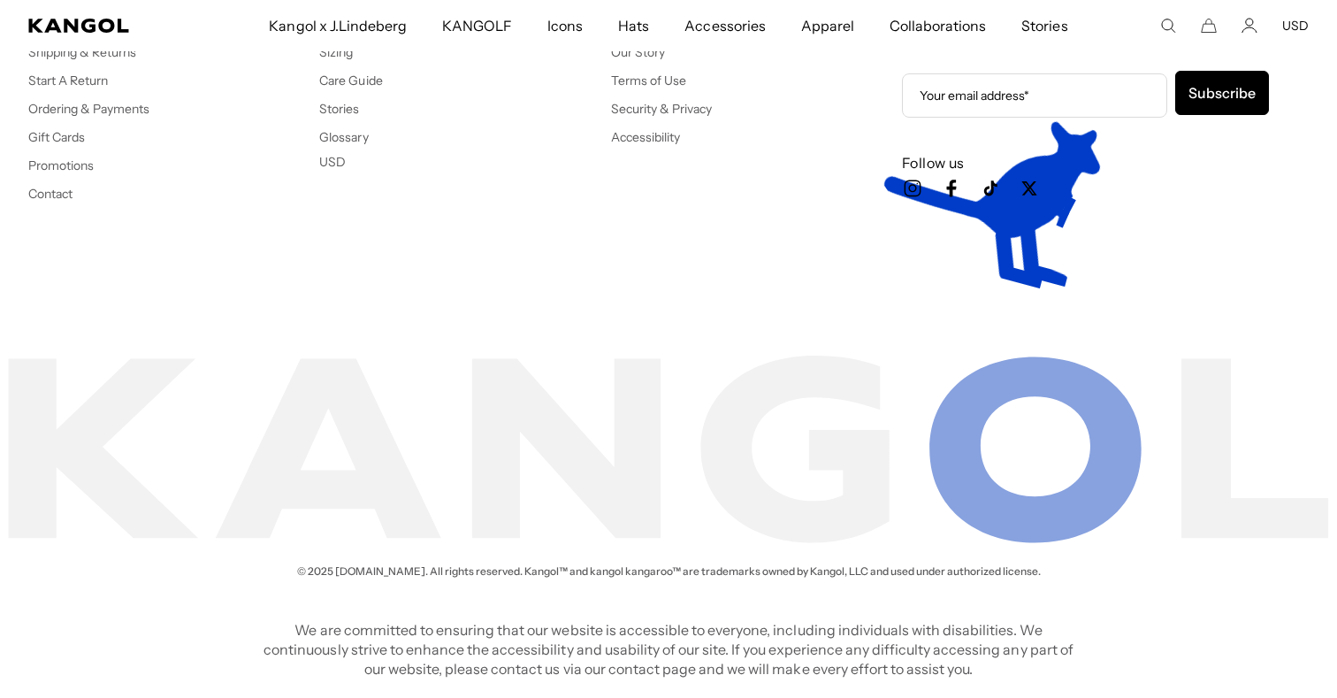
scroll to position [0, 364]
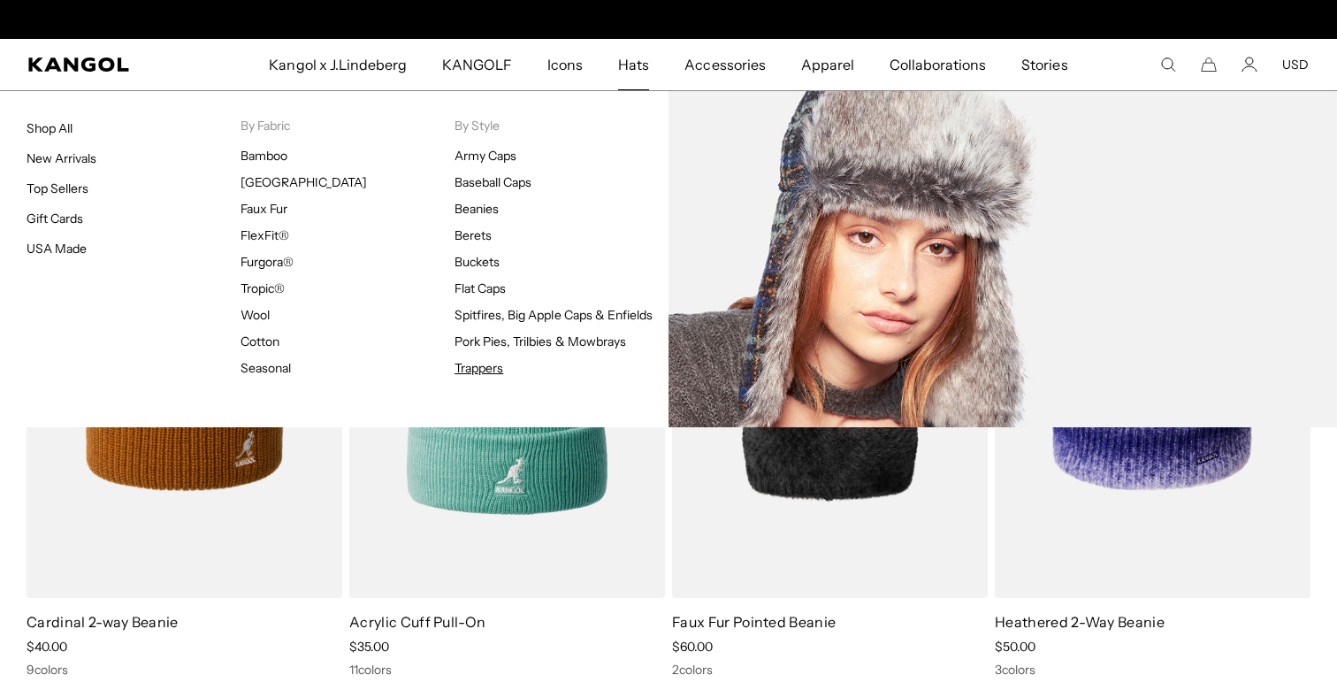
scroll to position [0, 364]
click at [480, 371] on link "Trappers" at bounding box center [479, 368] width 49 height 16
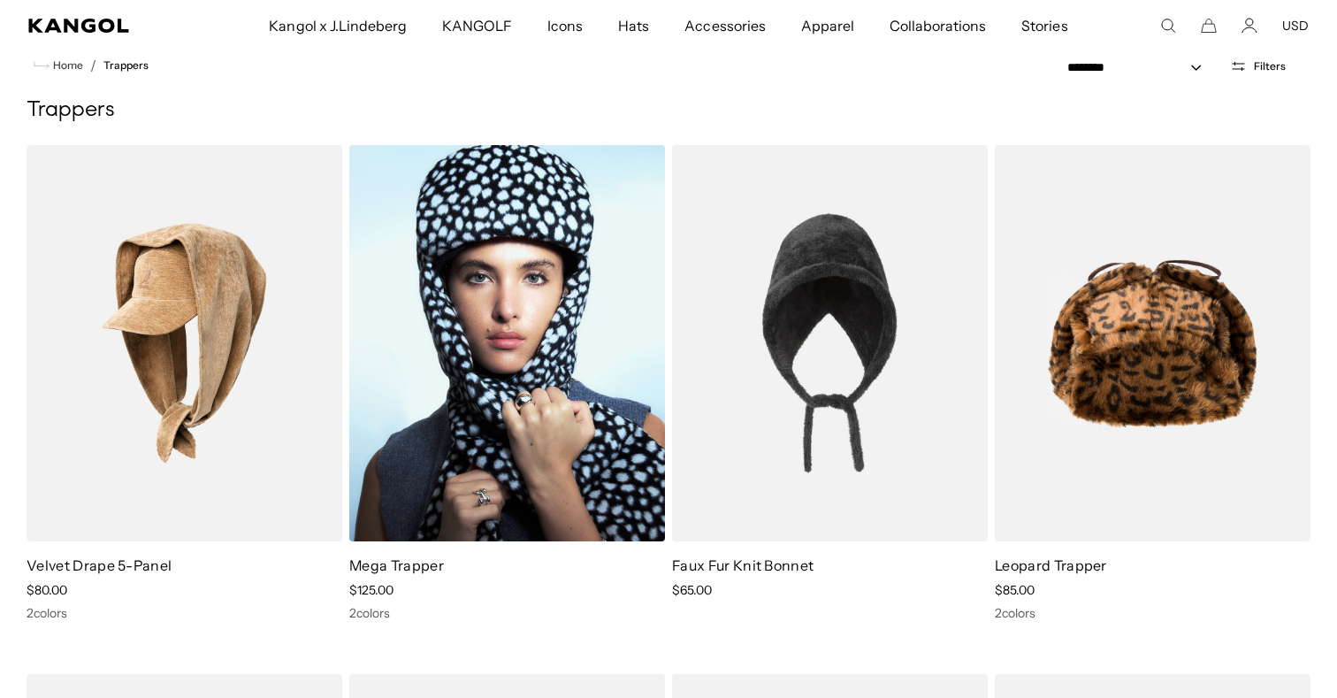
scroll to position [63, 0]
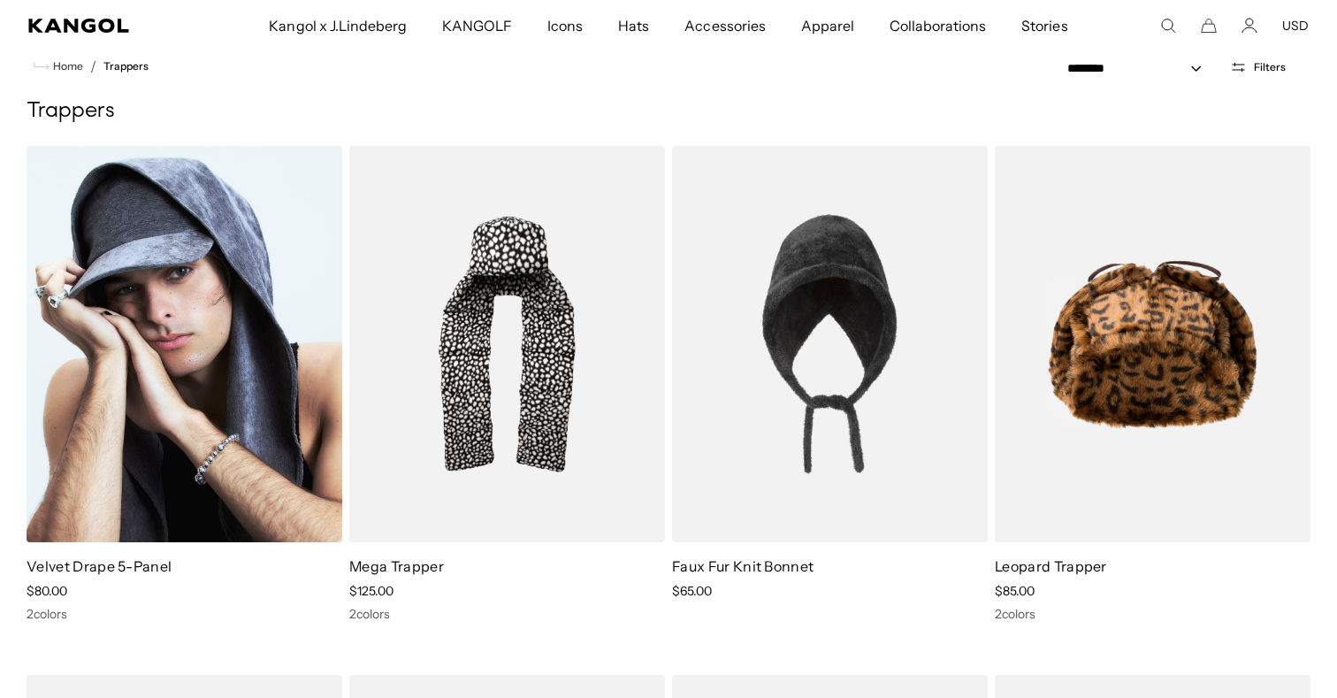
click at [255, 456] on img at bounding box center [185, 344] width 316 height 396
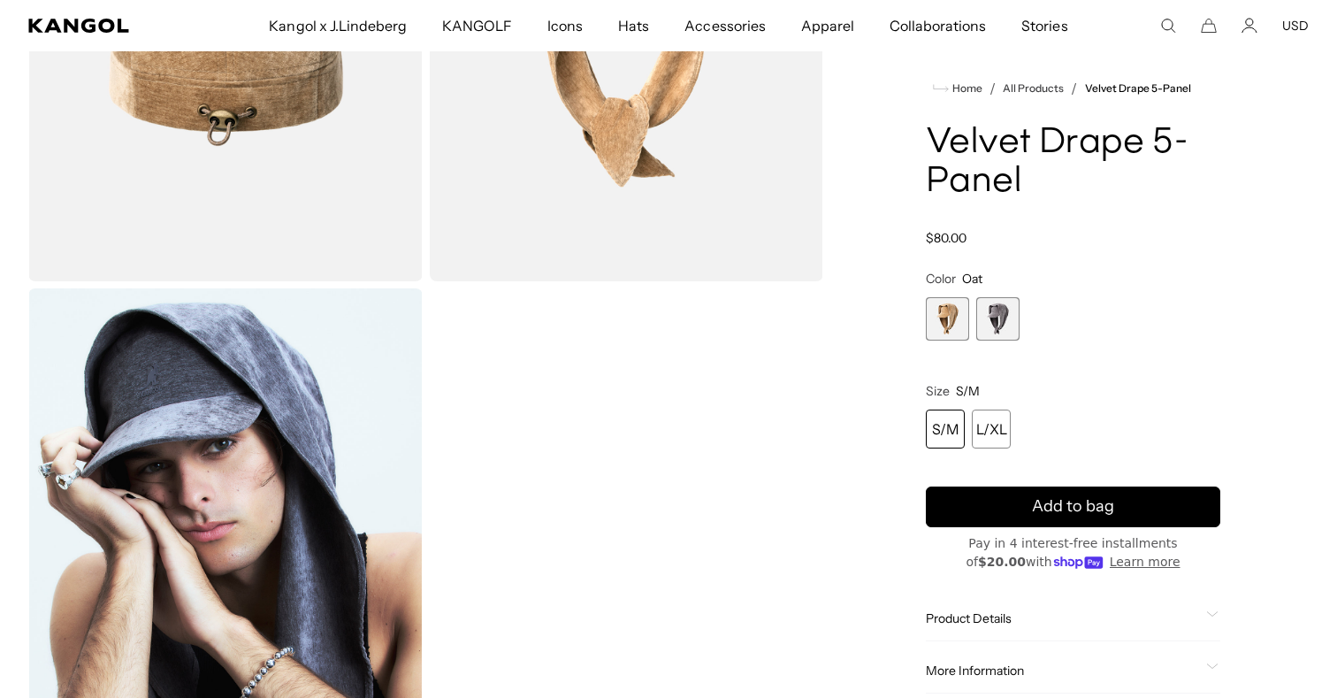
scroll to position [787, 0]
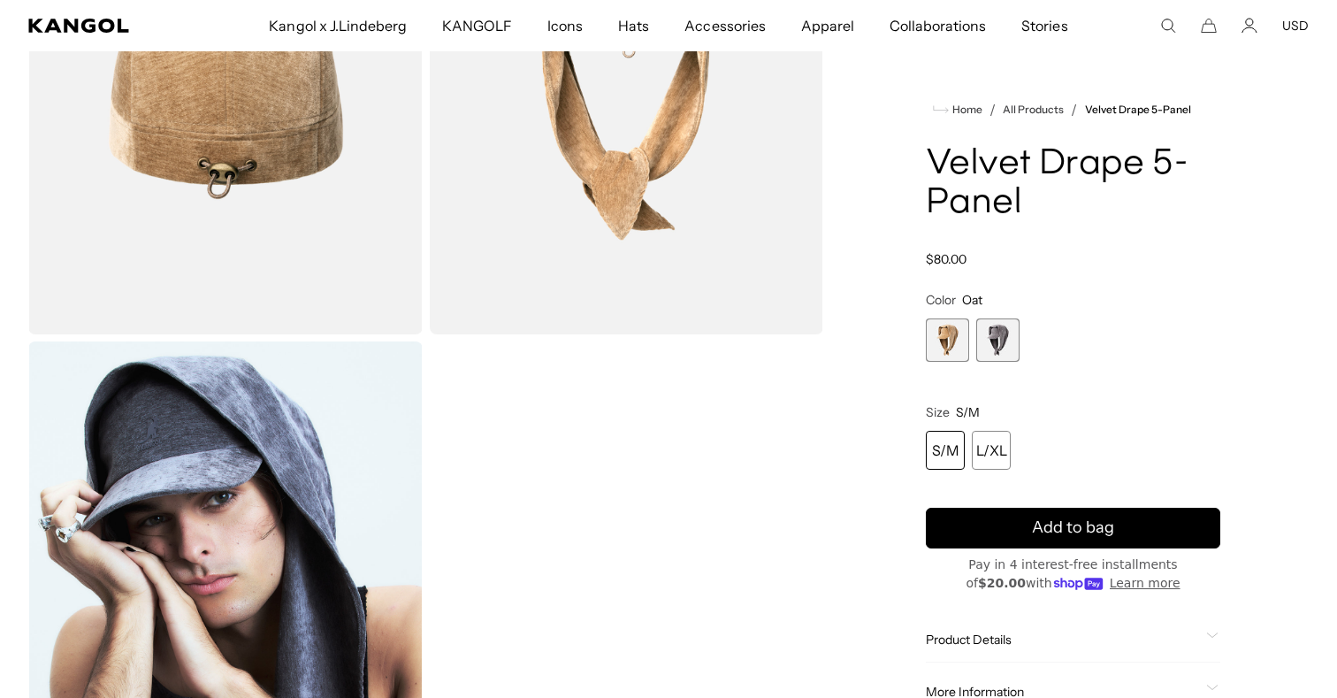
click at [995, 347] on span "2 of 2" at bounding box center [997, 339] width 43 height 43
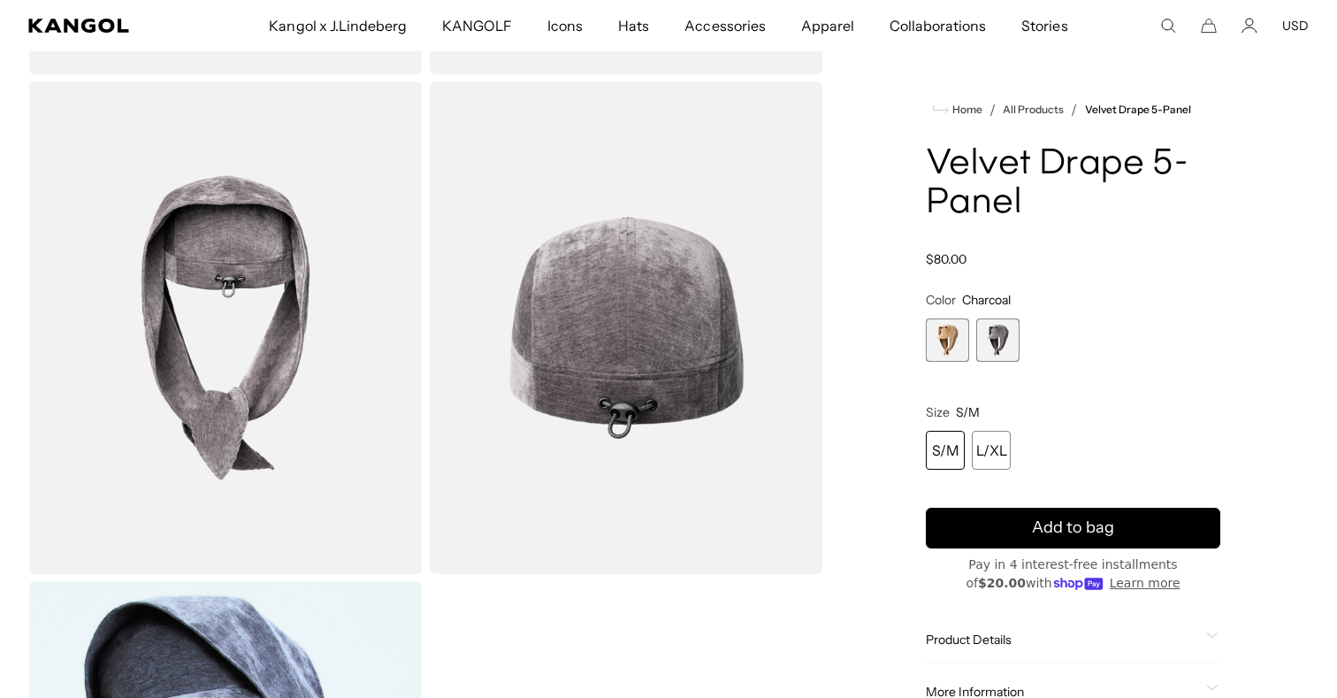
scroll to position [0, 364]
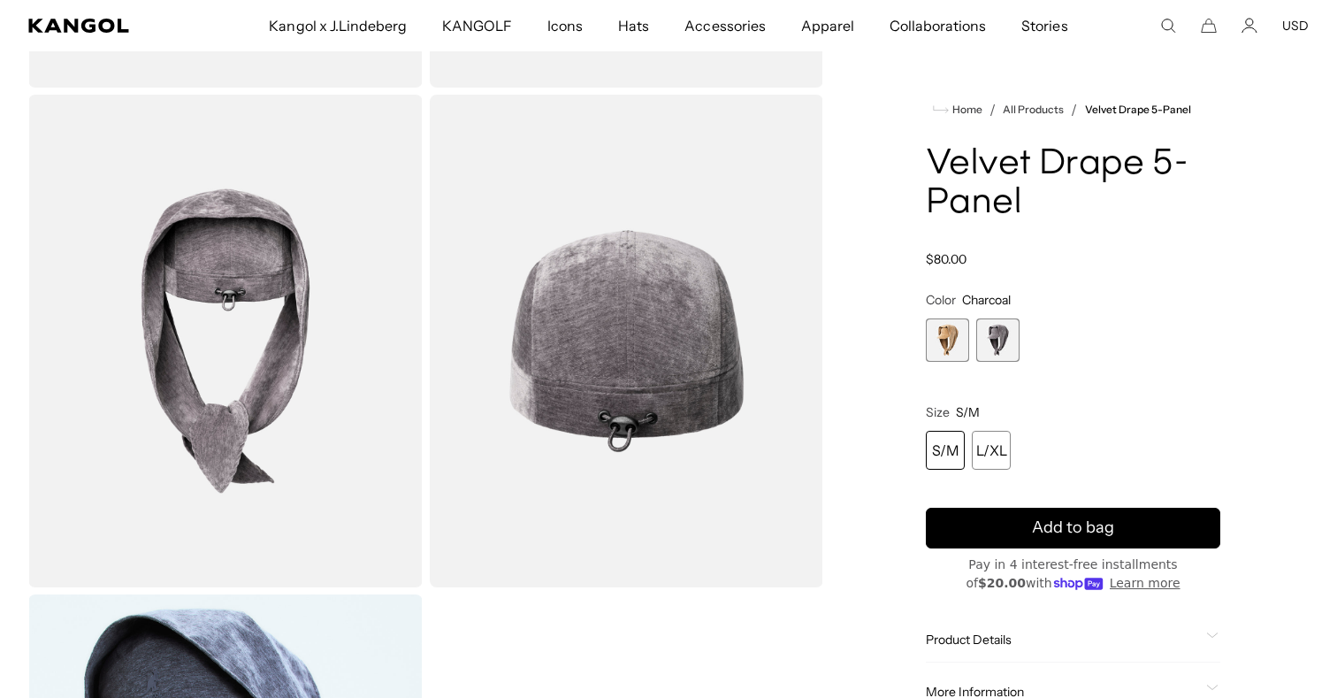
click at [958, 336] on span "1 of 2" at bounding box center [947, 339] width 43 height 43
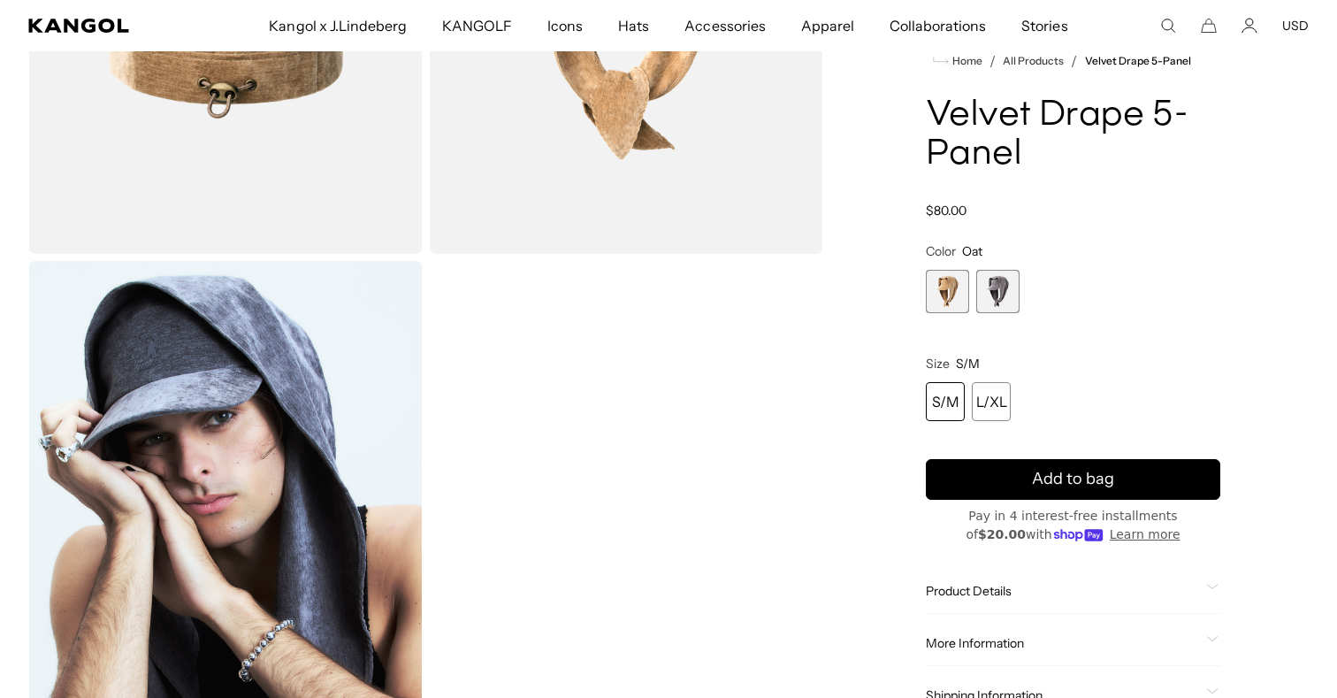
scroll to position [881, 0]
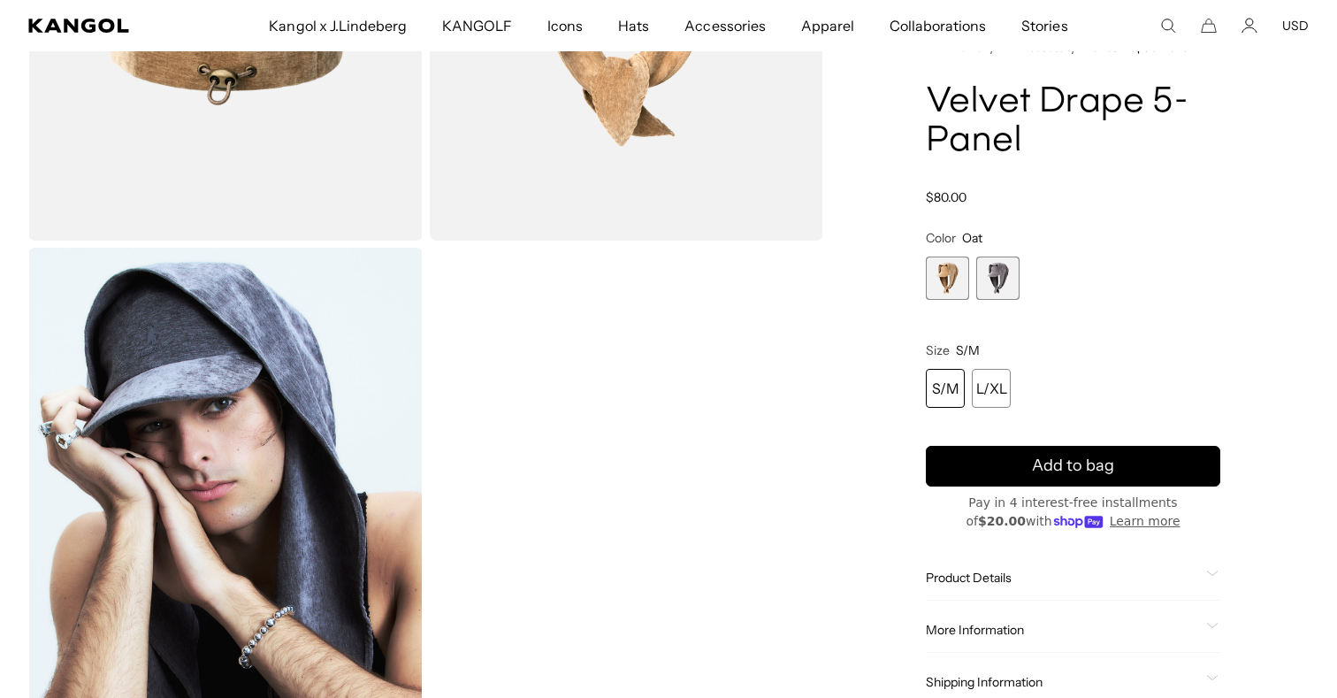
click at [979, 624] on span "More Information" at bounding box center [1062, 630] width 273 height 16
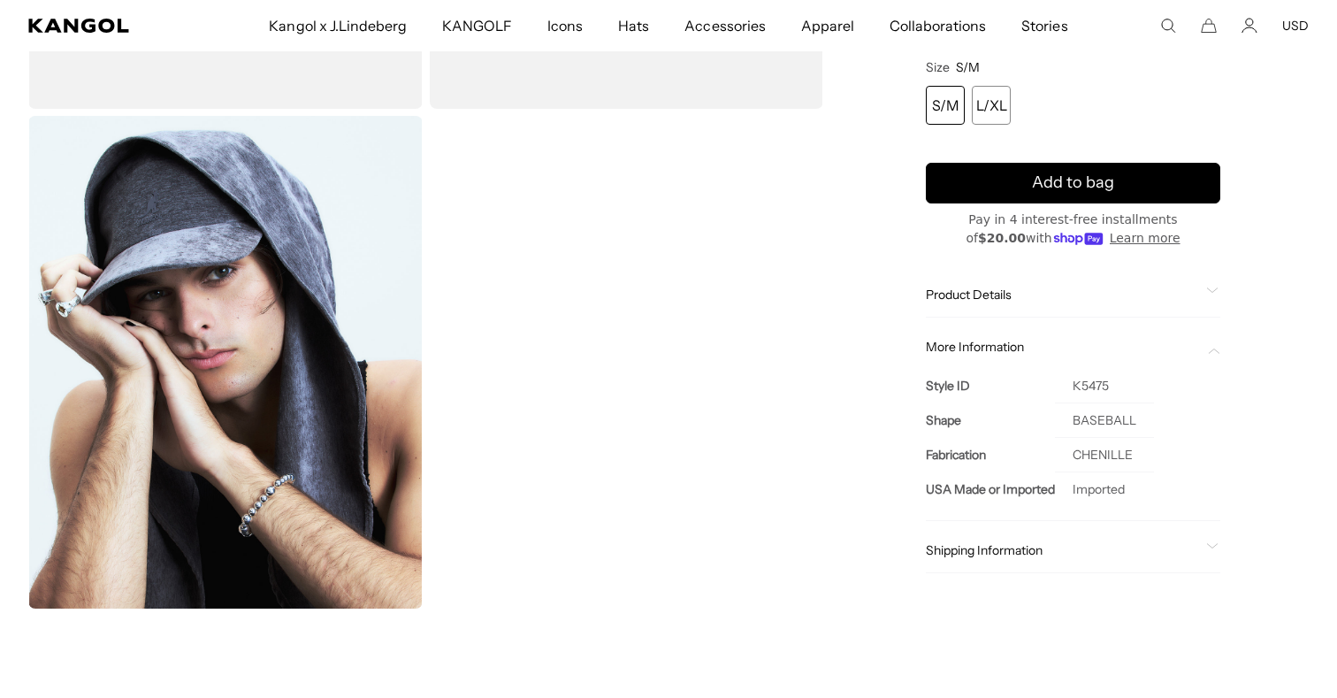
scroll to position [0, 0]
click at [1008, 297] on span "Product Details" at bounding box center [1062, 295] width 273 height 16
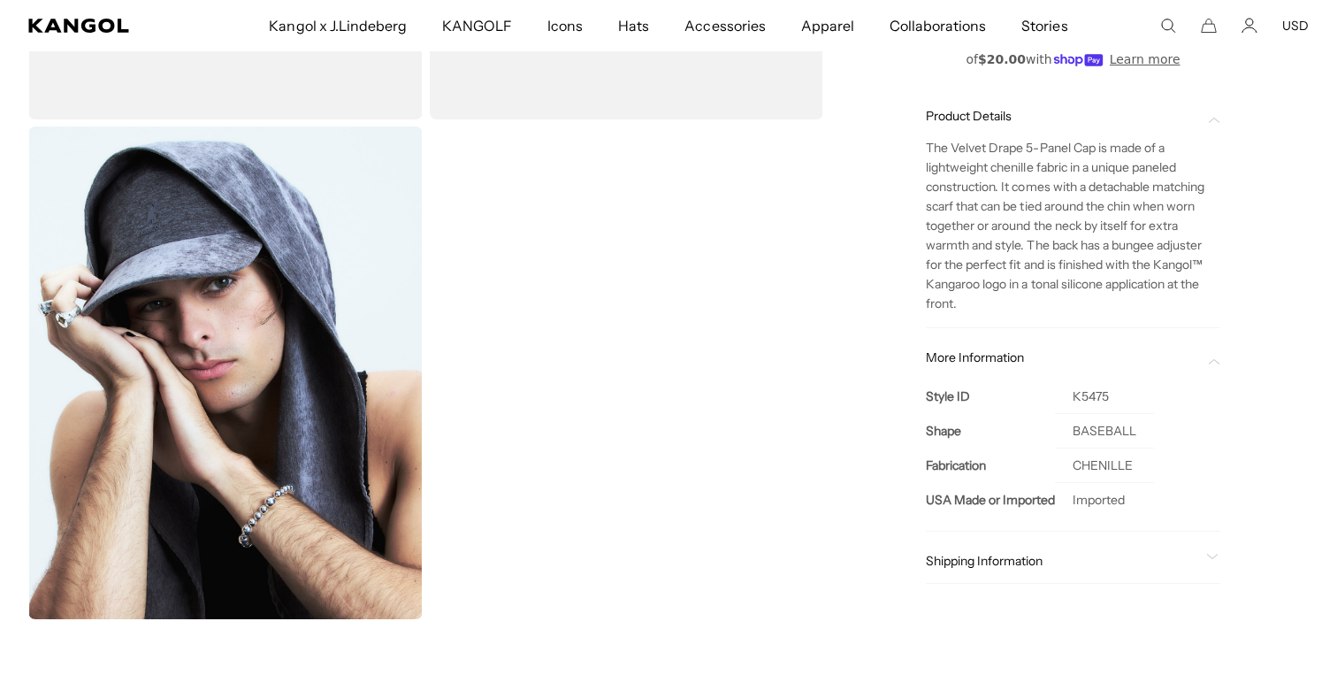
scroll to position [0, 364]
click at [1113, 463] on td "CHENILLE" at bounding box center [1104, 465] width 99 height 34
copy td "CHENILLE"
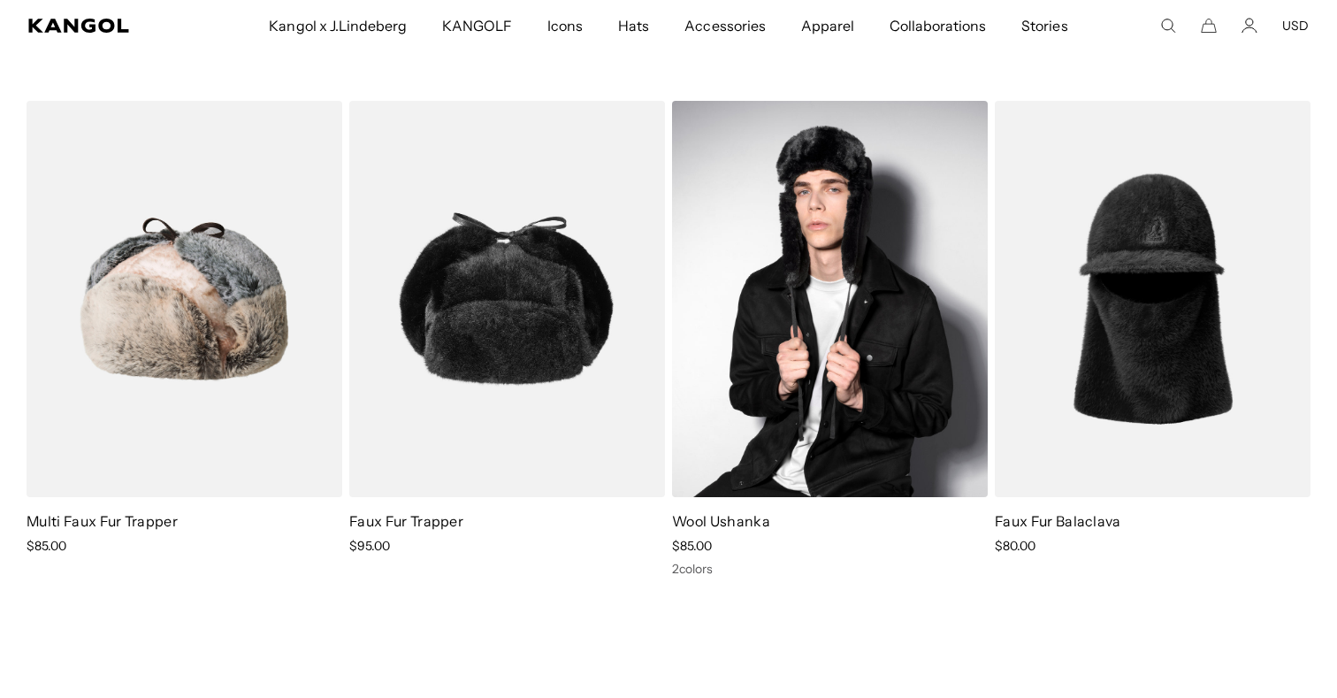
click at [836, 424] on img at bounding box center [830, 299] width 316 height 396
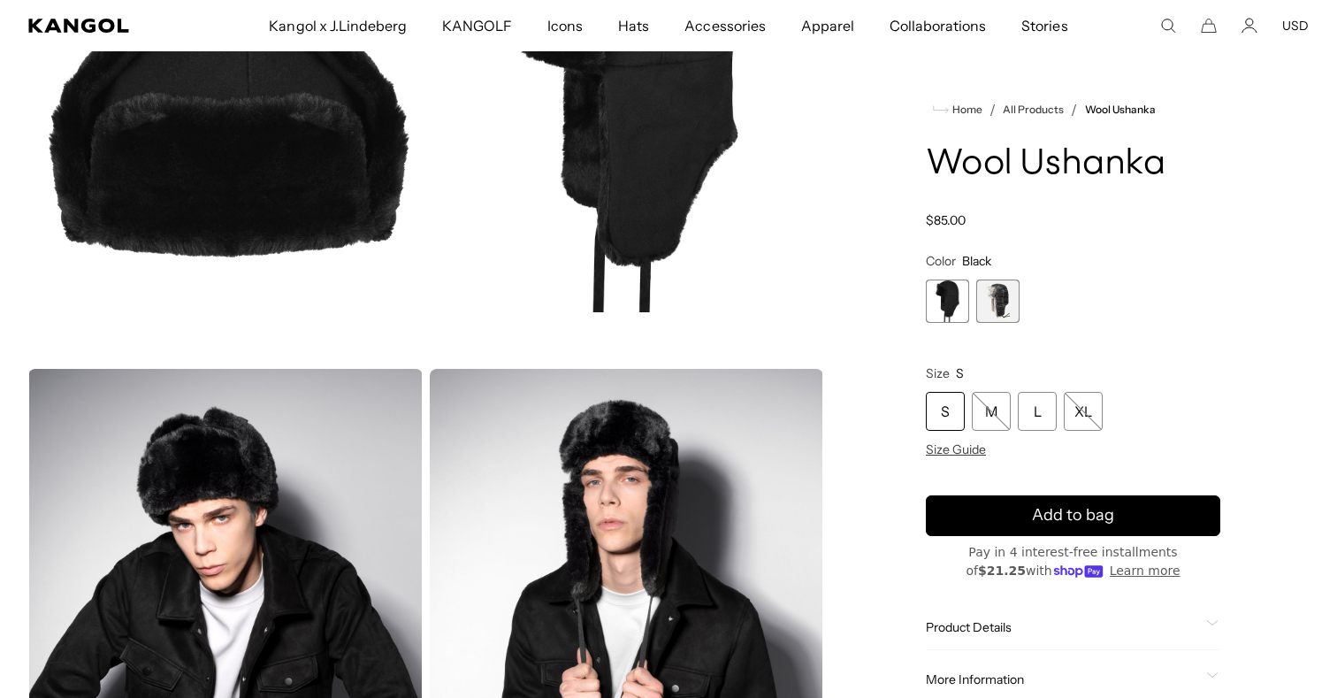
scroll to position [249, 0]
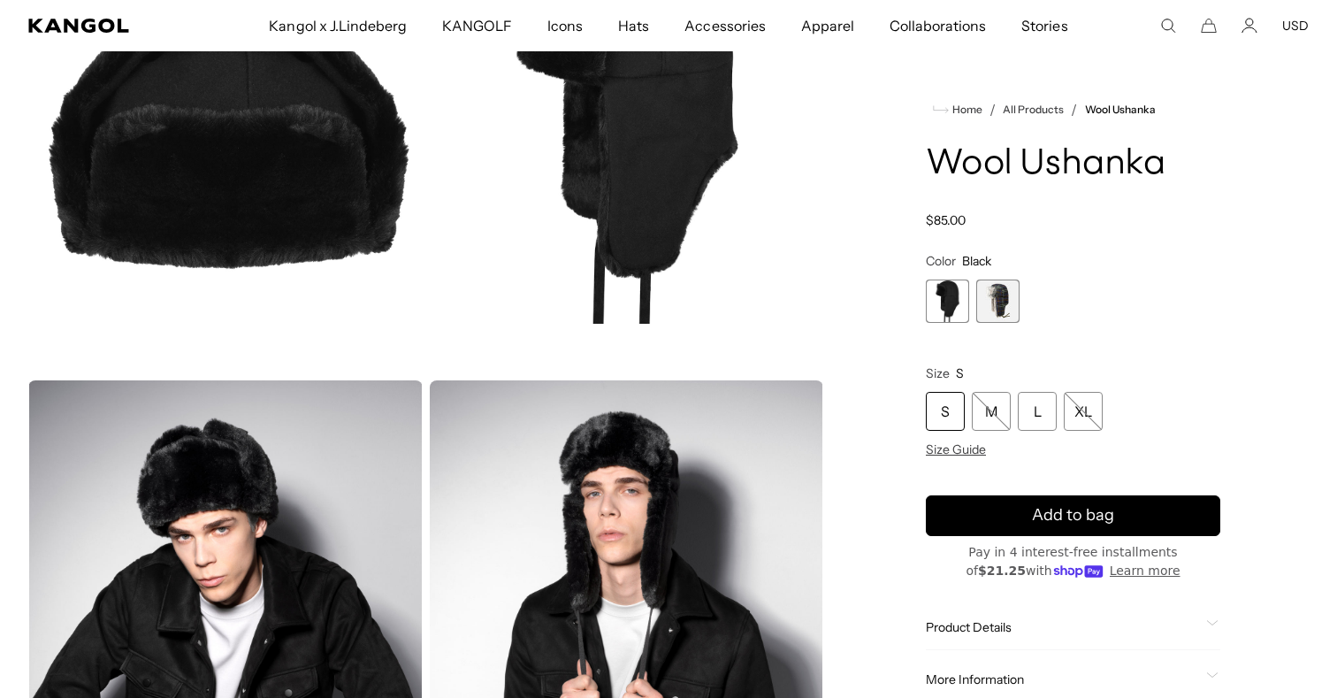
click at [988, 302] on span "2 of 2" at bounding box center [997, 300] width 43 height 43
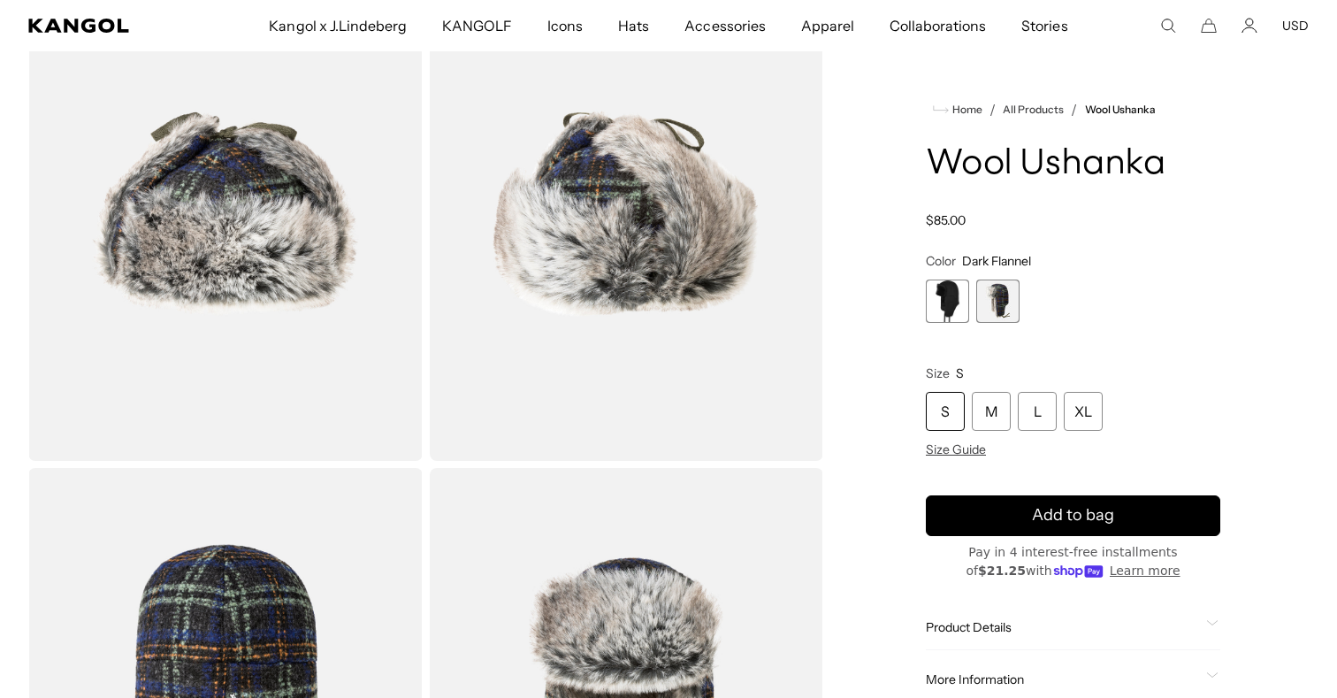
click at [970, 302] on div "Black Variant sold out or unavailable Dark Flannel Variant sold out or unavaila…" at bounding box center [1073, 300] width 295 height 43
click at [947, 302] on span "1 of 2" at bounding box center [947, 300] width 43 height 43
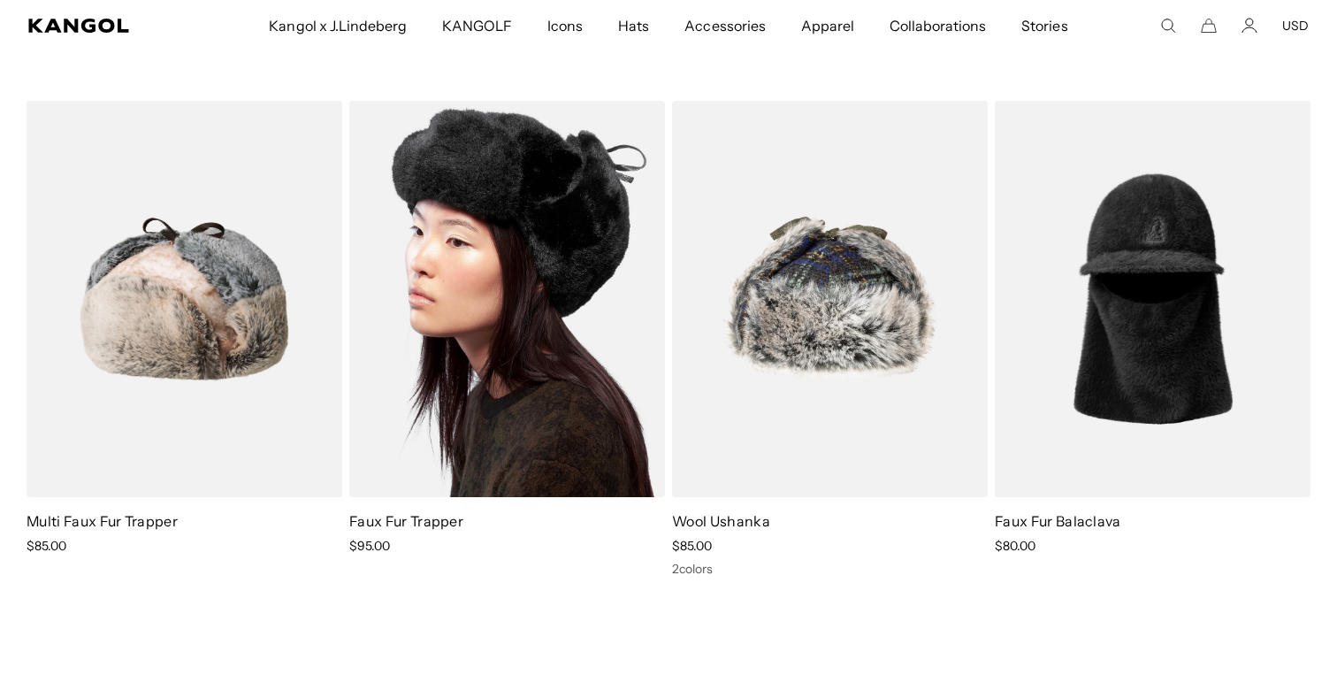
click at [429, 418] on img at bounding box center [507, 299] width 316 height 396
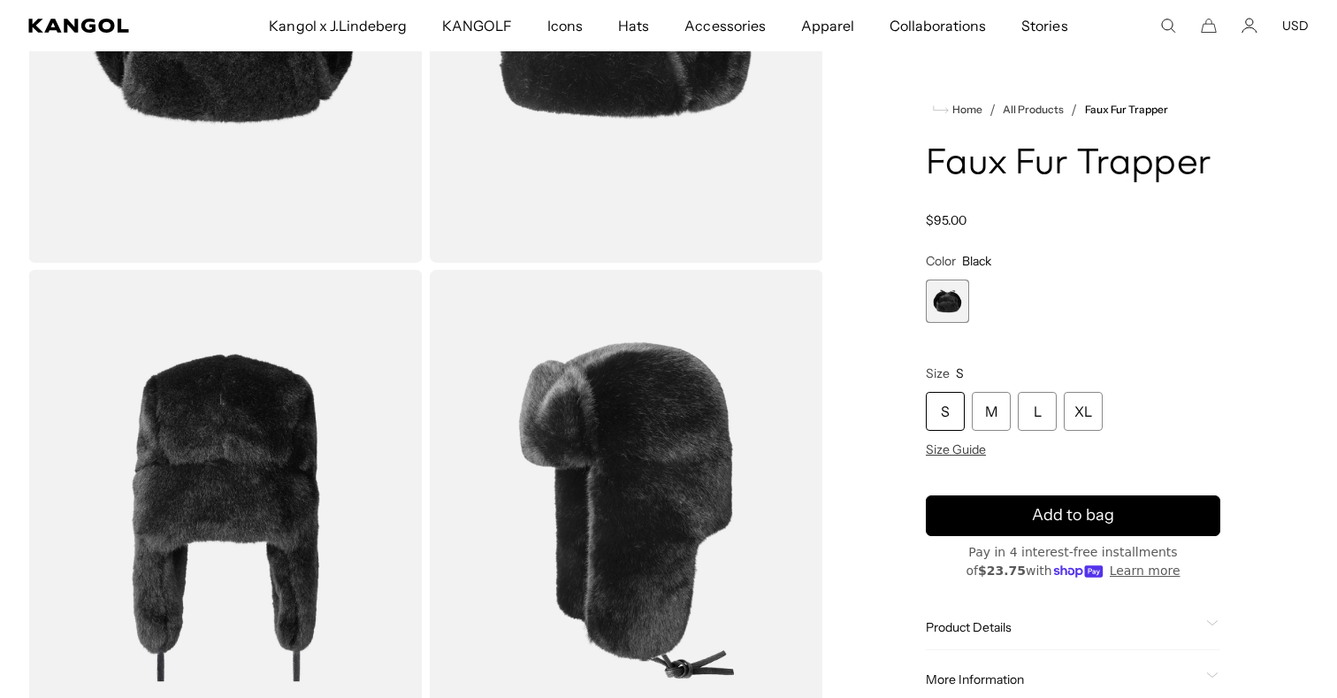
scroll to position [360, 0]
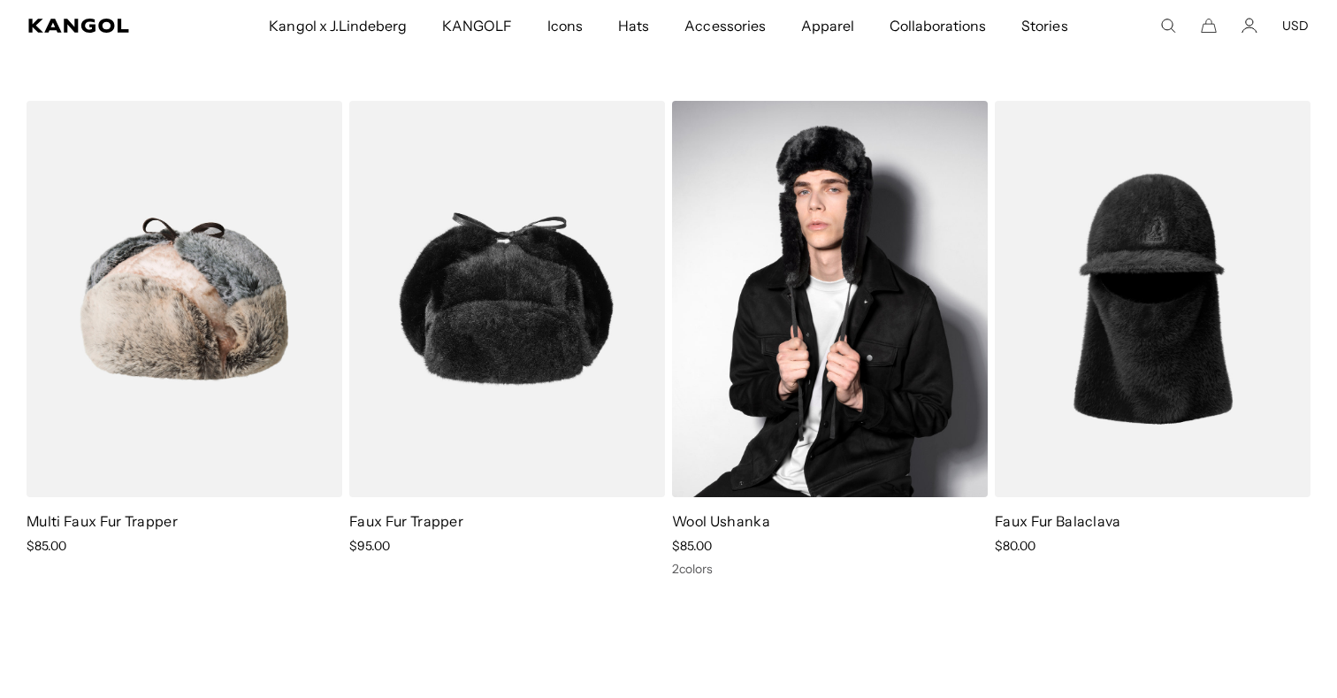
scroll to position [649, 0]
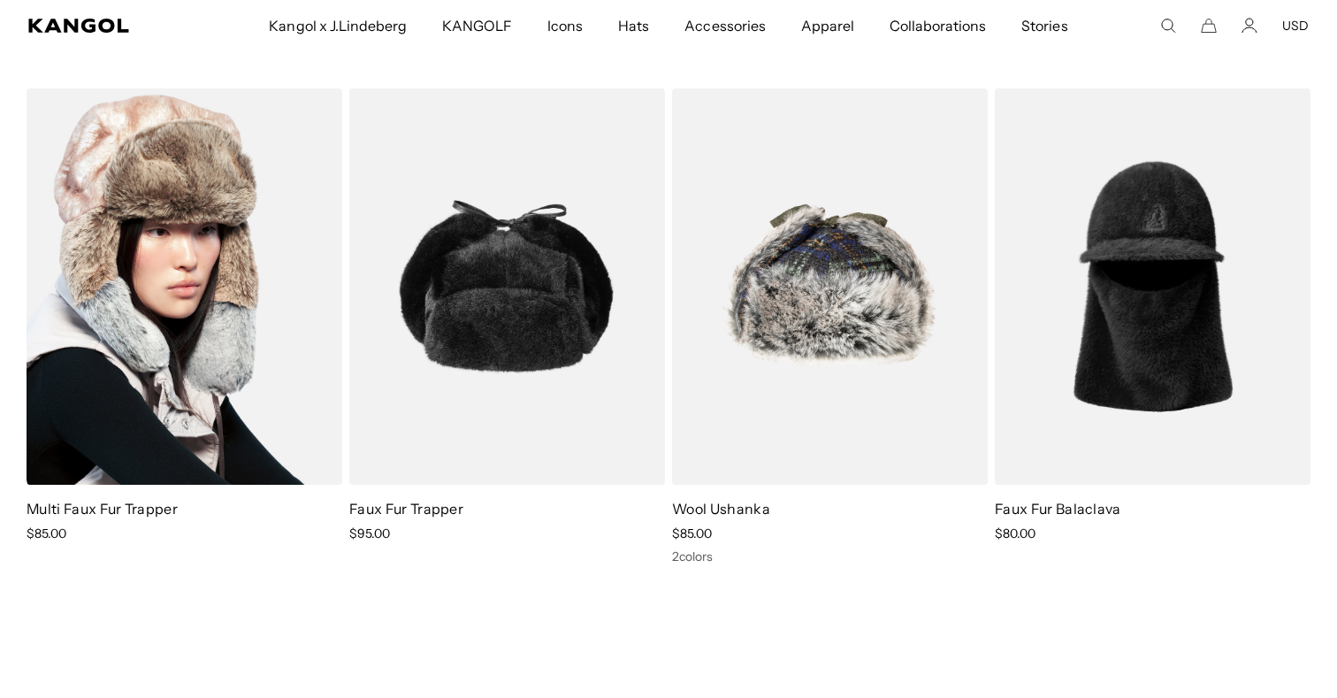
click at [248, 398] on img at bounding box center [185, 286] width 316 height 396
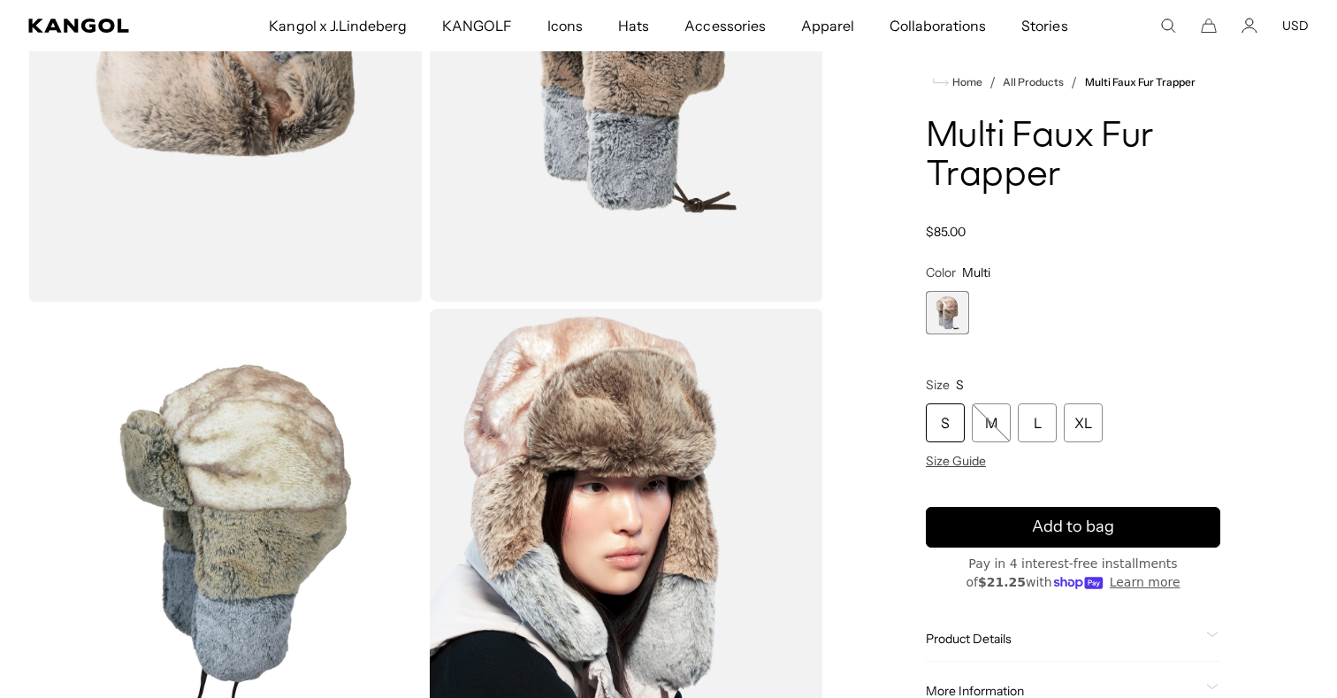
scroll to position [336, 0]
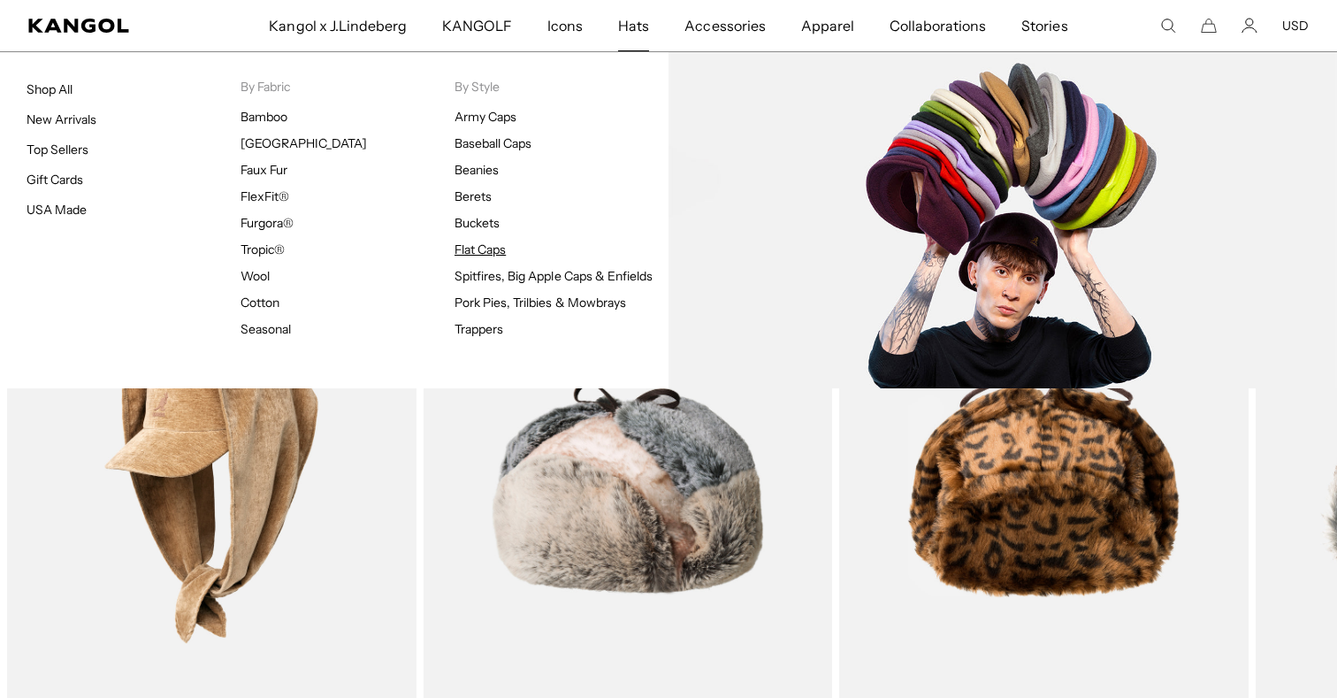
click at [481, 251] on link "Flat Caps" at bounding box center [480, 249] width 51 height 16
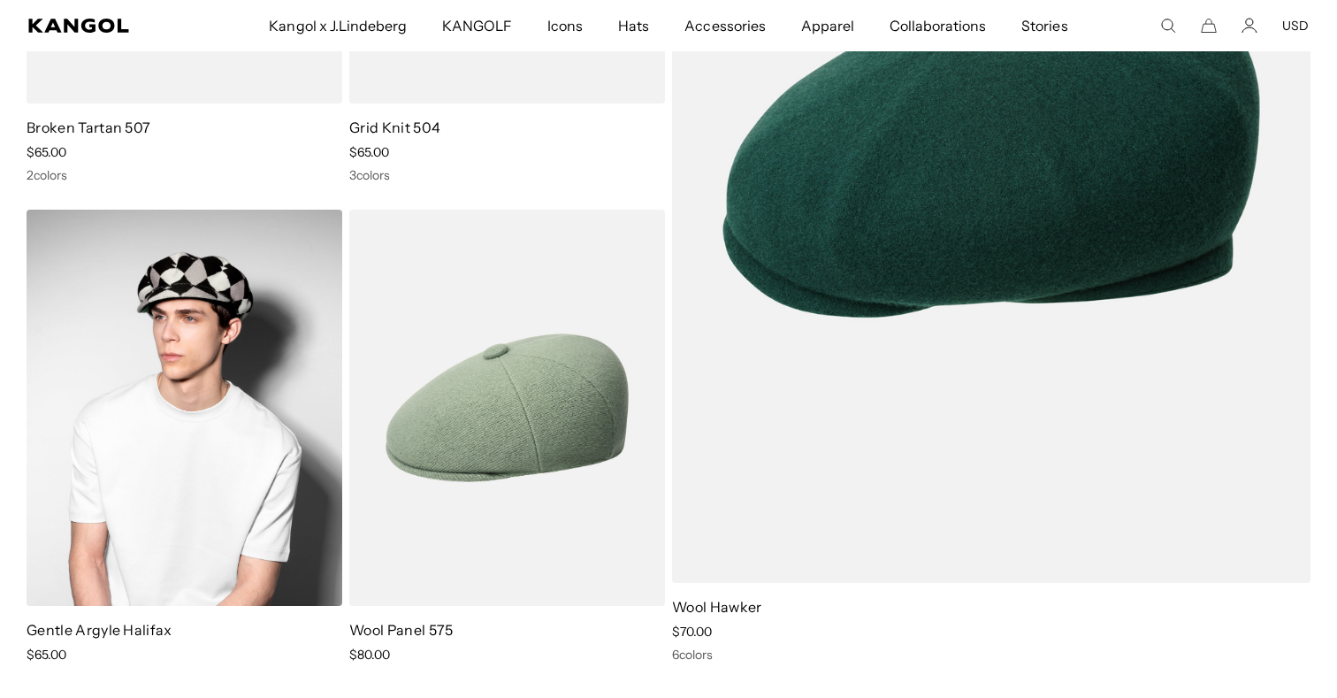
scroll to position [2573, 0]
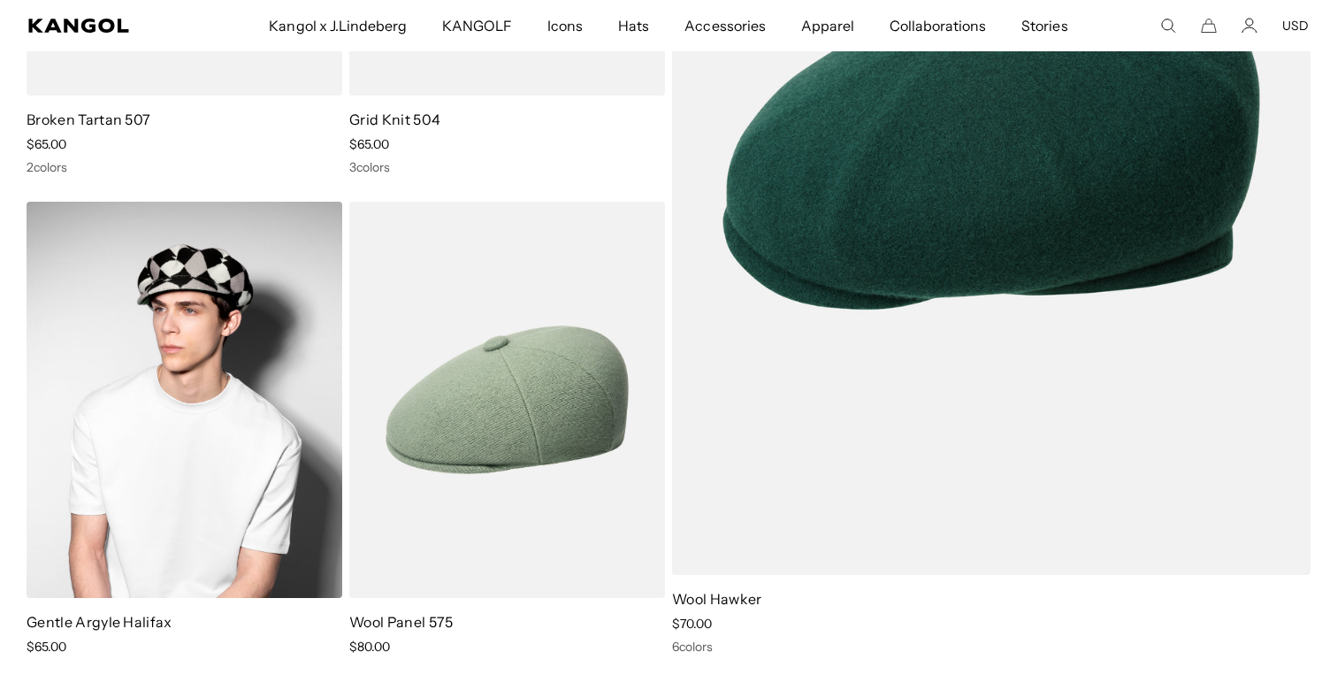
click at [210, 463] on img at bounding box center [185, 400] width 316 height 396
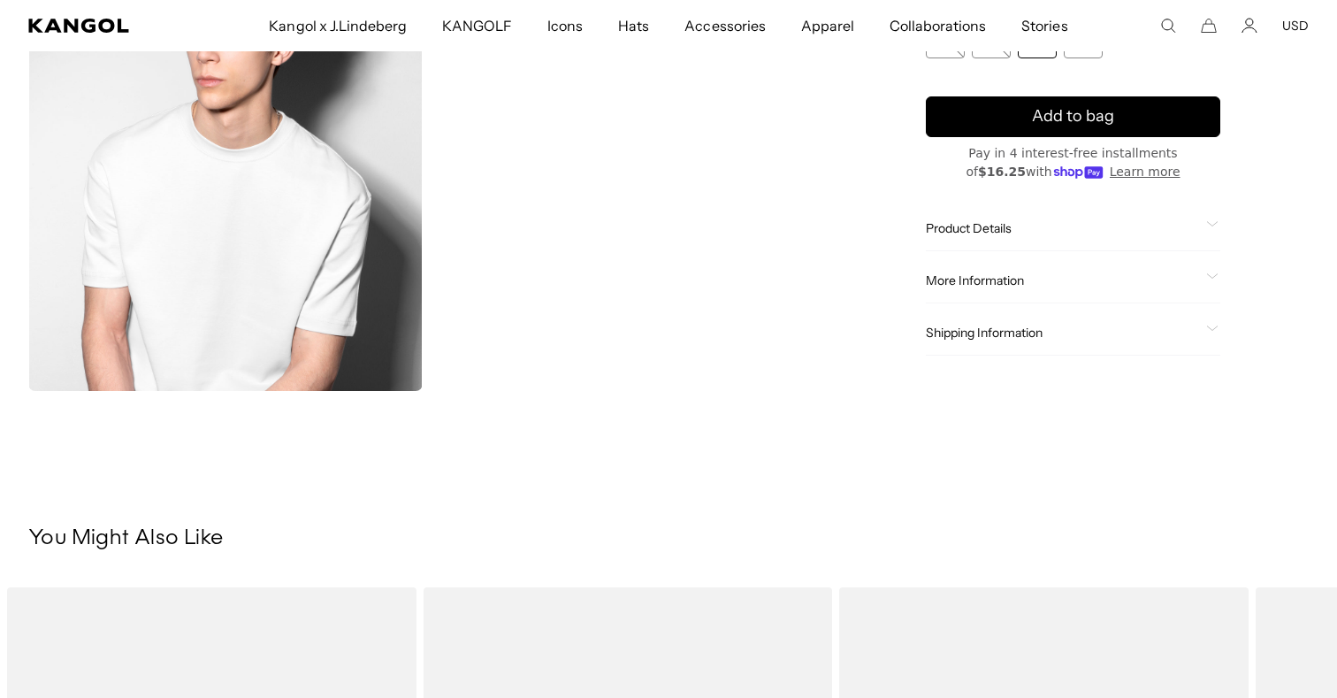
click at [1105, 271] on div "More Information Style ID K3783 Shape CAP Fabrication BLEND USA Made or Importe…" at bounding box center [1073, 280] width 295 height 45
click at [1072, 277] on span "More Information" at bounding box center [1062, 280] width 273 height 16
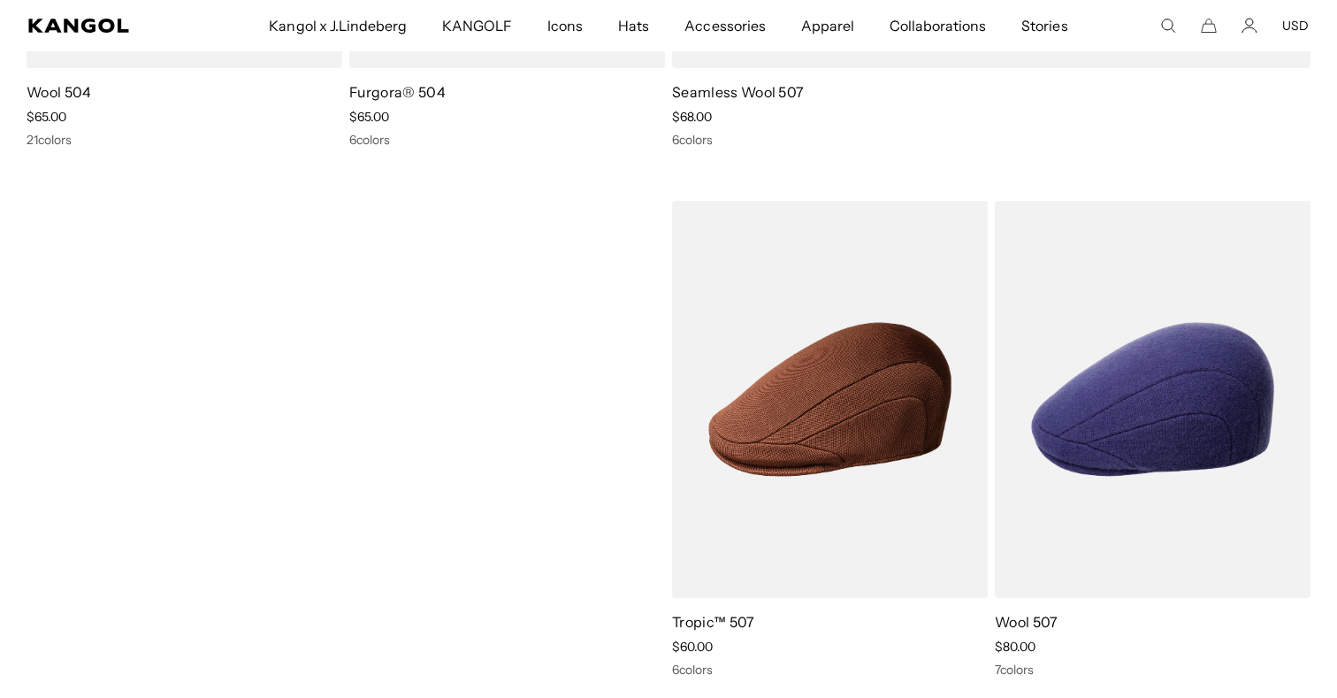
scroll to position [1104, 0]
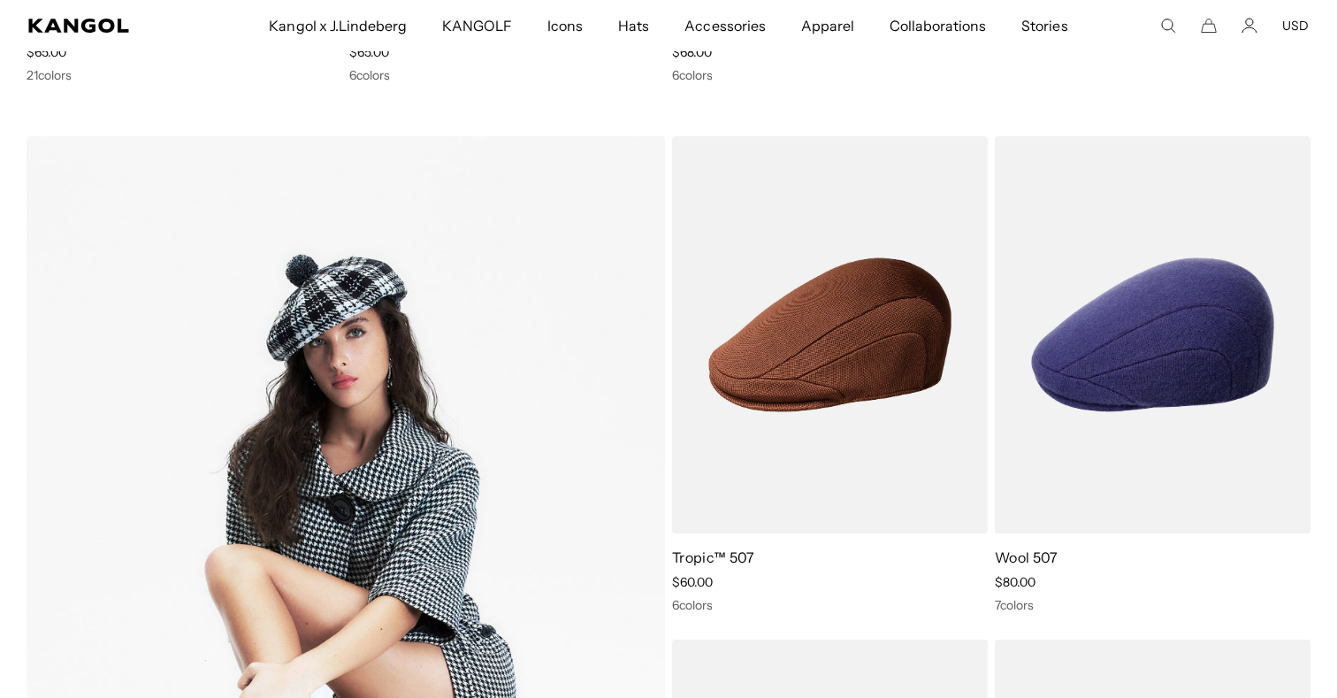
click at [410, 481] on img at bounding box center [346, 585] width 639 height 899
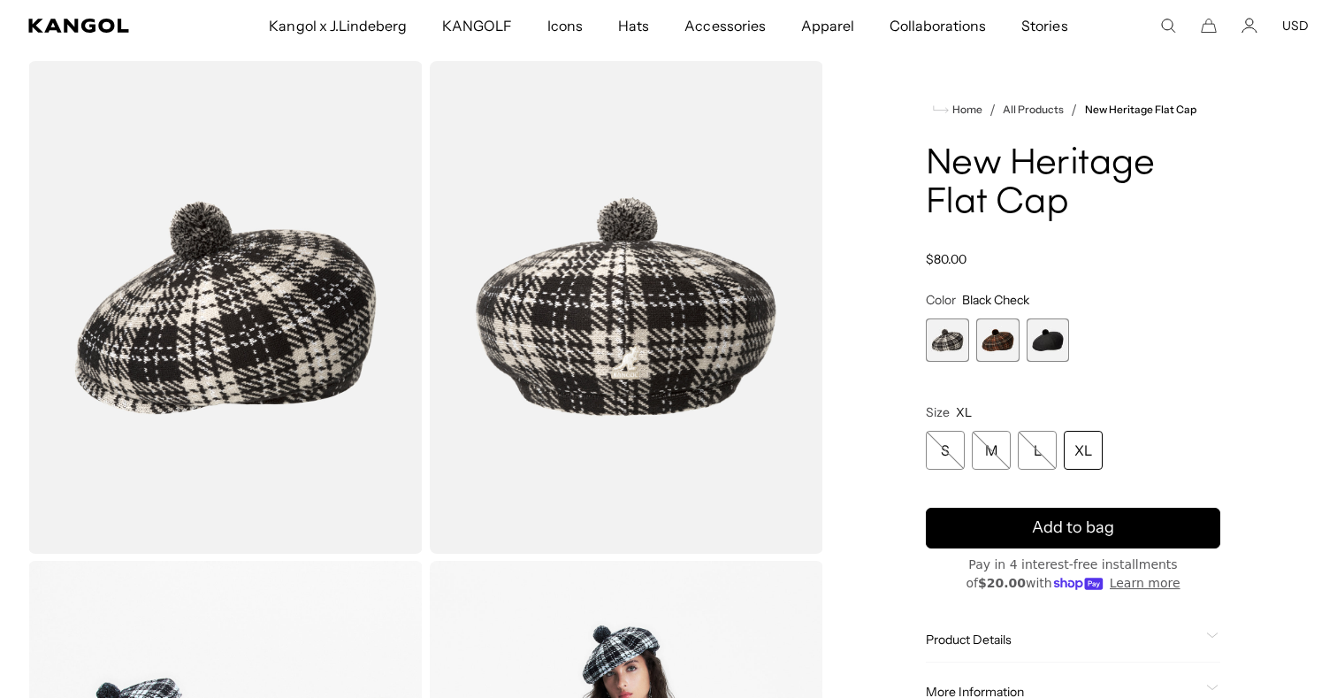
scroll to position [72, 0]
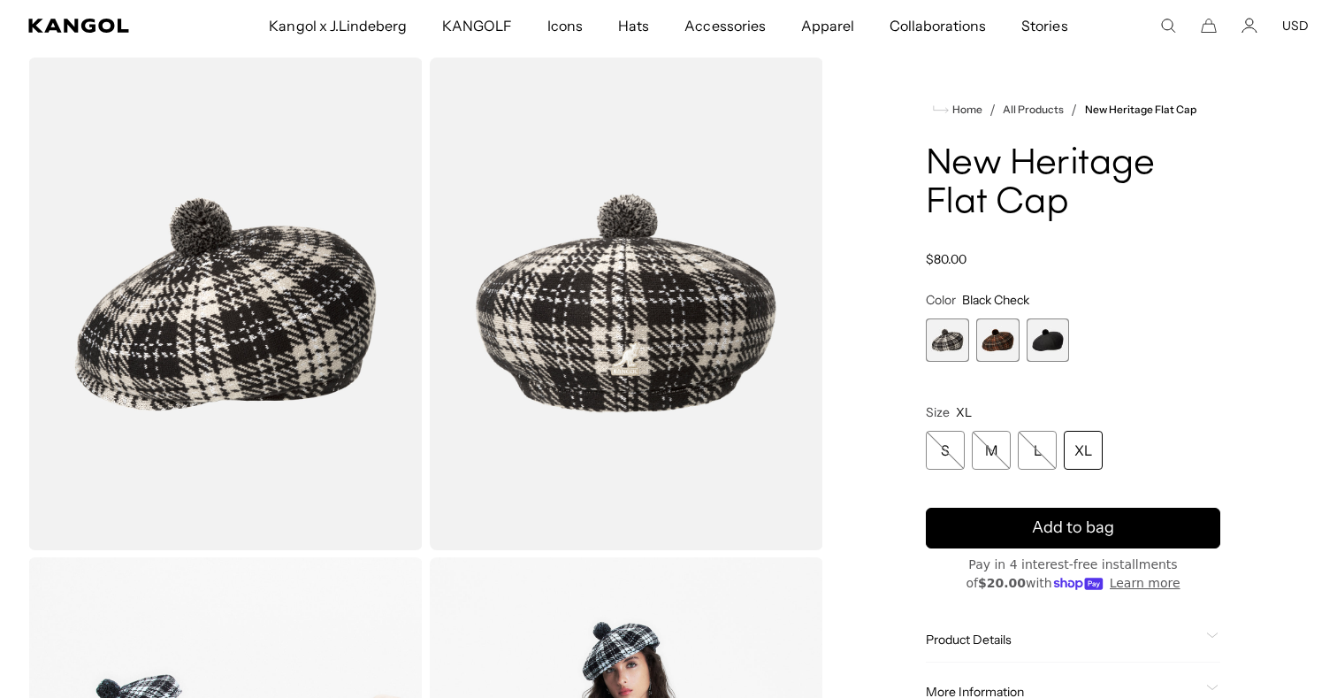
click at [991, 338] on span "2 of 3" at bounding box center [997, 339] width 43 height 43
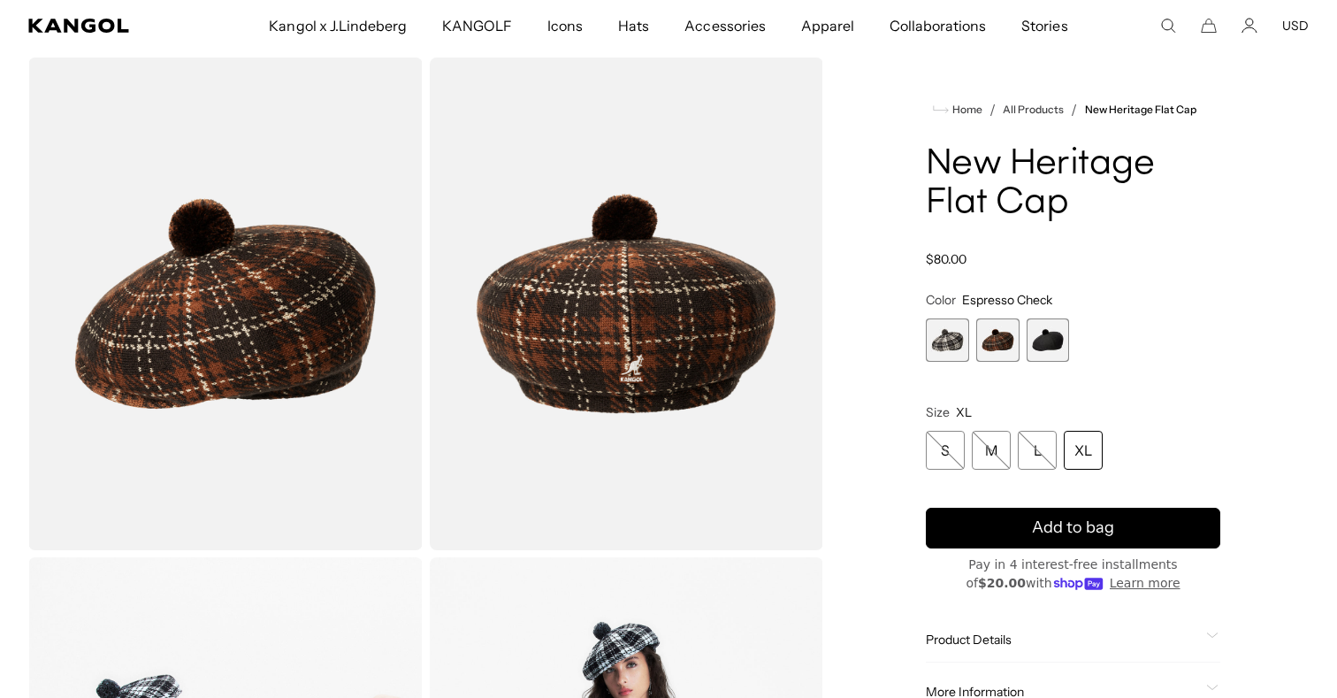
scroll to position [0, 364]
click at [1056, 341] on span "3 of 3" at bounding box center [1048, 339] width 43 height 43
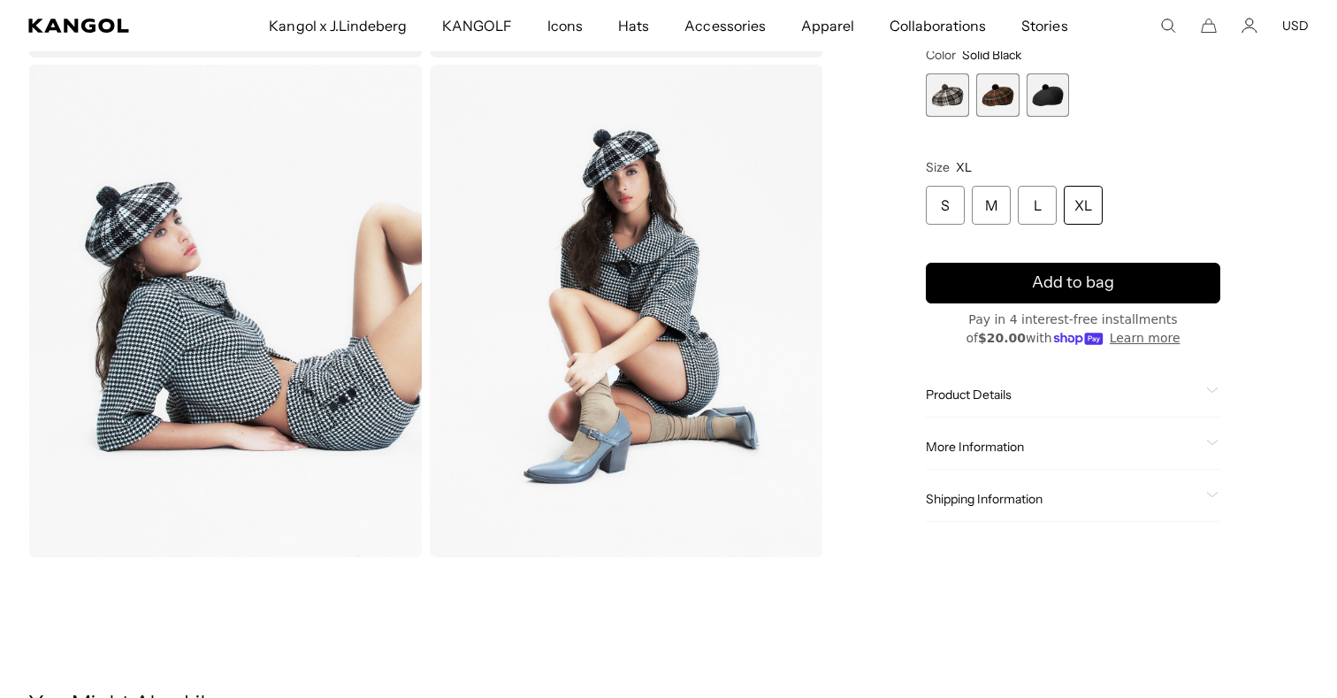
scroll to position [540, 0]
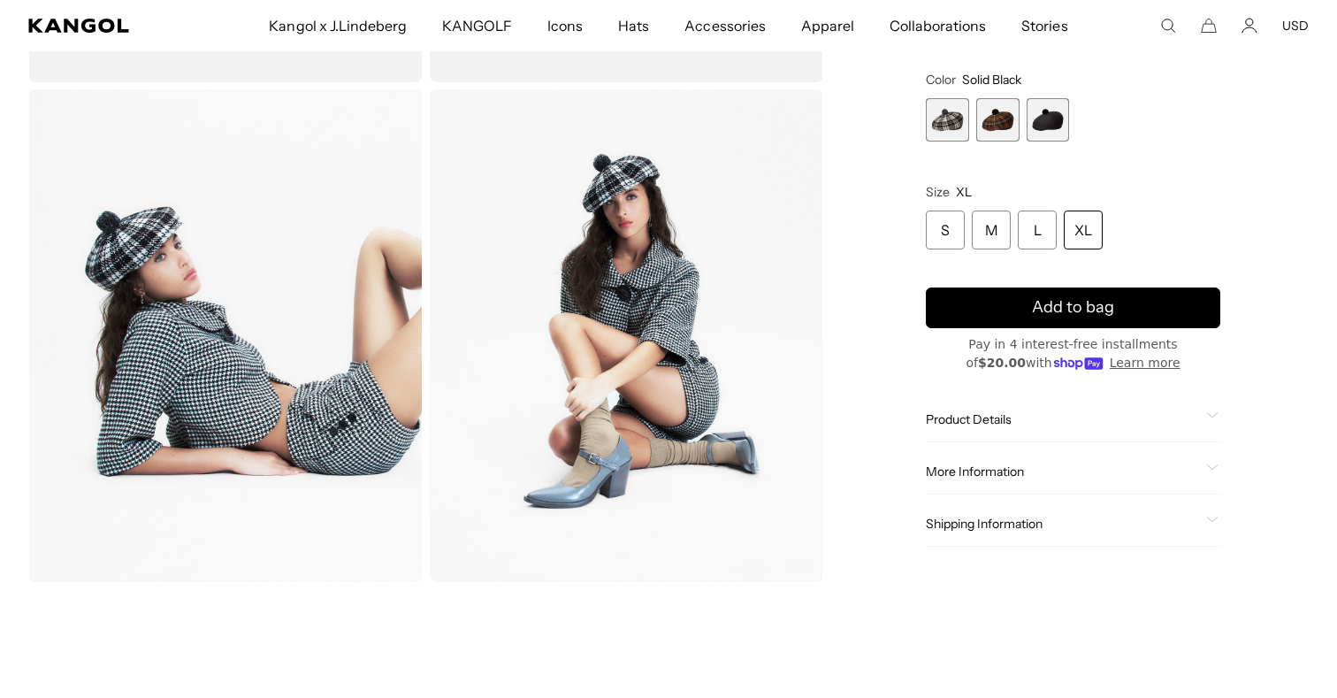
click at [987, 417] on span "Product Details" at bounding box center [1062, 419] width 273 height 16
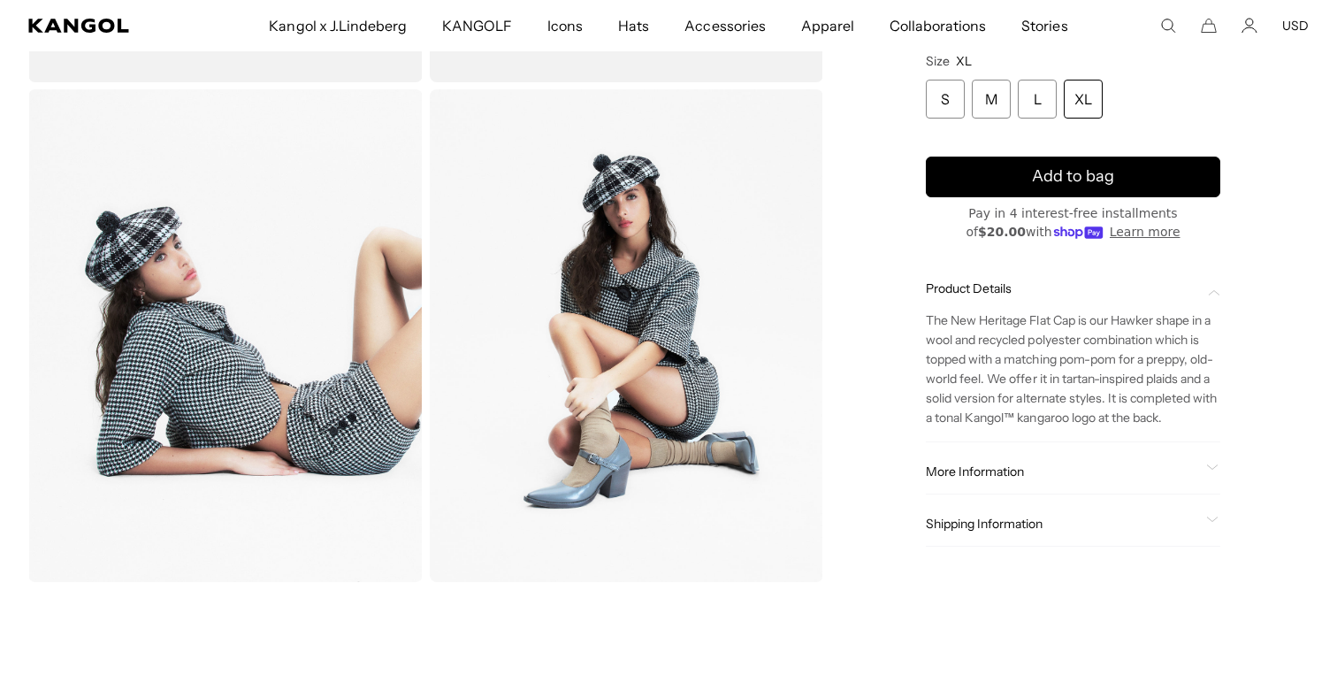
scroll to position [0, 364]
click at [979, 478] on span "More Information" at bounding box center [1062, 471] width 273 height 16
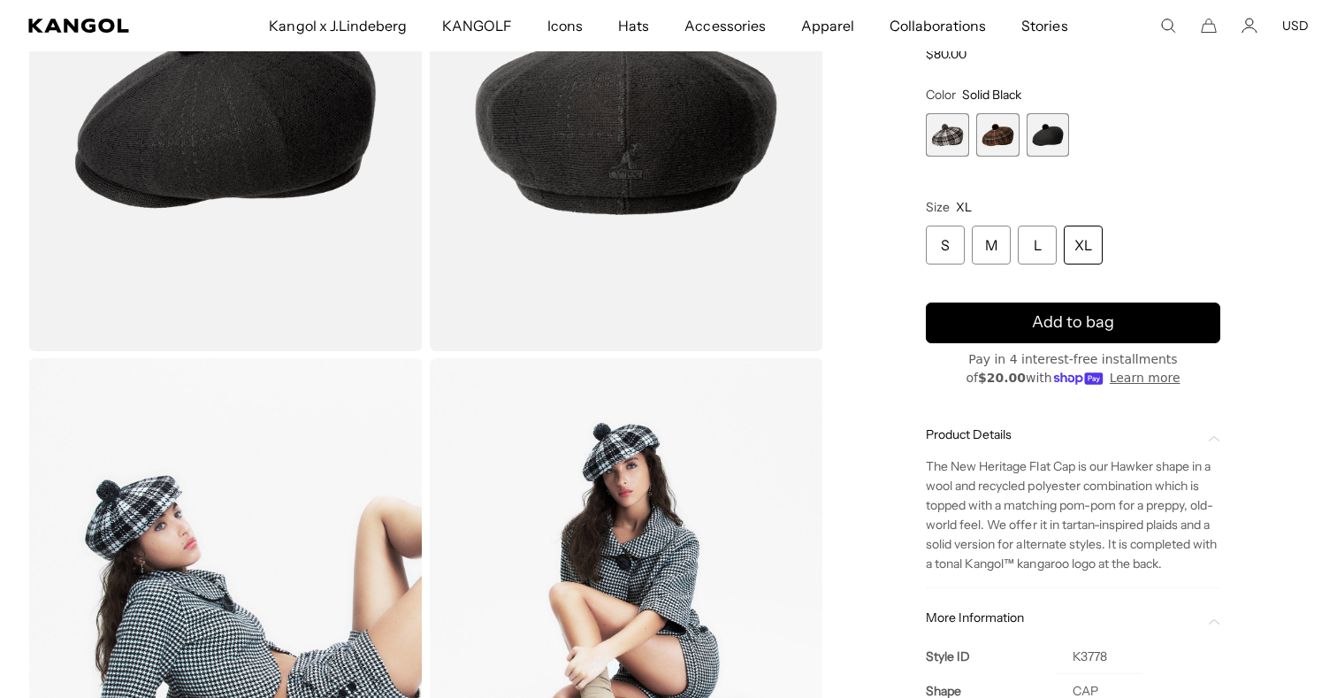
scroll to position [272, 0]
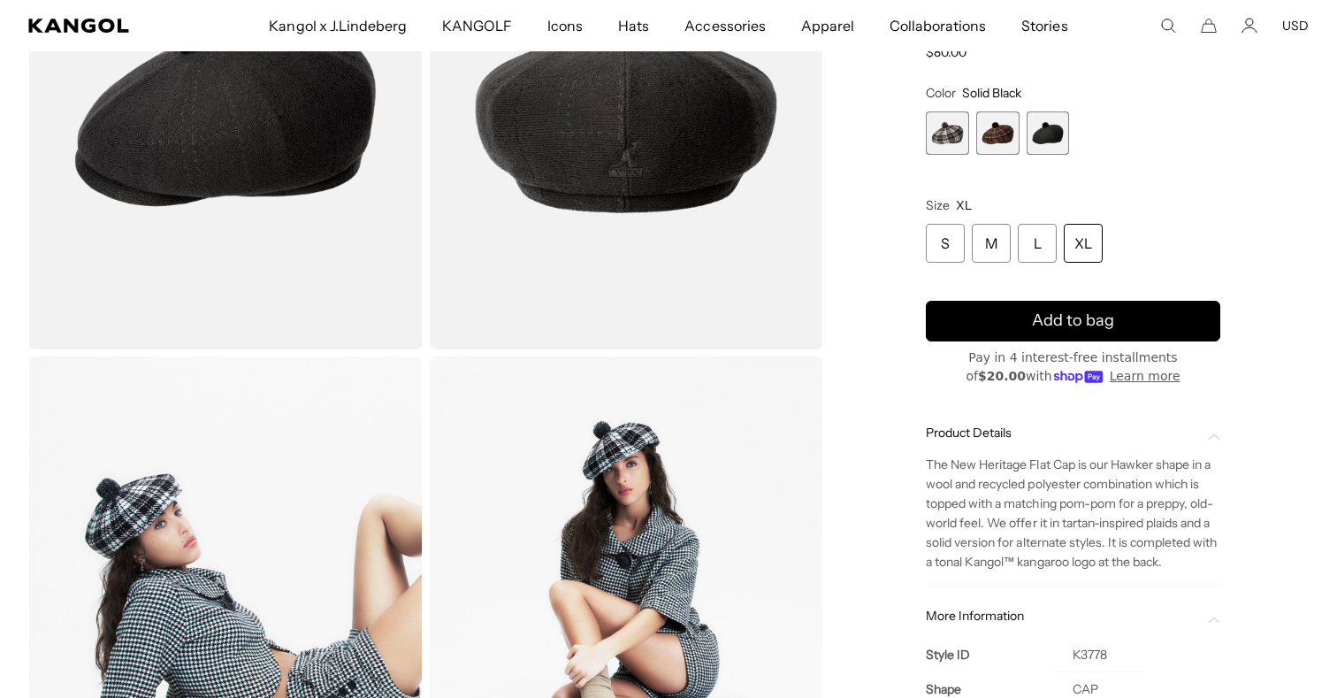
click at [999, 122] on span "2 of 3" at bounding box center [997, 132] width 43 height 43
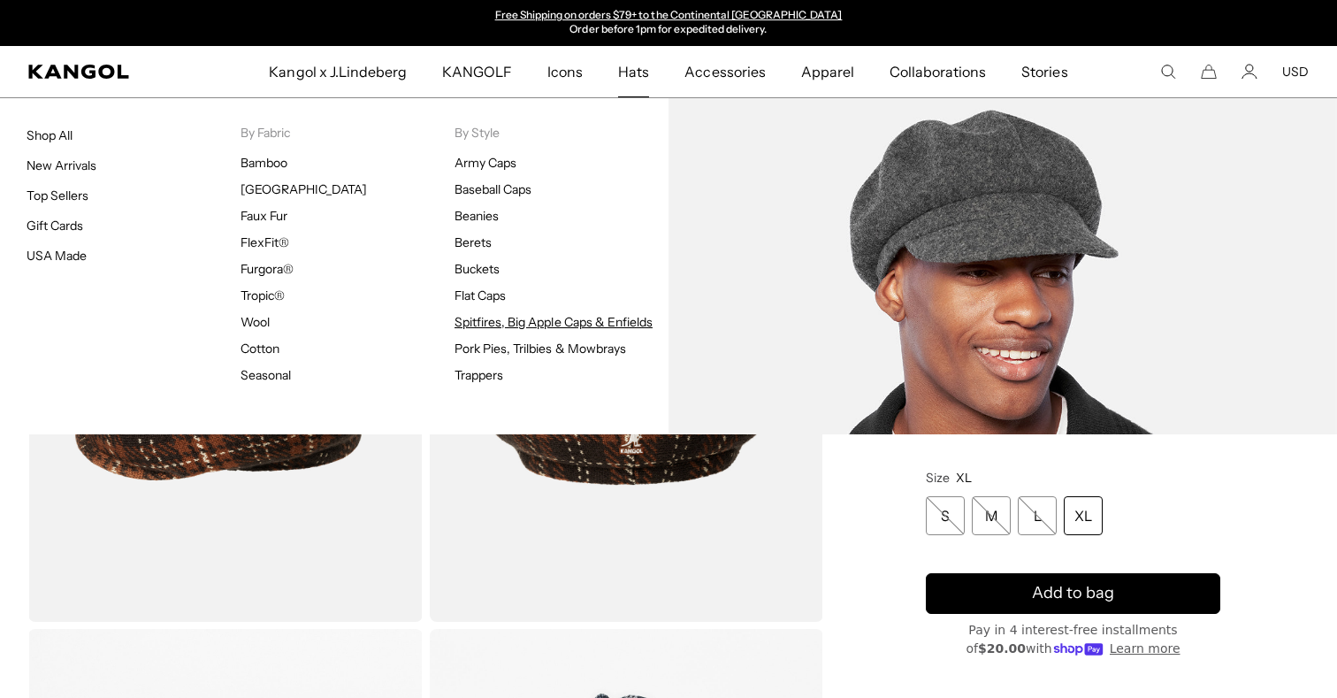
click at [506, 323] on link "Spitfires, Big Apple Caps & Enfields" at bounding box center [554, 322] width 198 height 16
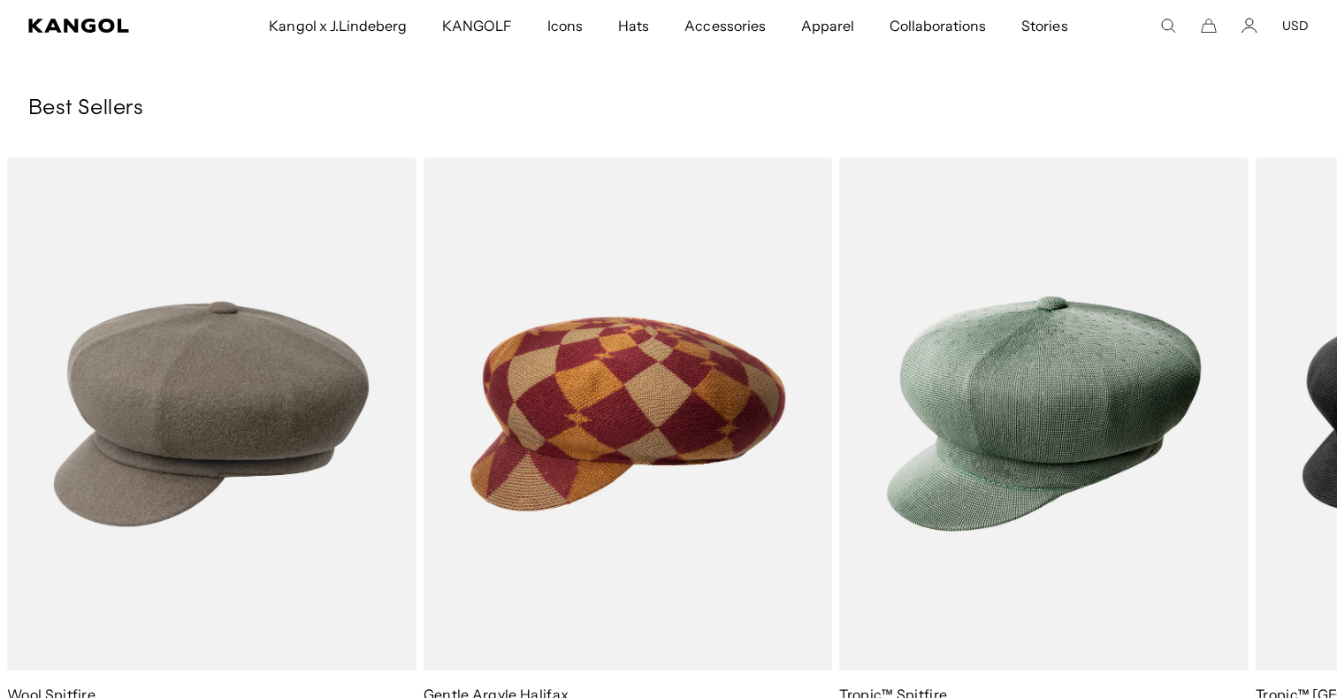
scroll to position [1884, 0]
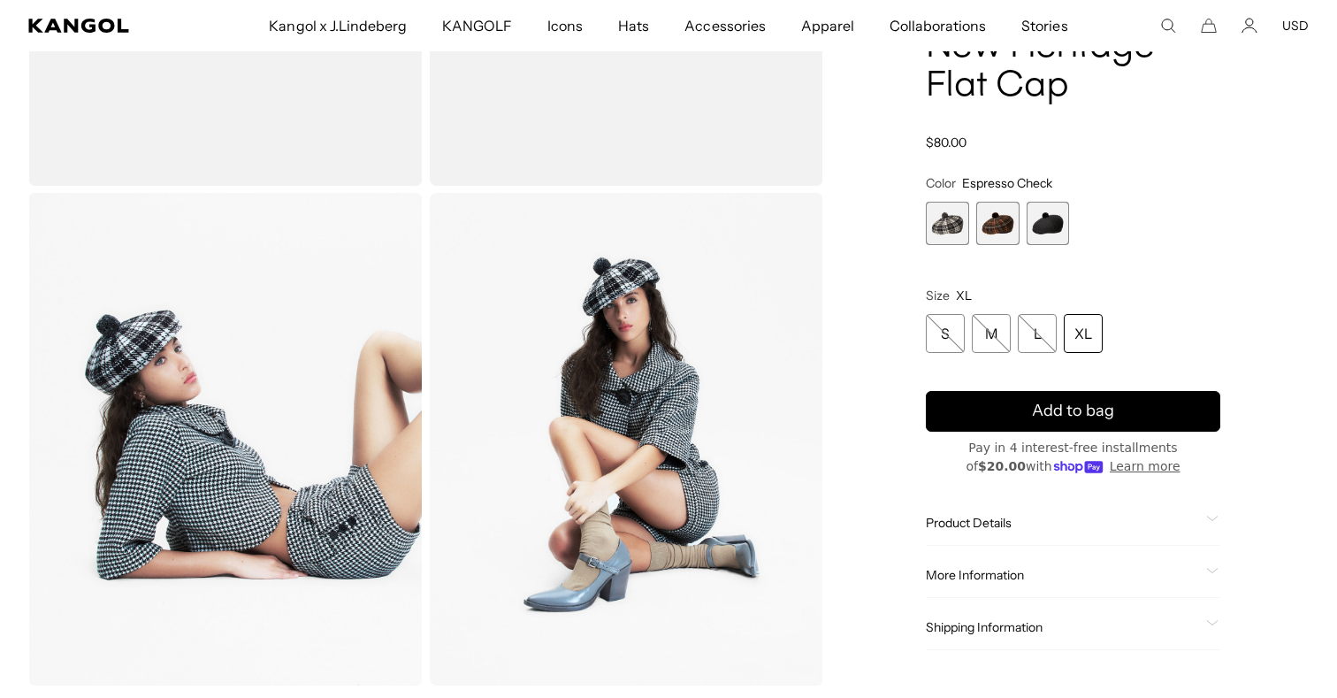
scroll to position [505, 0]
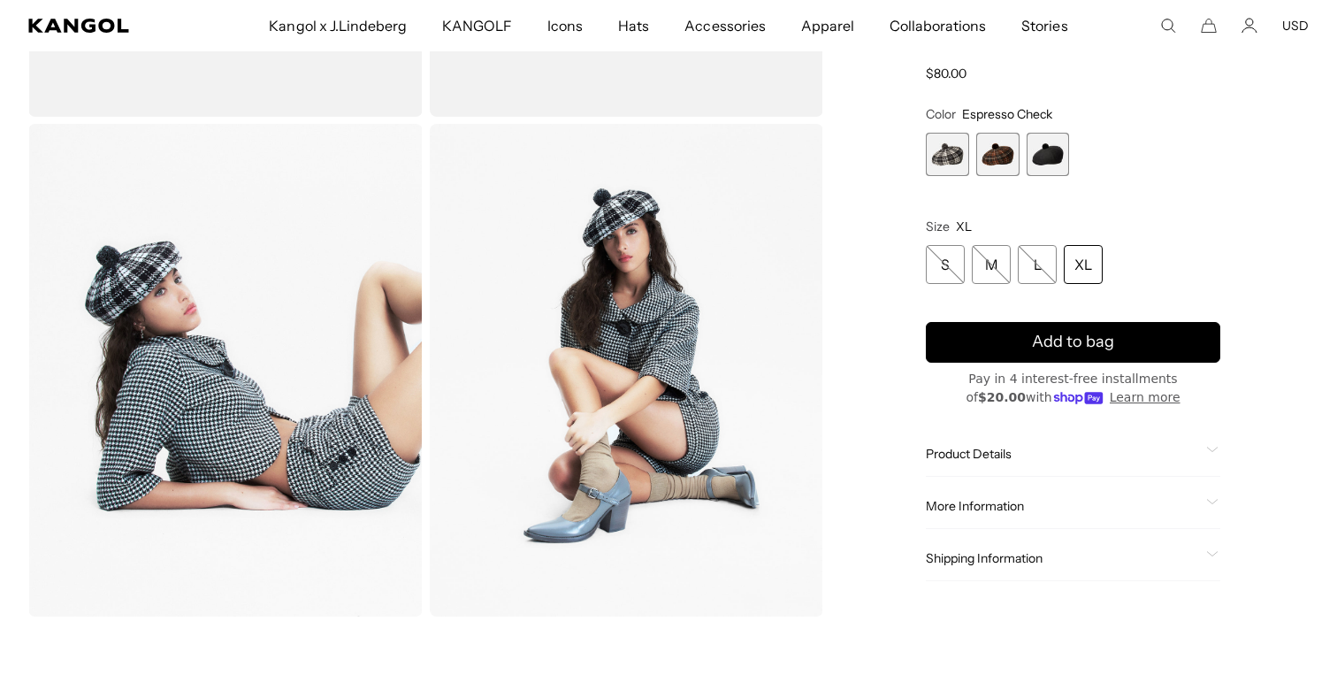
click at [970, 504] on span "More Information" at bounding box center [1062, 506] width 273 height 16
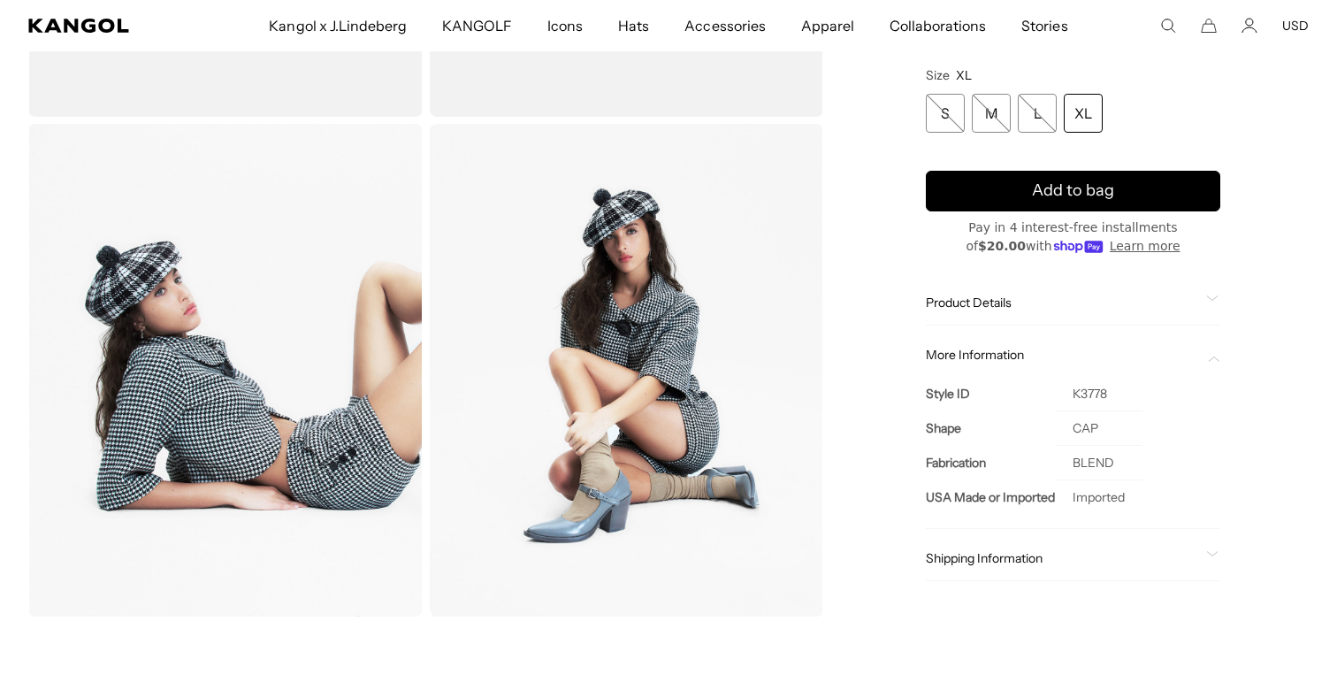
scroll to position [0, 364]
click at [1013, 302] on span "Product Details" at bounding box center [1062, 303] width 273 height 16
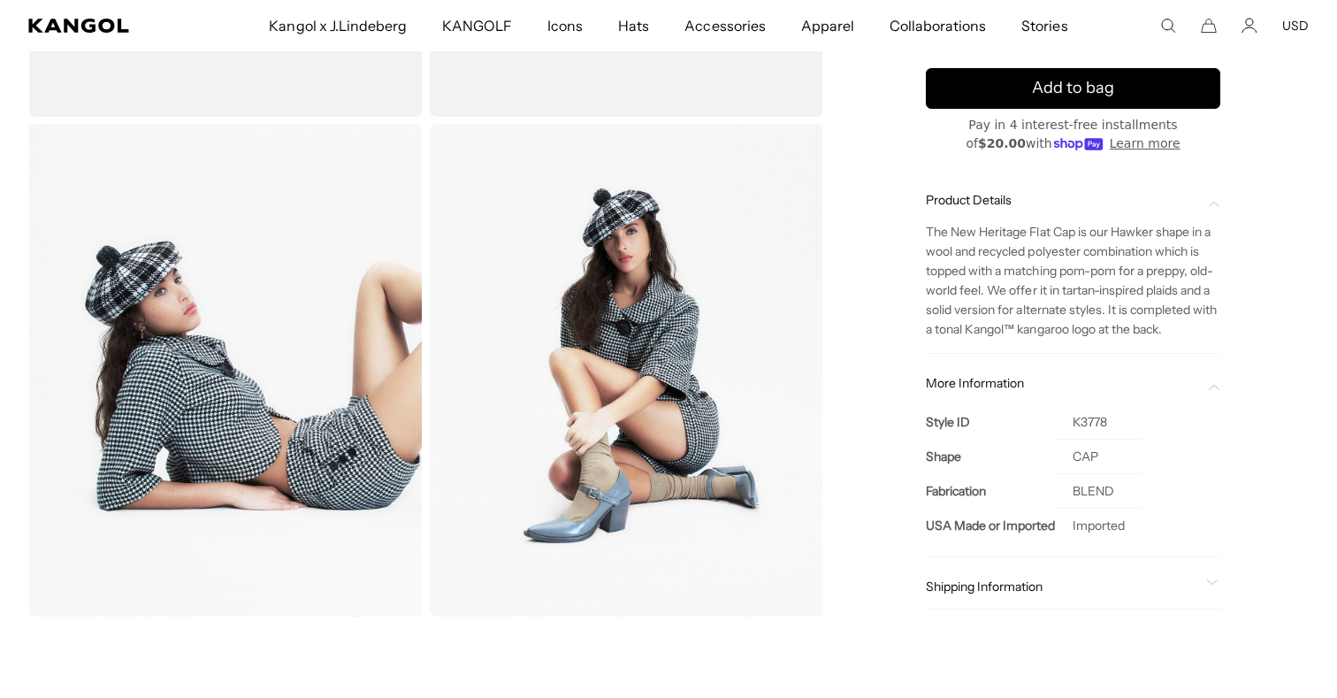
scroll to position [0, 0]
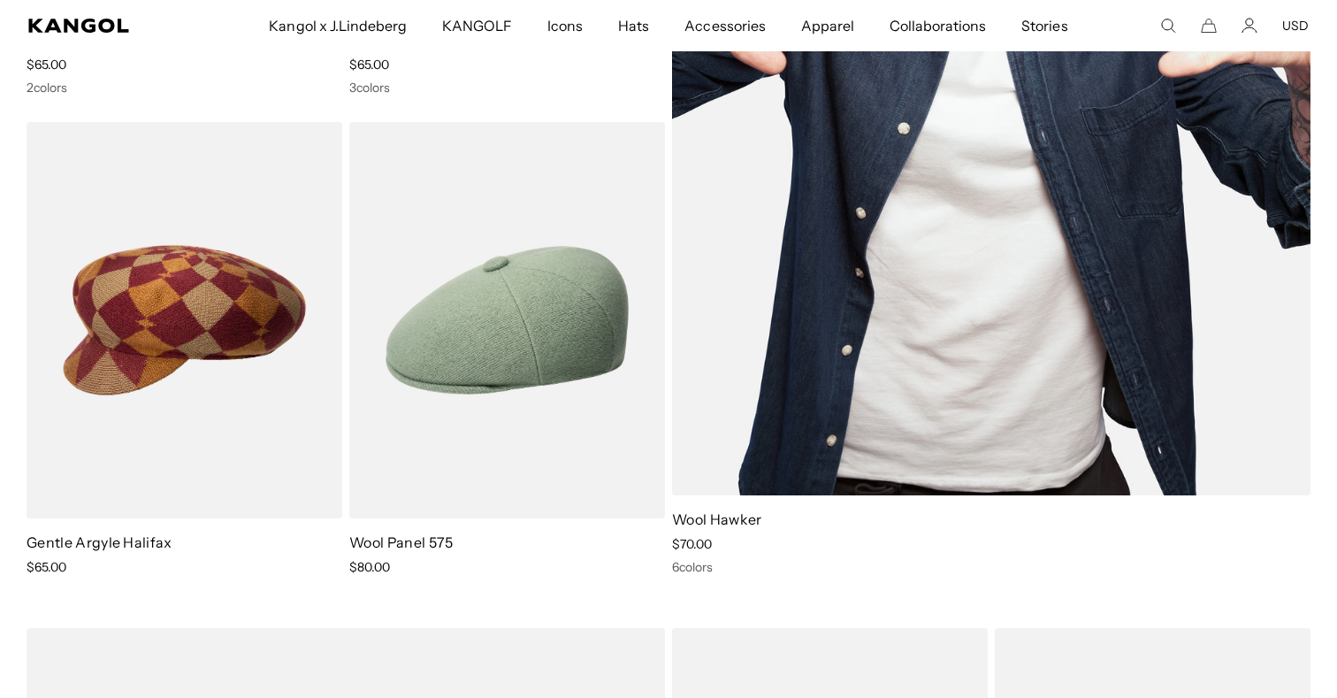
scroll to position [2668, 0]
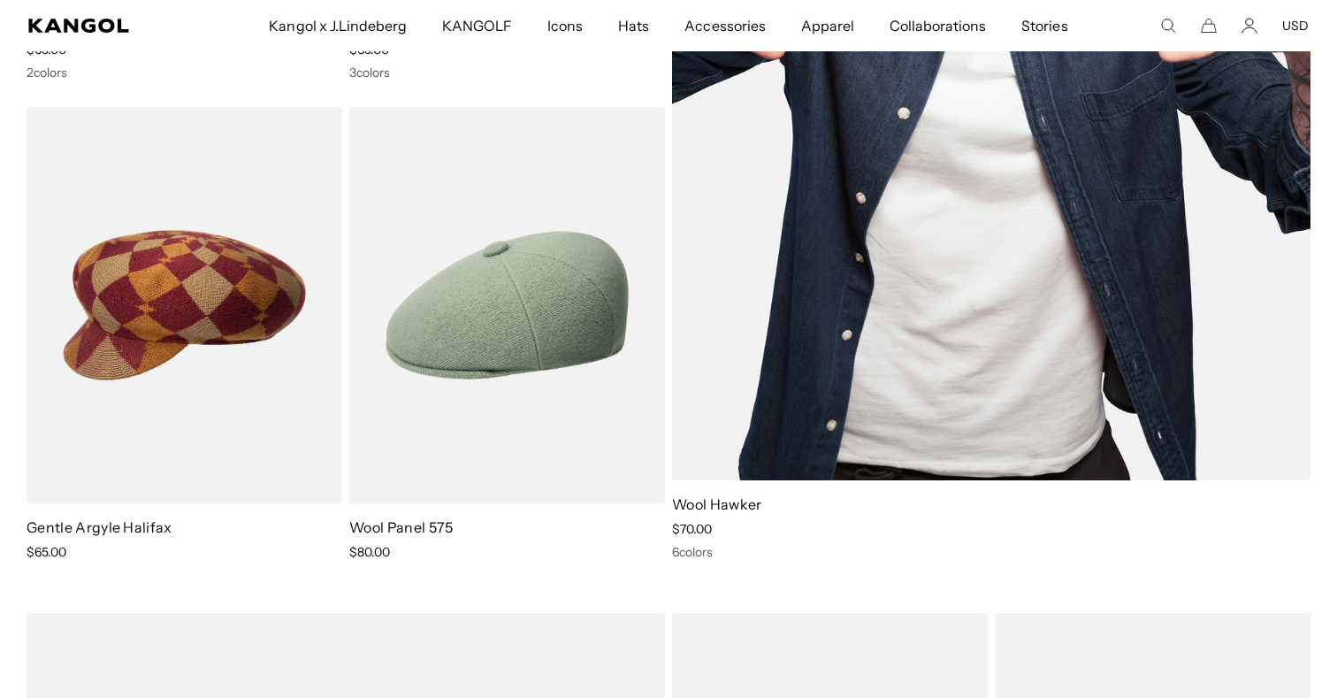
click at [989, 261] on img at bounding box center [991, 43] width 639 height 876
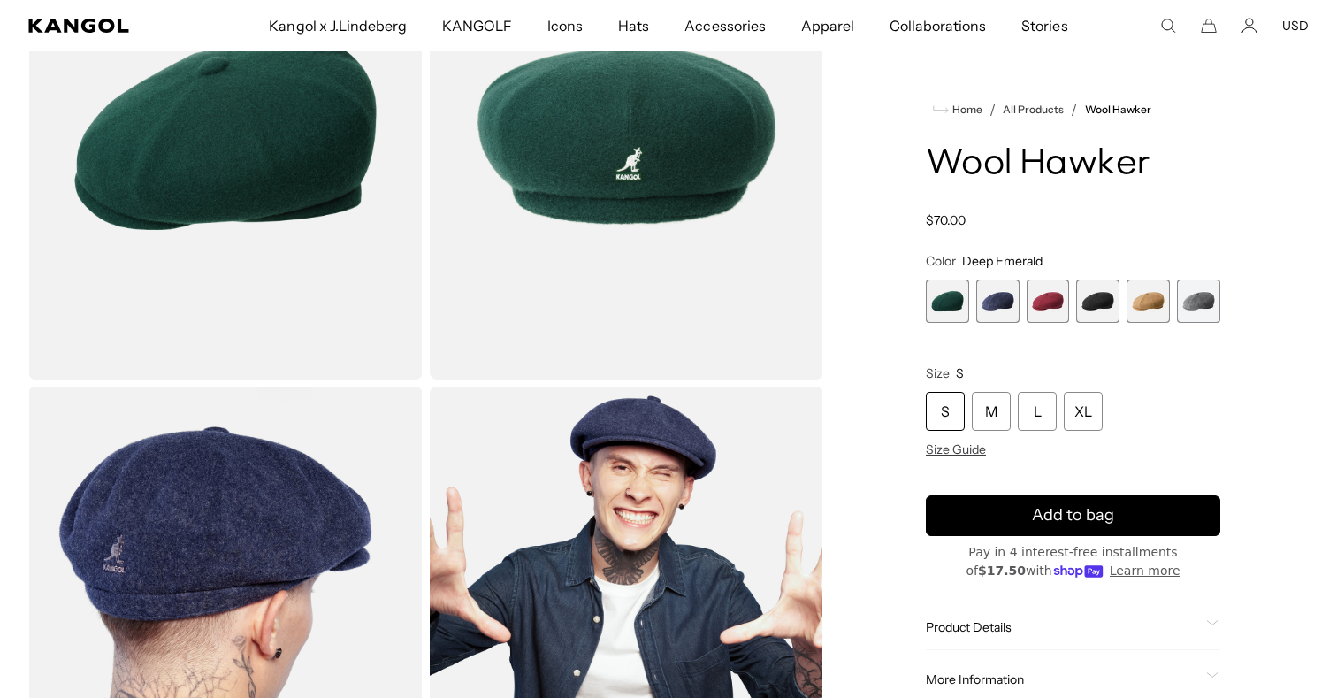
scroll to position [243, 0]
click at [953, 302] on span "1 of 6" at bounding box center [947, 300] width 43 height 43
click at [1000, 309] on span "2 of 6" at bounding box center [997, 300] width 43 height 43
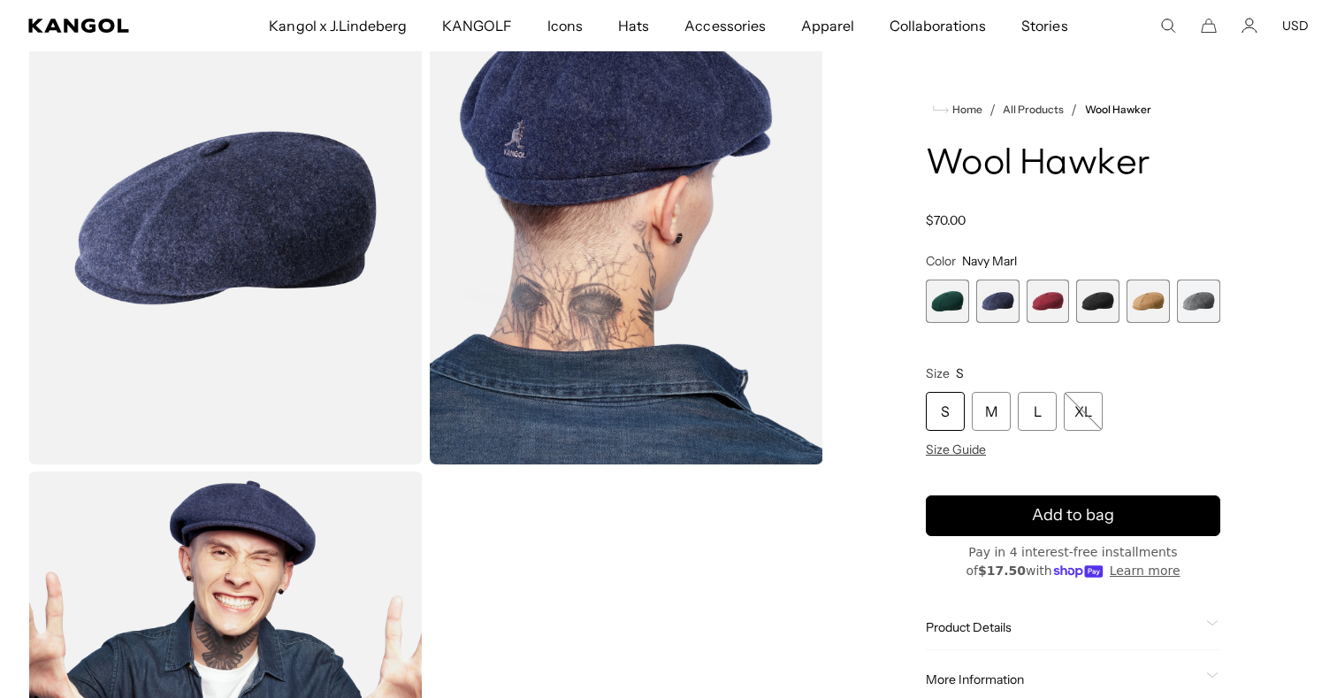
scroll to position [157, 0]
click at [1047, 311] on span "3 of 6" at bounding box center [1048, 300] width 43 height 43
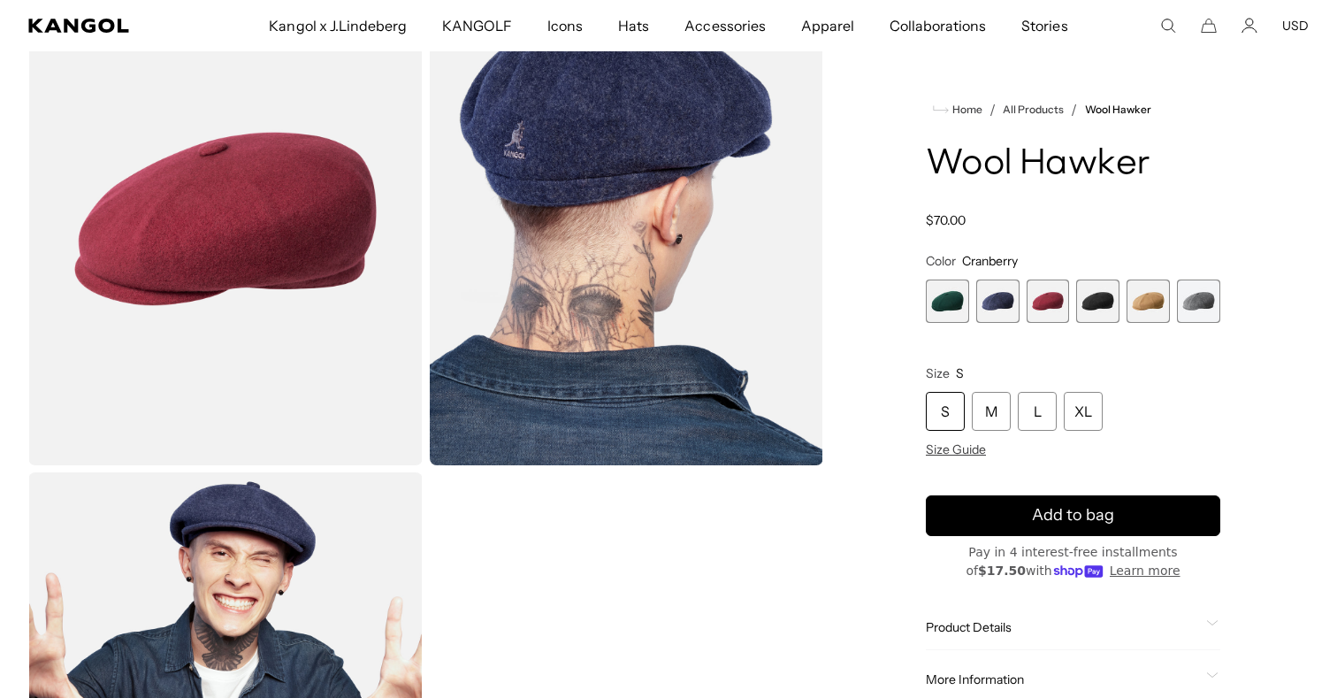
click at [1114, 306] on span "4 of 6" at bounding box center [1097, 300] width 43 height 43
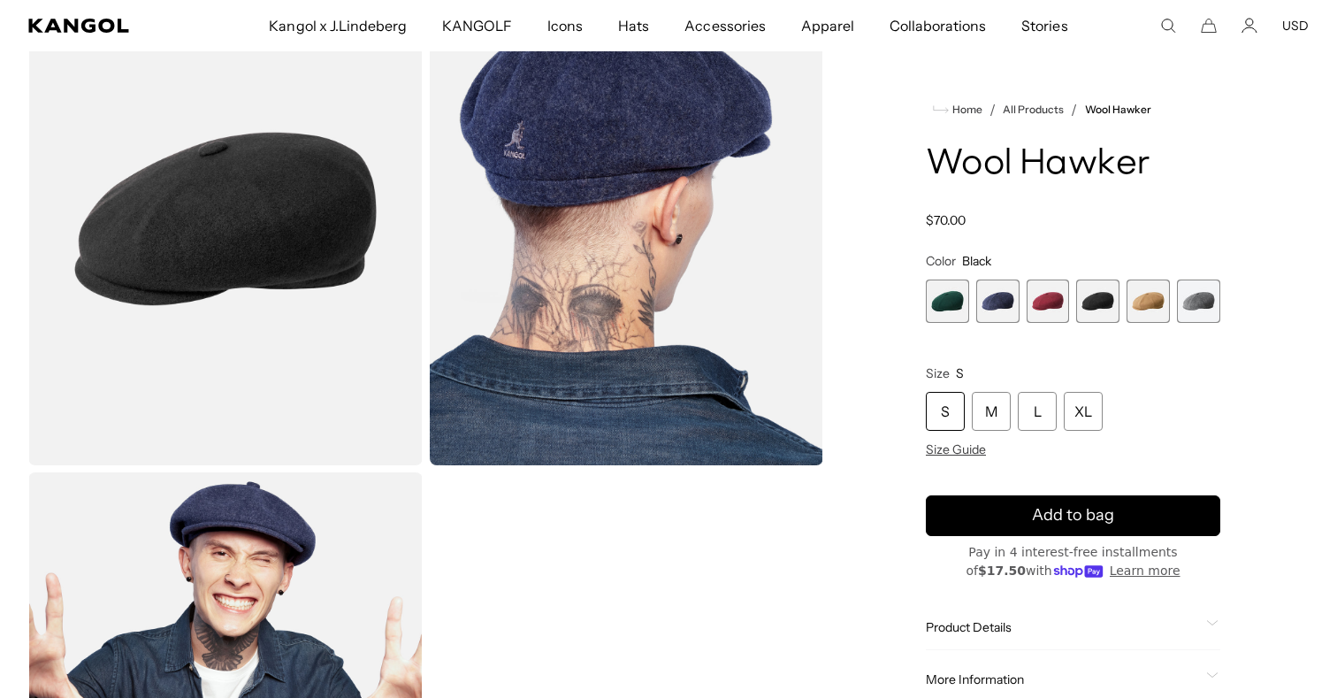
click at [1156, 308] on span "5 of 6" at bounding box center [1148, 300] width 43 height 43
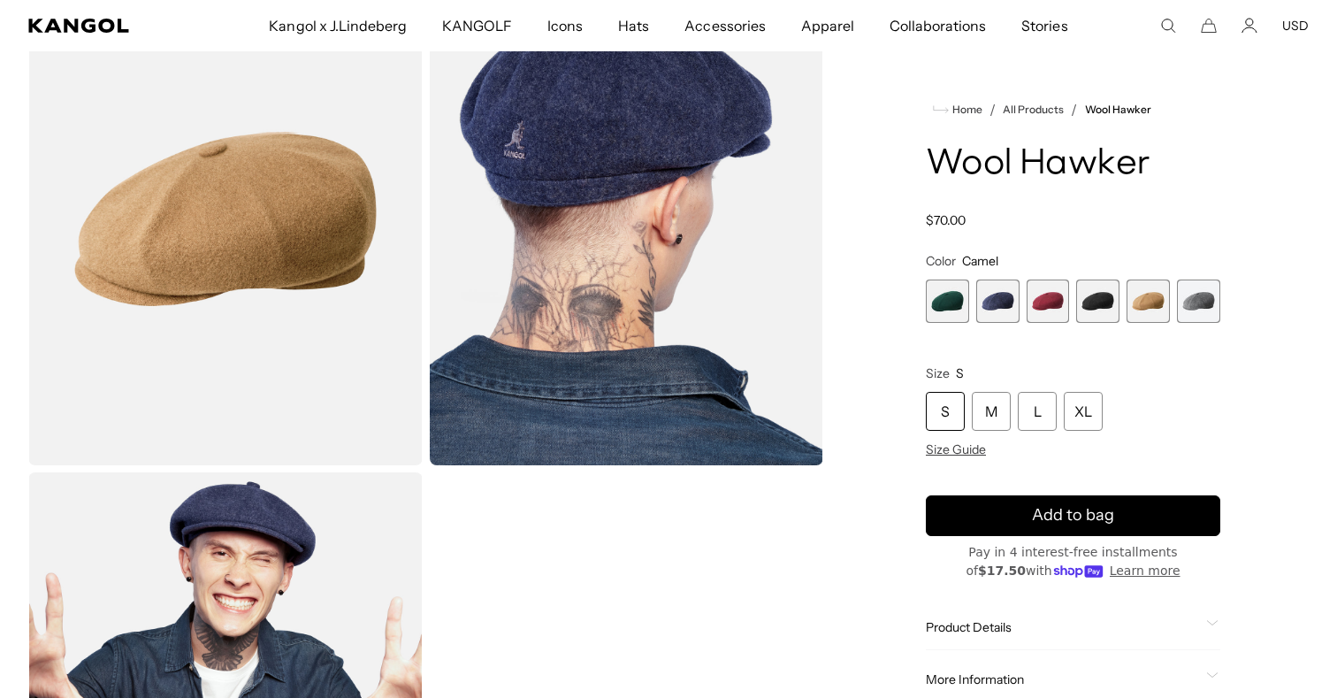
click at [1206, 307] on span "6 of 6" at bounding box center [1198, 300] width 43 height 43
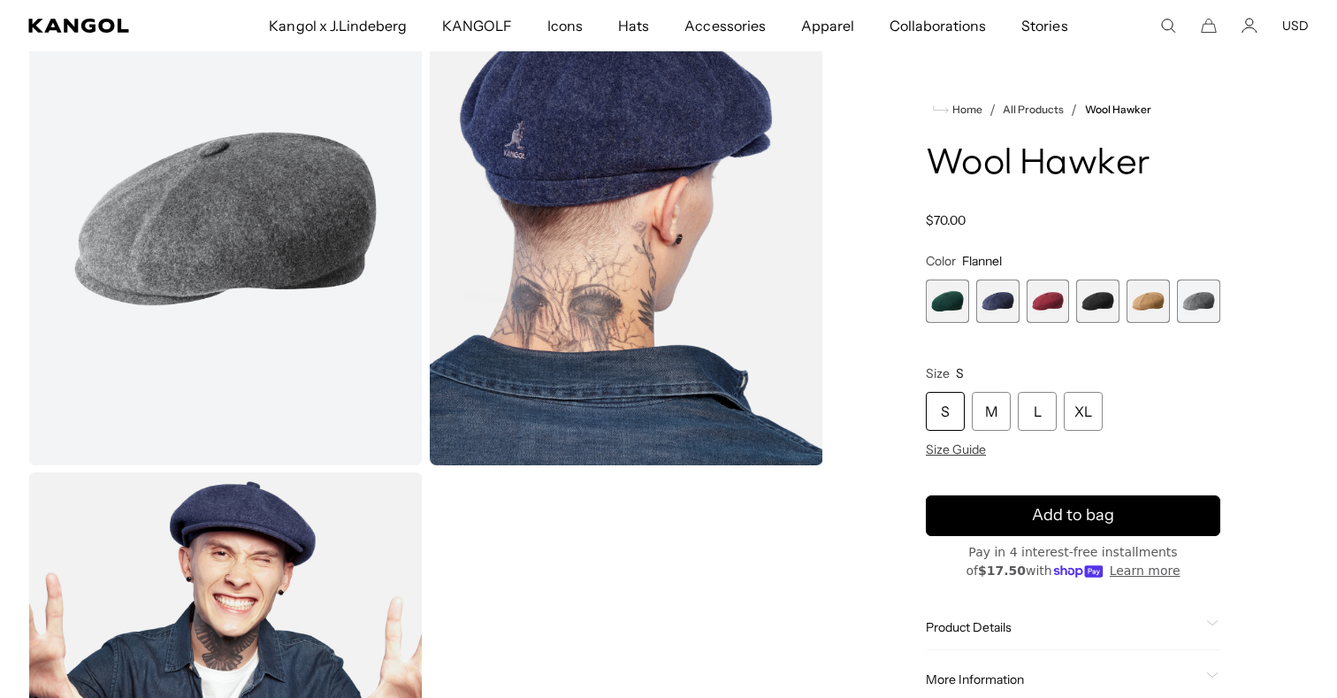
click at [947, 312] on span "1 of 6" at bounding box center [947, 300] width 43 height 43
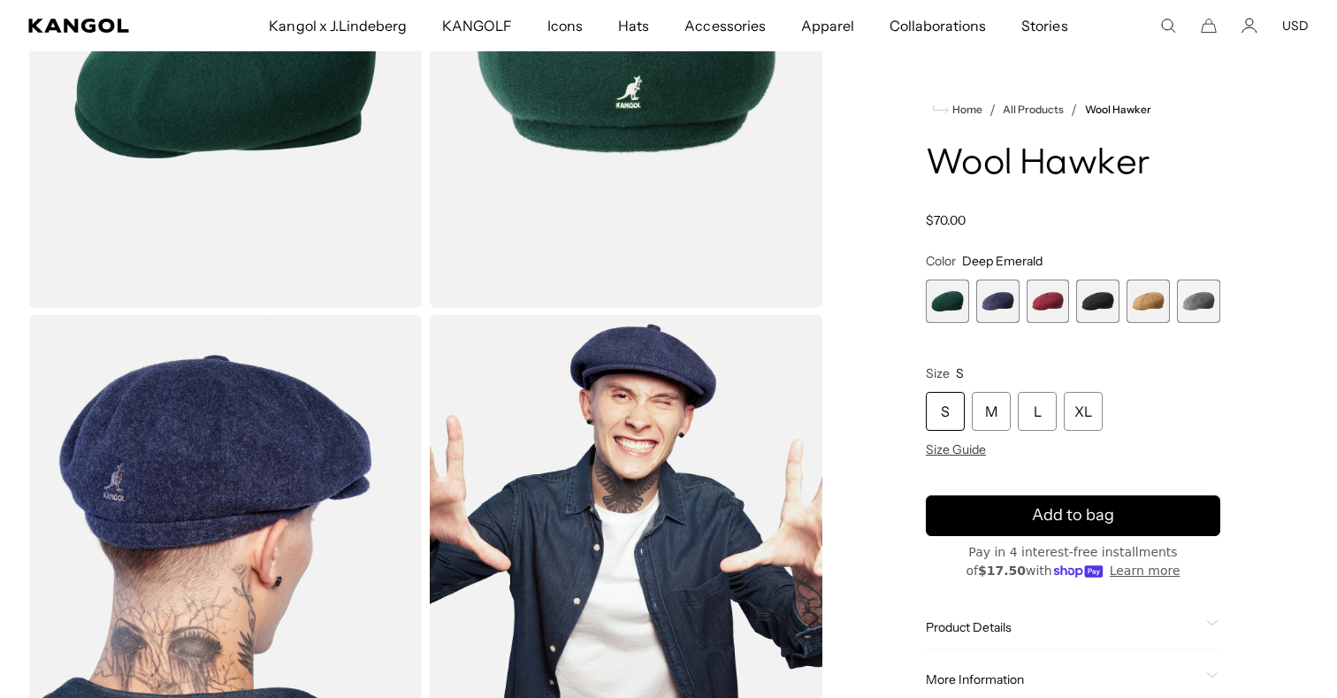
scroll to position [315, 0]
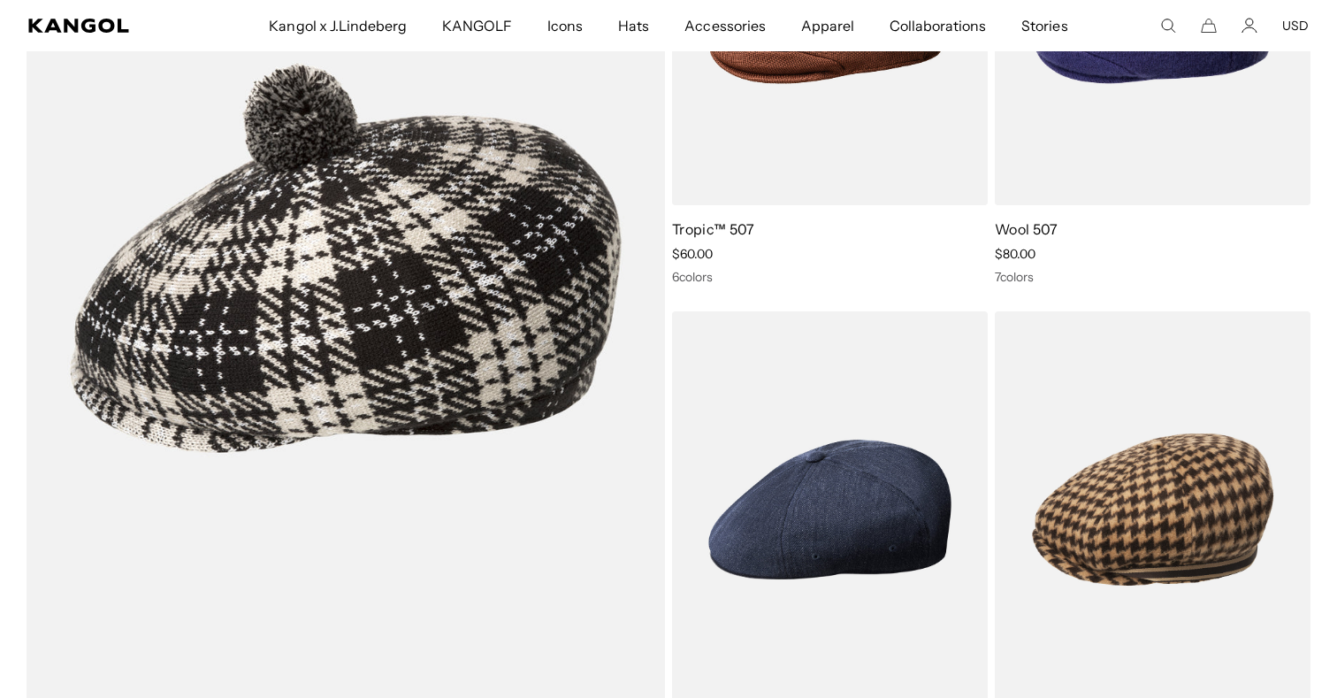
scroll to position [1265, 0]
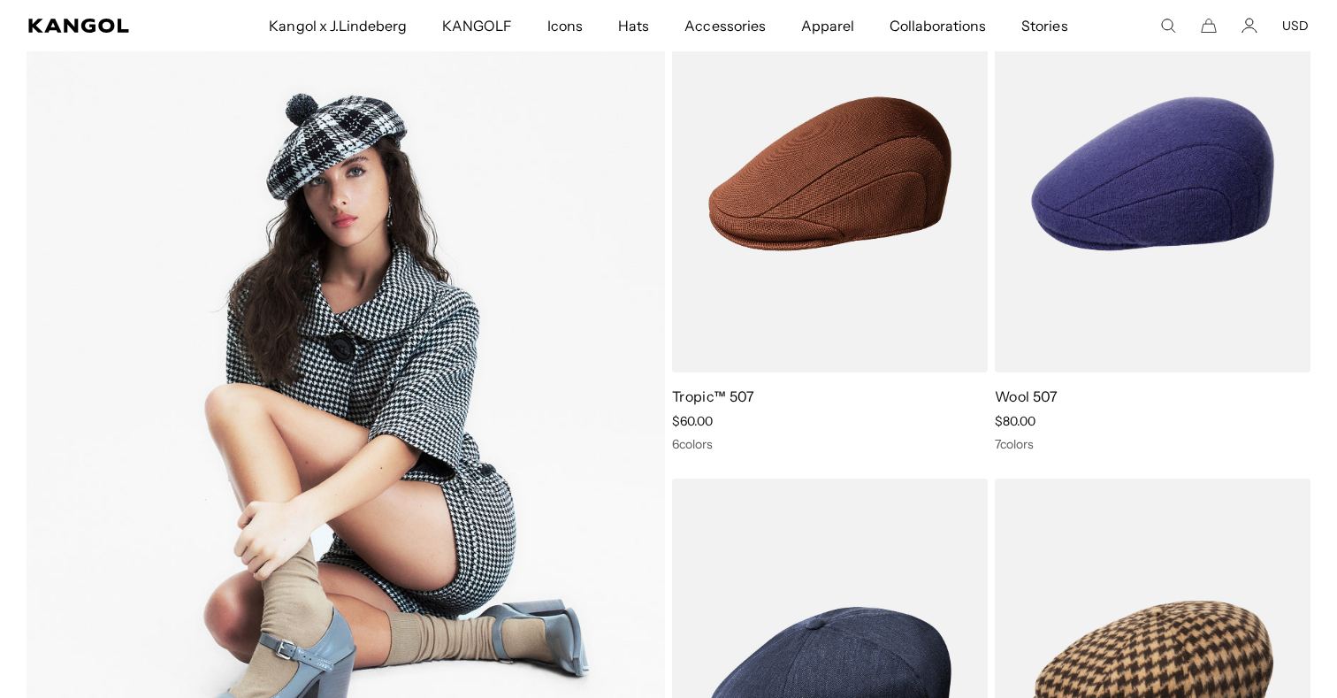
click at [501, 402] on img at bounding box center [346, 424] width 639 height 899
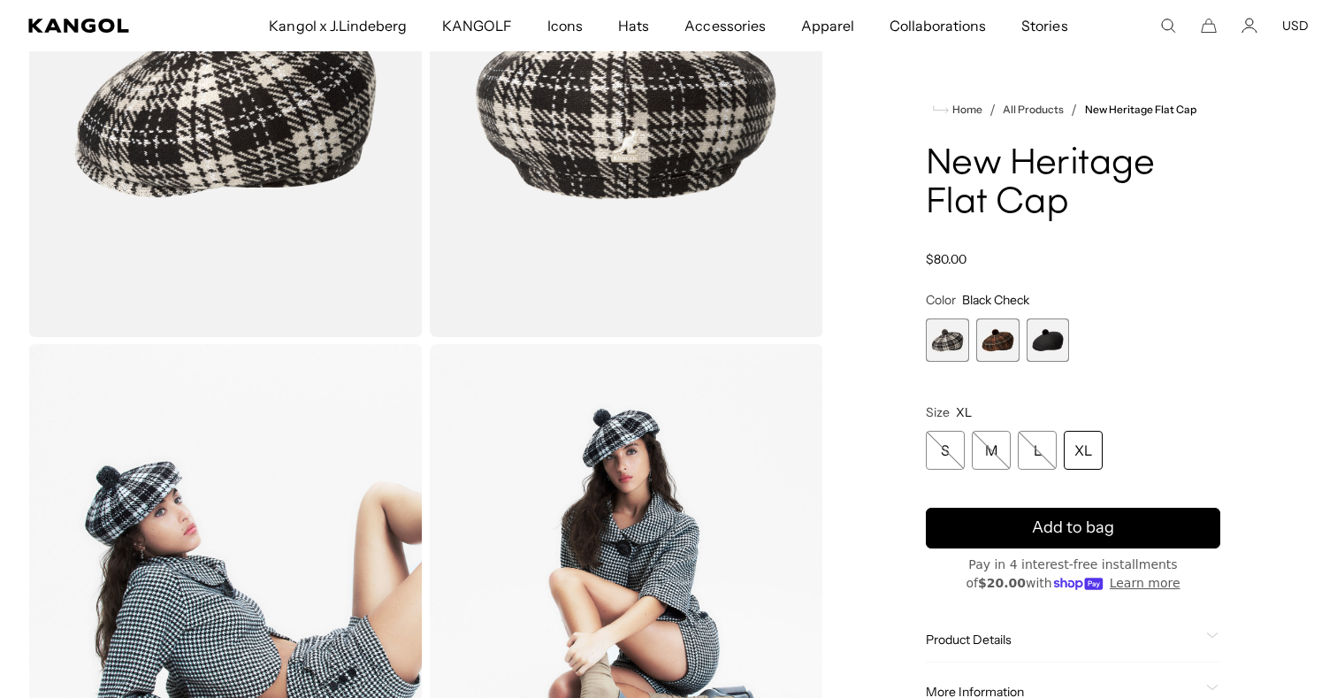
scroll to position [287, 0]
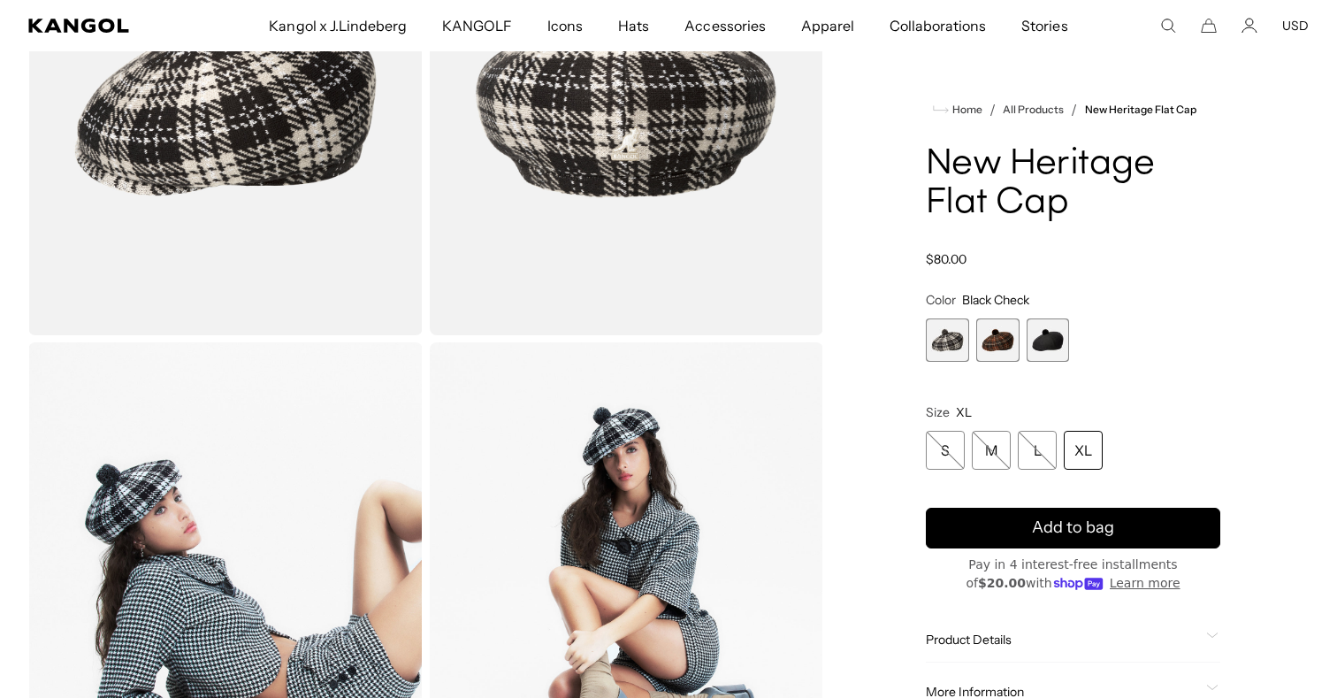
click at [613, 519] on img "Gallery Viewer" at bounding box center [627, 588] width 394 height 493
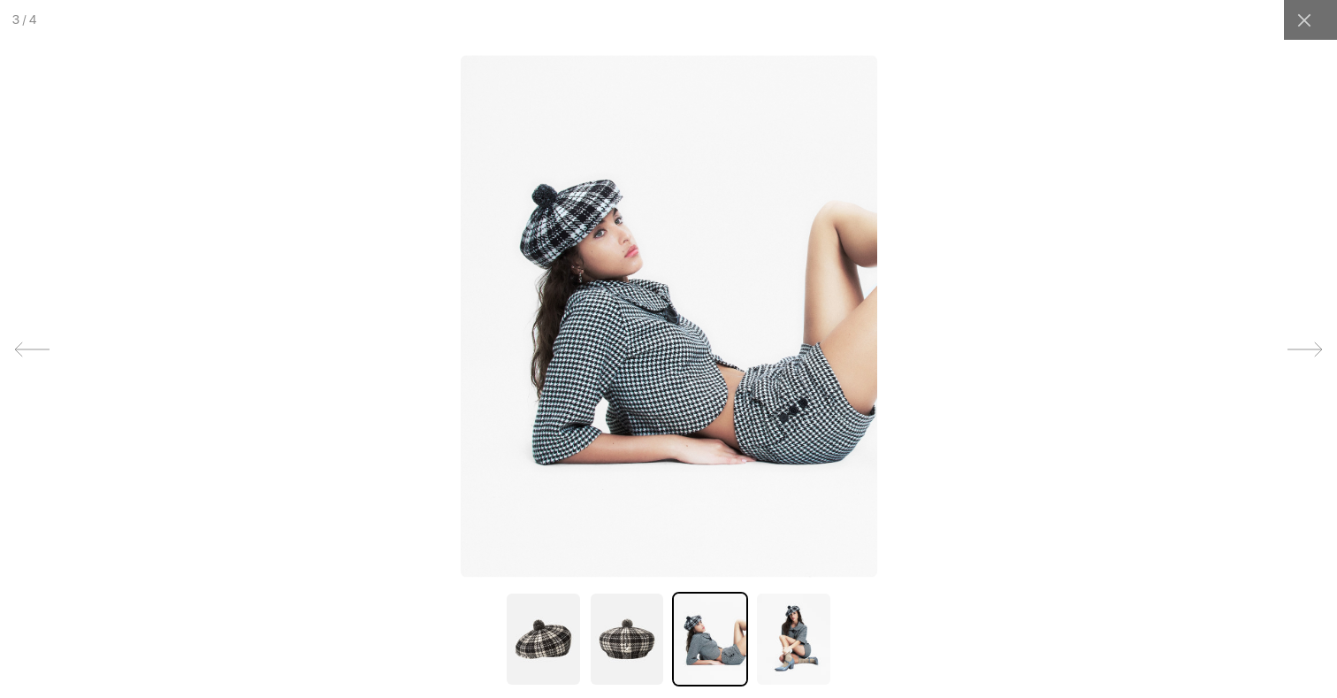
scroll to position [0, 0]
click at [1309, 35] on div at bounding box center [1304, 20] width 40 height 40
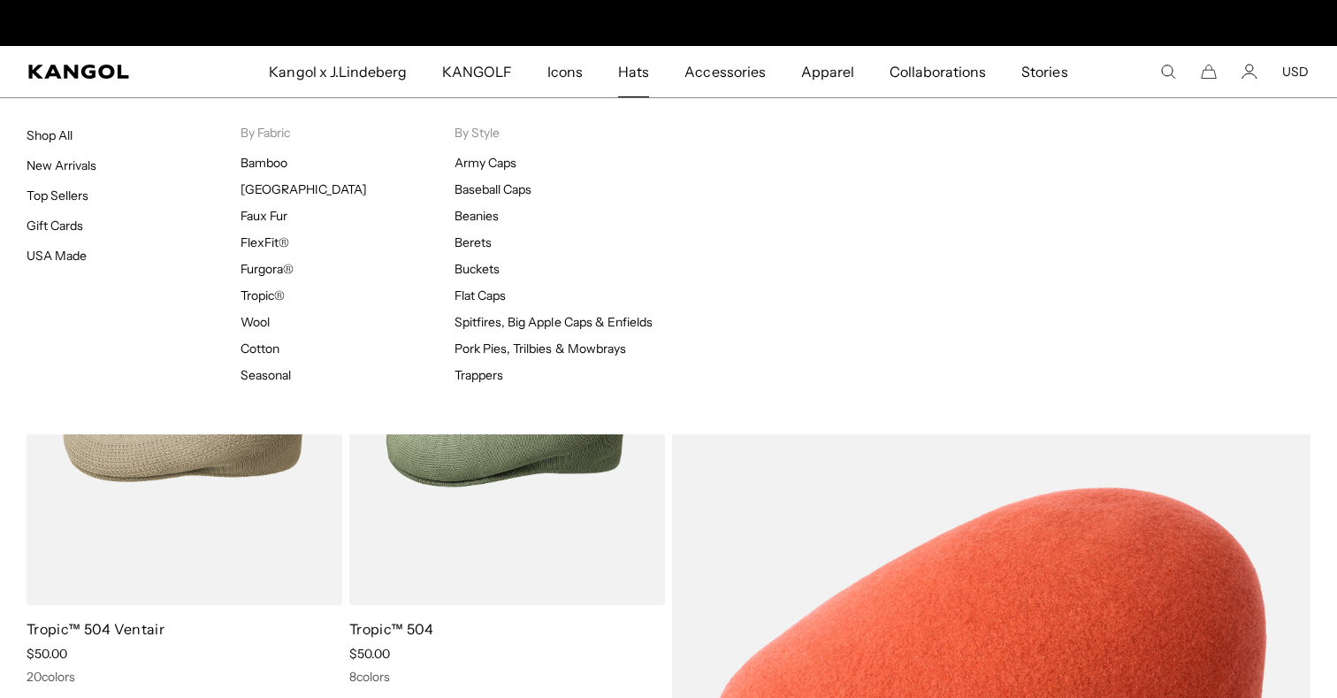
scroll to position [0, 364]
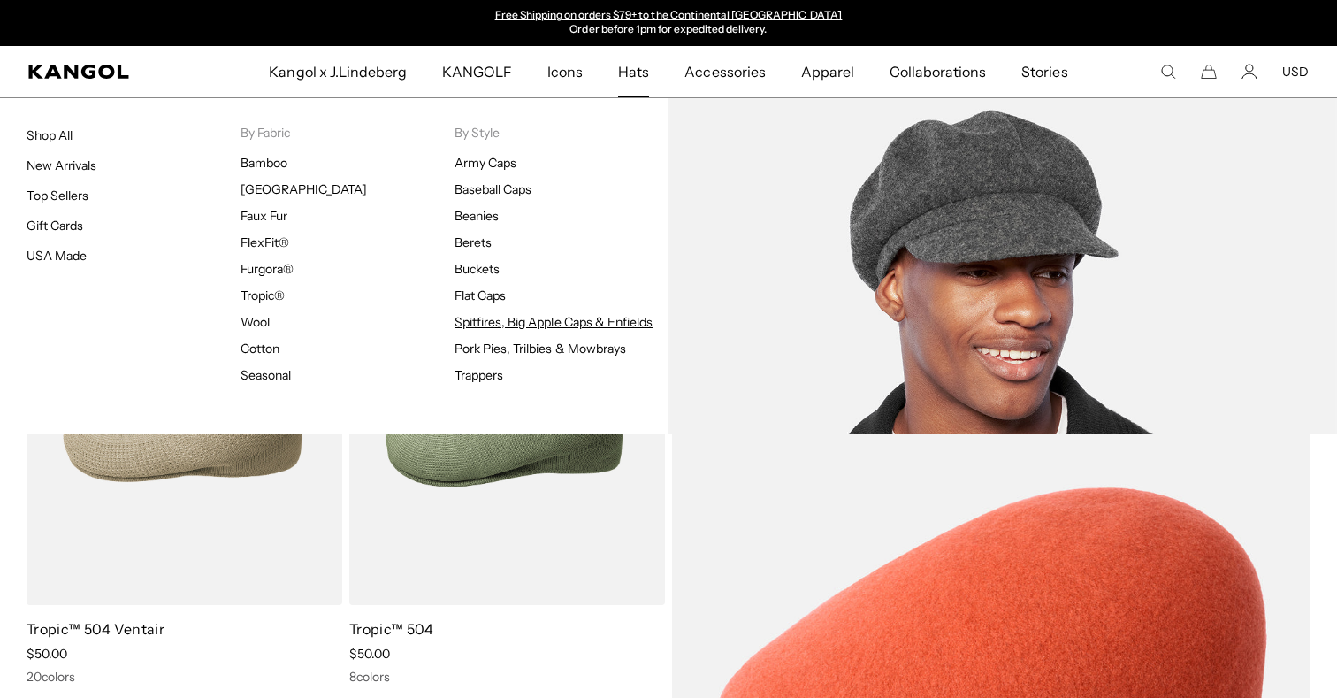
click at [511, 323] on link "Spitfires, Big Apple Caps & Enfields" at bounding box center [554, 322] width 198 height 16
